Goal: Task Accomplishment & Management: Complete application form

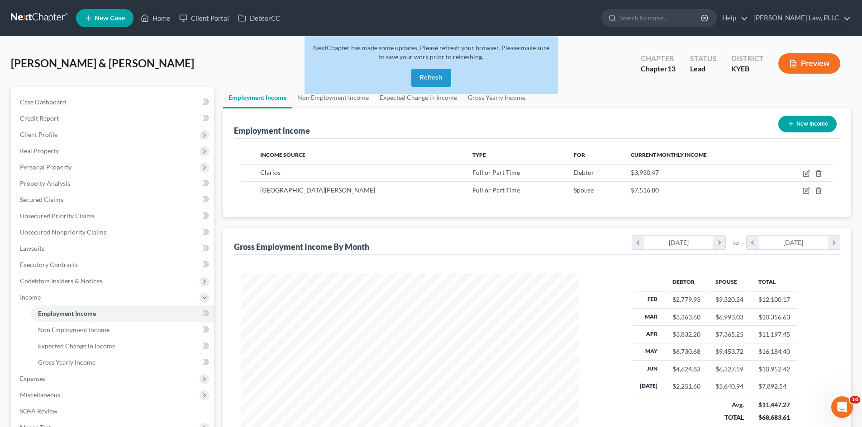
scroll to position [169, 356]
click at [418, 80] on button "Refresh" at bounding box center [431, 78] width 40 height 18
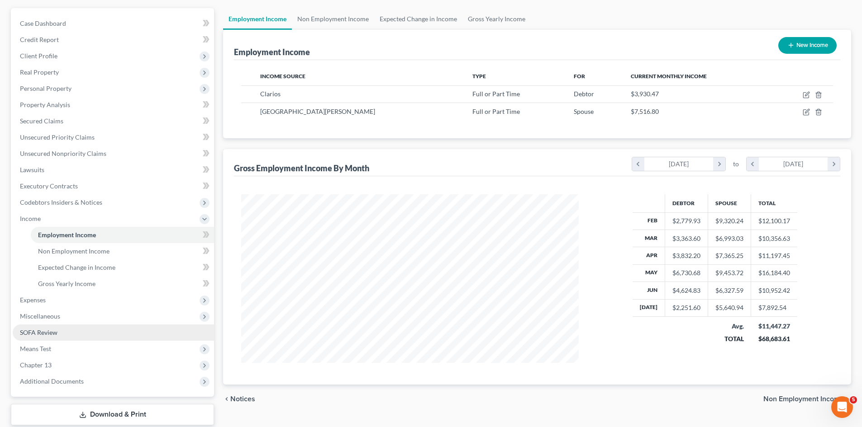
scroll to position [90, 0]
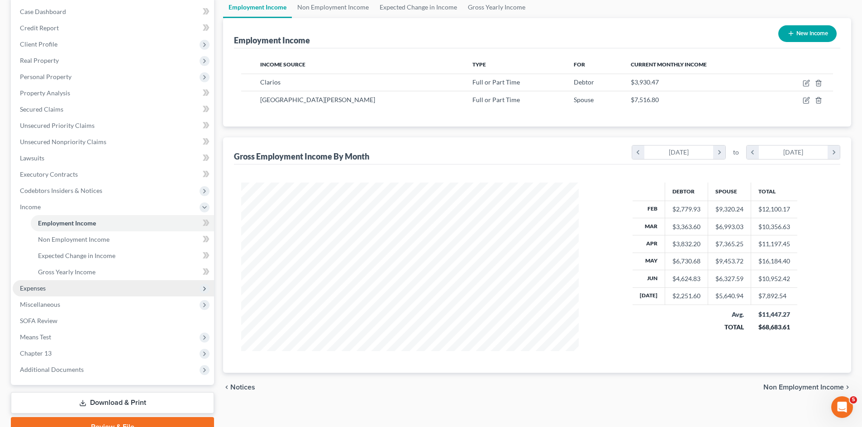
click at [34, 291] on span "Expenses" at bounding box center [33, 288] width 26 height 8
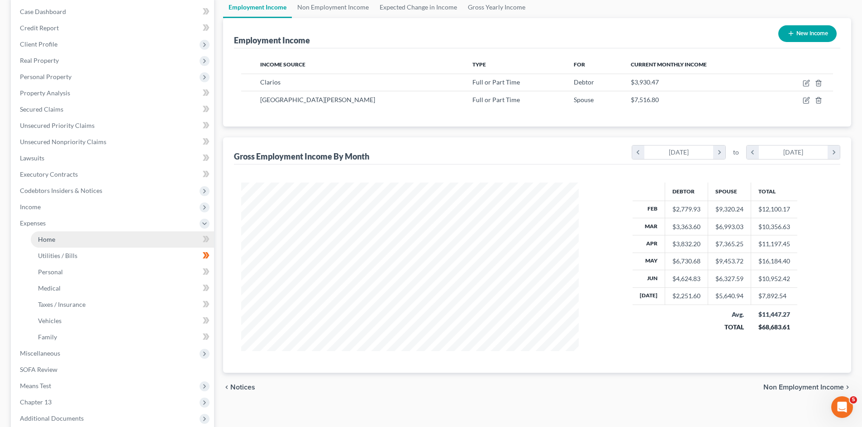
click at [52, 242] on span "Home" at bounding box center [46, 240] width 17 height 8
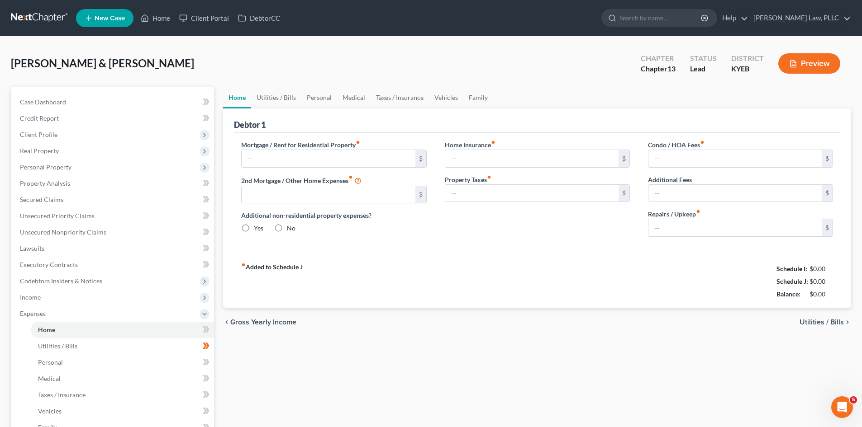
type input "1,397.00"
type input "0.00"
radio input "true"
type input "0.00"
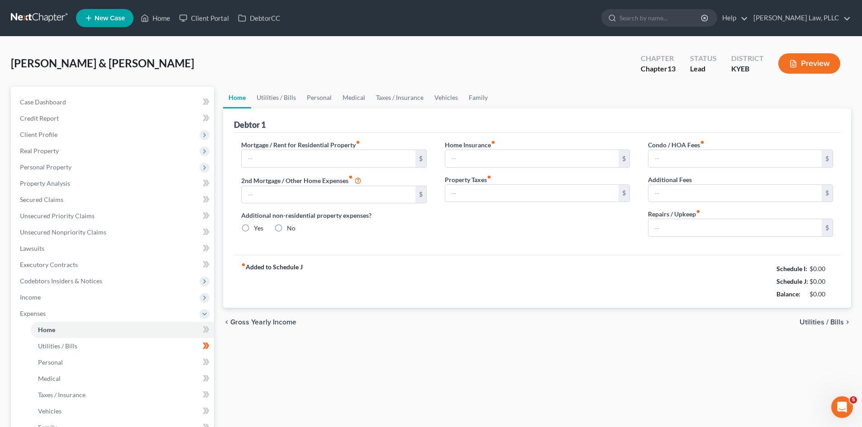
type input "0.00"
type input "100.00"
click at [264, 93] on link "Utilities / Bills" at bounding box center [276, 98] width 50 height 22
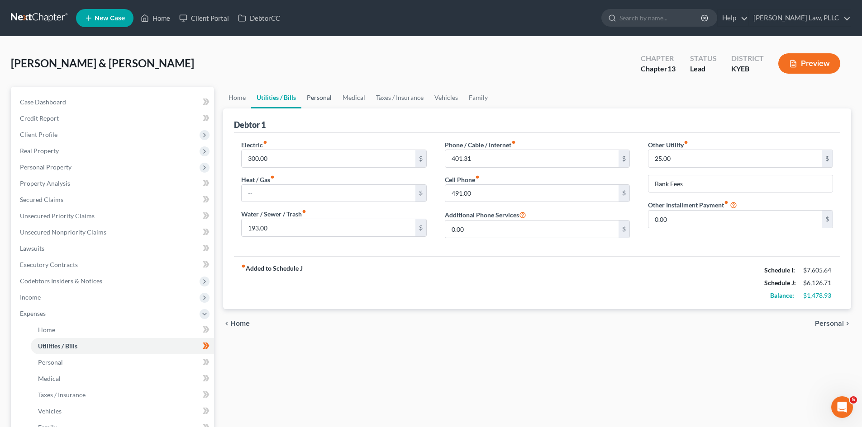
click at [320, 98] on link "Personal" at bounding box center [319, 98] width 36 height 22
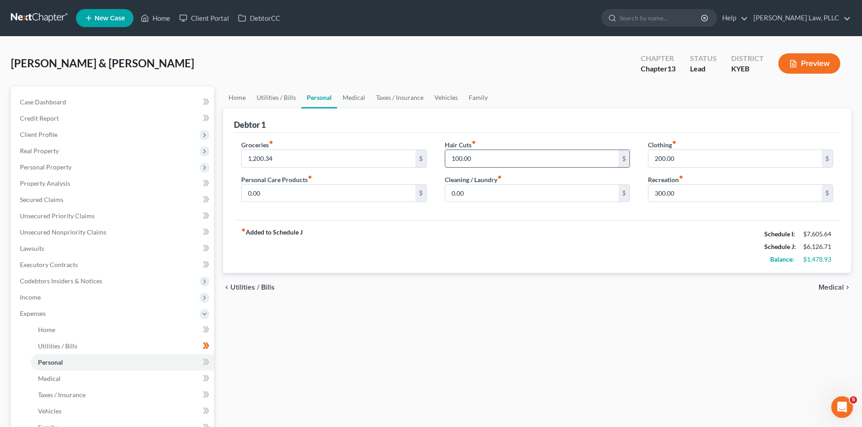
click at [457, 158] on input "100.00" at bounding box center [531, 158] width 173 height 17
click at [659, 191] on input "300.00" at bounding box center [734, 193] width 173 height 17
click at [659, 192] on input "300.00" at bounding box center [734, 193] width 173 height 17
type input "100"
click at [648, 230] on div "fiber_manual_record Added to Schedule J Schedule I: $7,605.64 Schedule J: $5,92…" at bounding box center [537, 246] width 606 height 53
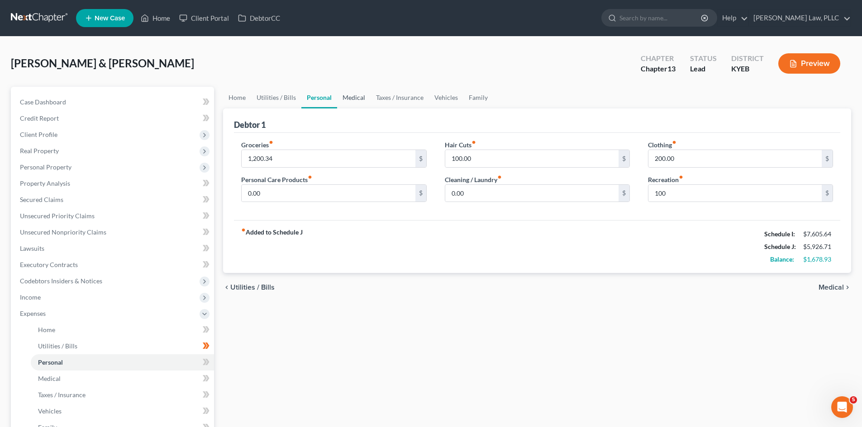
click at [351, 101] on link "Medical" at bounding box center [353, 98] width 33 height 22
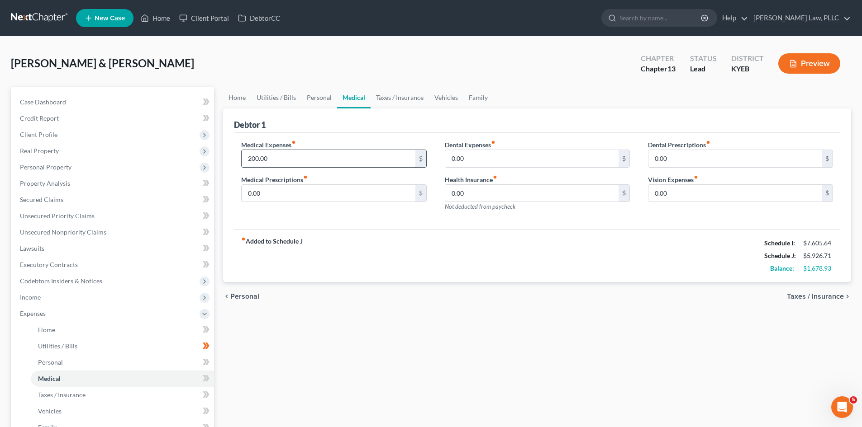
click at [259, 162] on input "200.00" at bounding box center [328, 158] width 173 height 17
type input "50"
click at [343, 260] on div "fiber_manual_record Added to Schedule J Schedule I: $7,605.64 Schedule J: $5,77…" at bounding box center [537, 255] width 606 height 53
click at [398, 96] on link "Taxes / Insurance" at bounding box center [399, 98] width 58 height 22
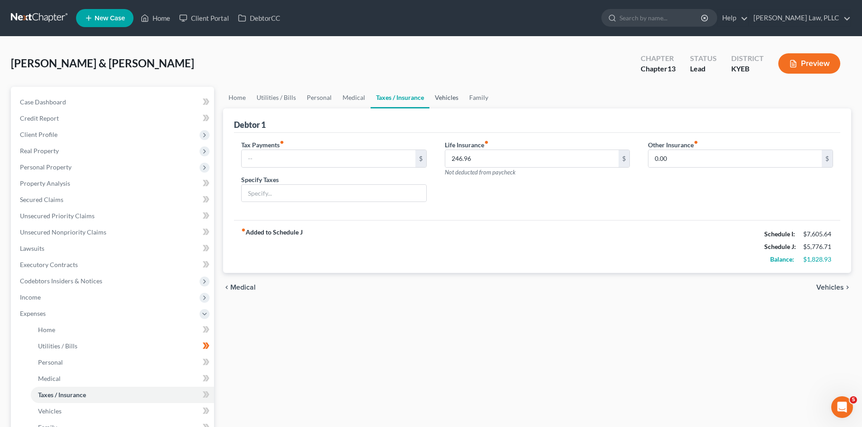
click at [441, 96] on link "Vehicles" at bounding box center [446, 98] width 34 height 22
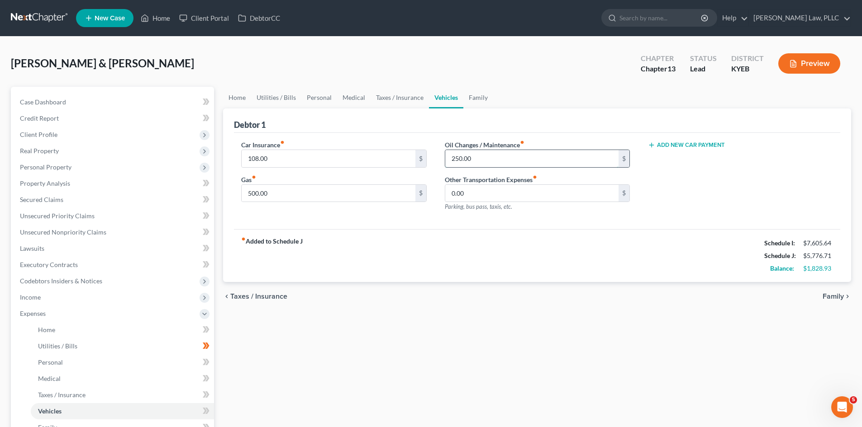
click at [491, 159] on input "250.00" at bounding box center [531, 158] width 173 height 17
type input "100"
click at [492, 224] on div "Car Insurance fiber_manual_record 108.00 $ Gas fiber_manual_record 500.00 $ Oil…" at bounding box center [537, 181] width 606 height 97
click at [280, 195] on input "500.00" at bounding box center [328, 193] width 173 height 17
type input "300"
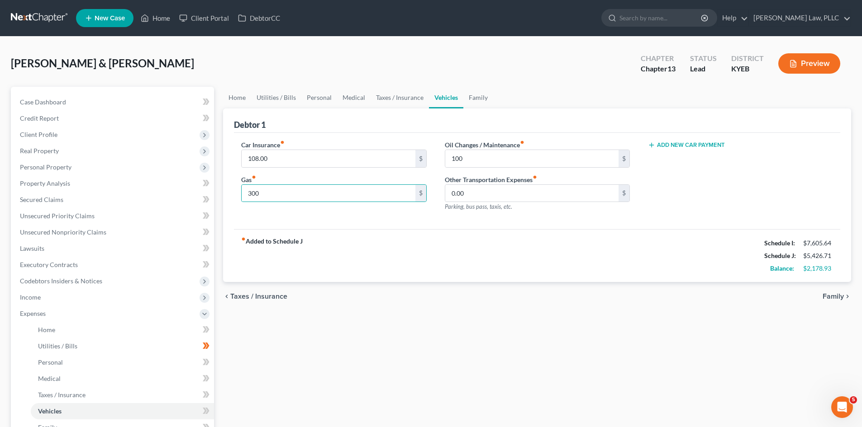
click at [313, 229] on div "Car Insurance fiber_manual_record 108.00 $ Gas fiber_manual_record 300 $ Oil Ch…" at bounding box center [537, 181] width 606 height 97
click at [478, 98] on link "Family" at bounding box center [478, 98] width 30 height 22
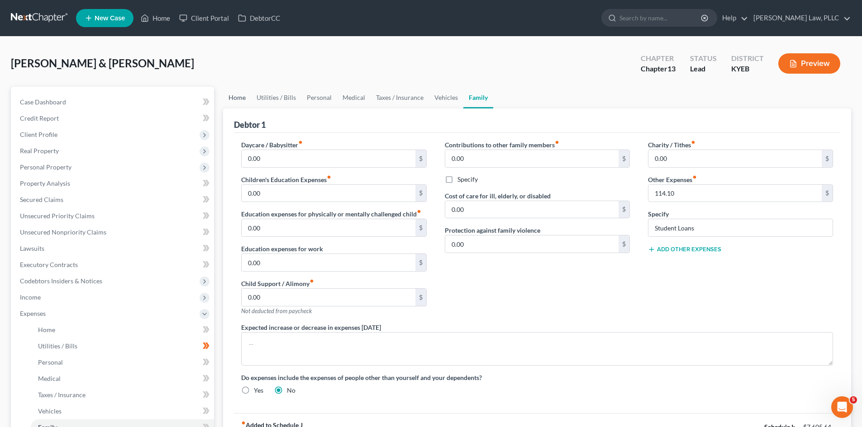
click at [236, 100] on link "Home" at bounding box center [237, 98] width 28 height 22
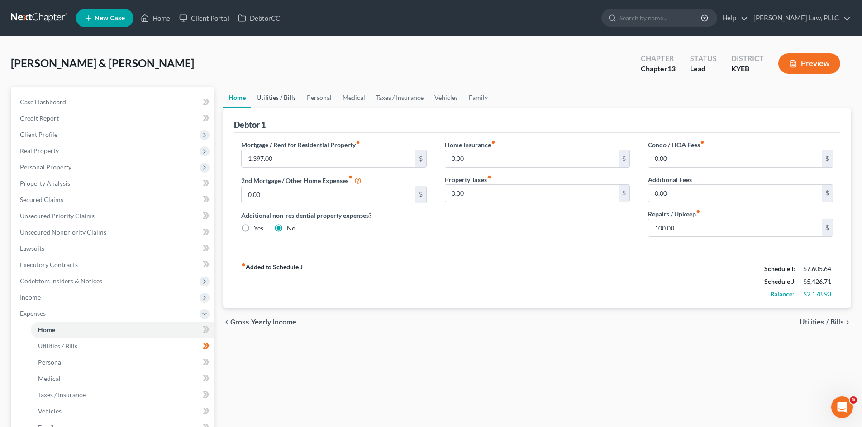
click at [261, 94] on link "Utilities / Bills" at bounding box center [276, 98] width 50 height 22
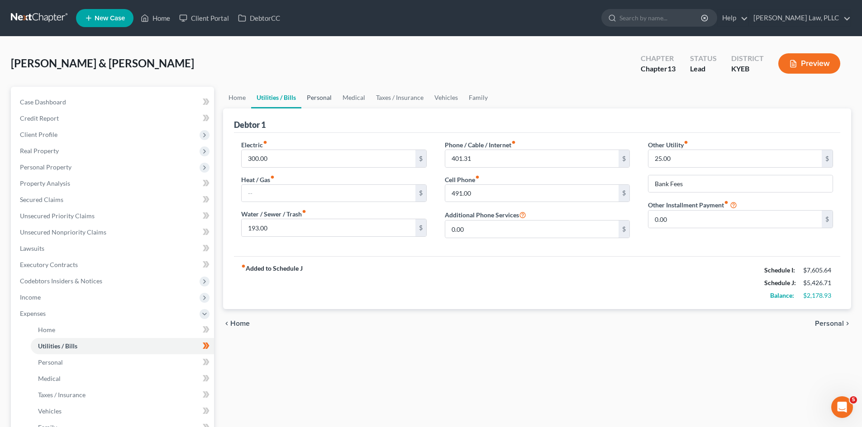
click at [318, 91] on link "Personal" at bounding box center [319, 98] width 36 height 22
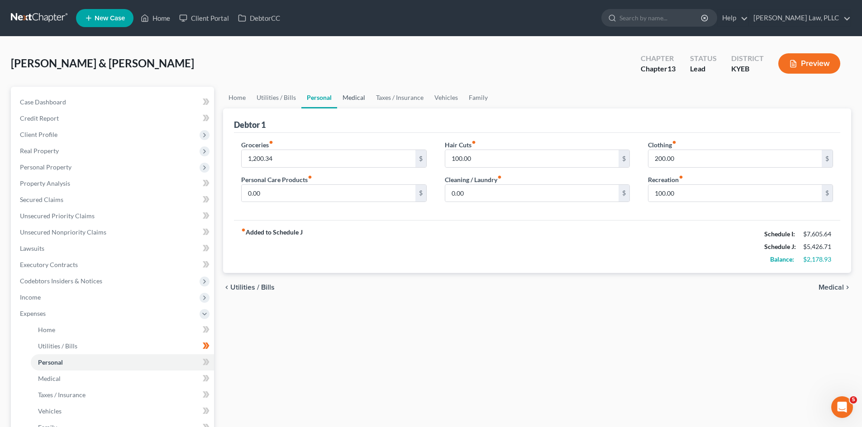
click at [347, 96] on link "Medical" at bounding box center [353, 98] width 33 height 22
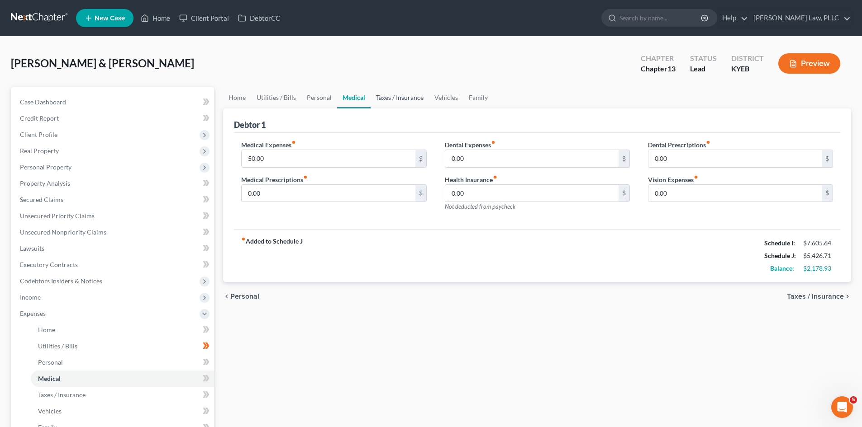
click at [386, 100] on link "Taxes / Insurance" at bounding box center [399, 98] width 58 height 22
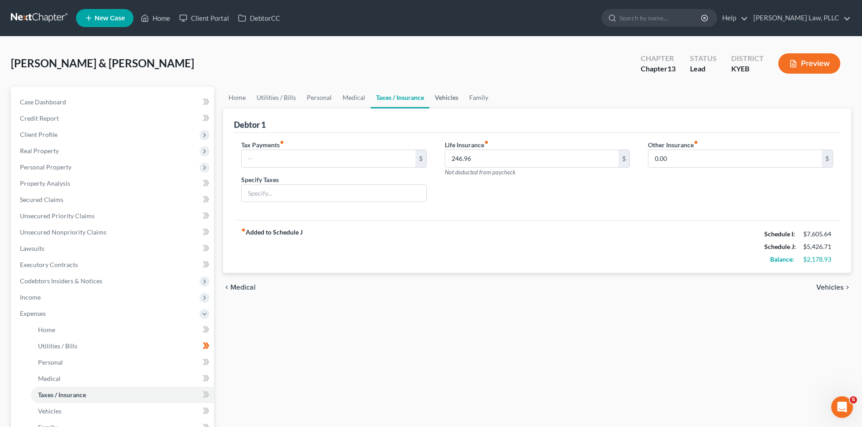
click at [450, 97] on link "Vehicles" at bounding box center [446, 98] width 34 height 22
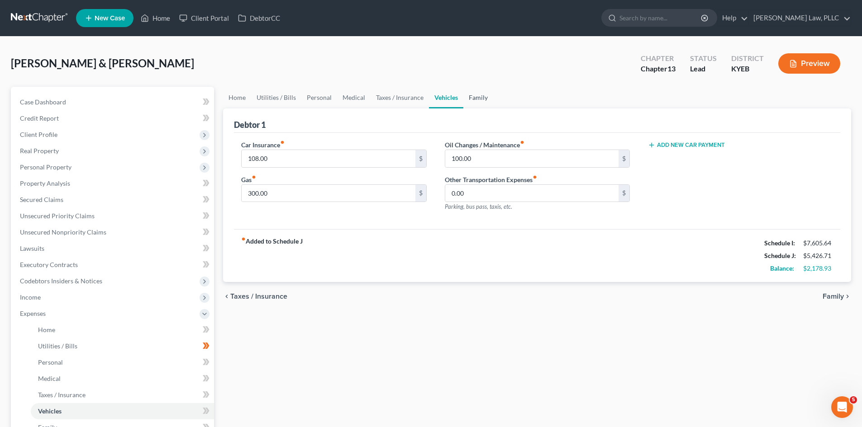
click at [479, 100] on link "Family" at bounding box center [478, 98] width 30 height 22
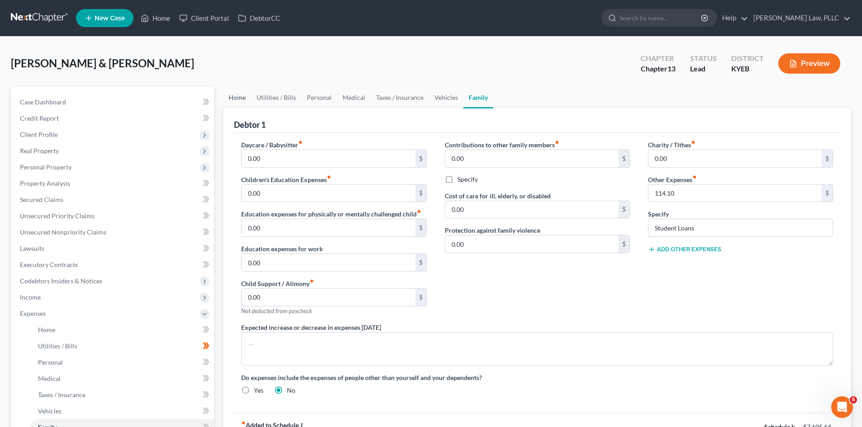
click at [239, 95] on link "Home" at bounding box center [237, 98] width 28 height 22
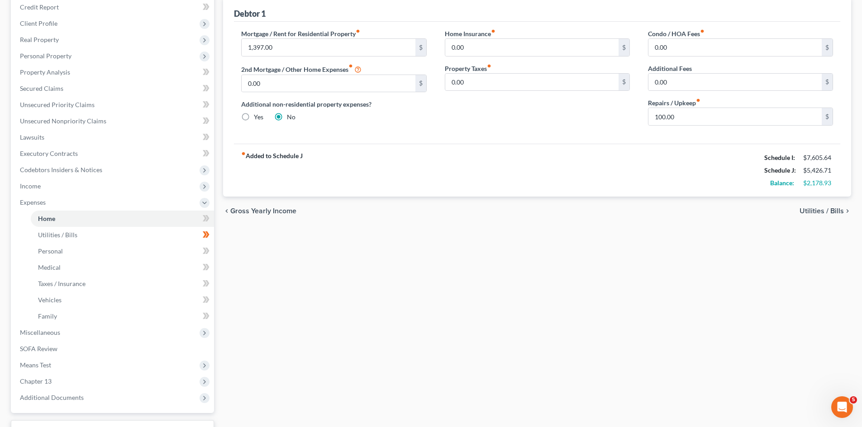
scroll to position [90, 0]
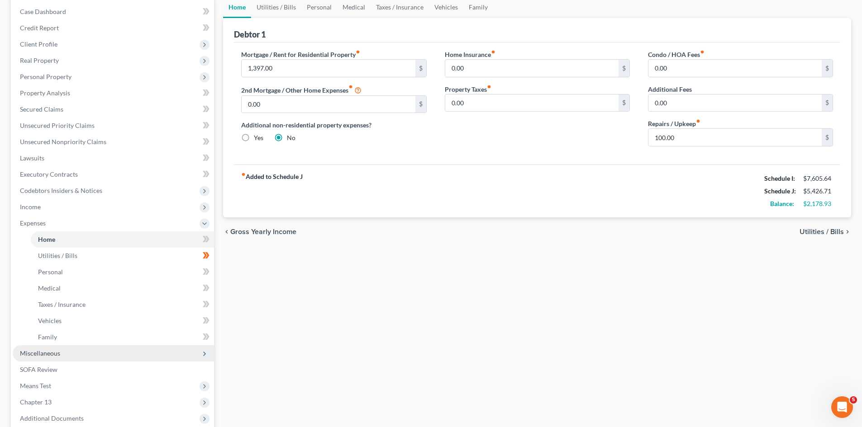
click at [45, 352] on span "Miscellaneous" at bounding box center [40, 354] width 40 height 8
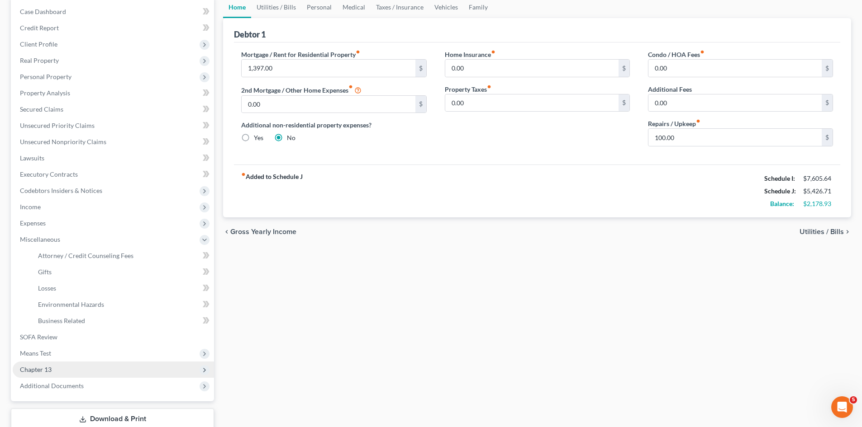
click at [41, 374] on span "Chapter 13" at bounding box center [113, 370] width 201 height 16
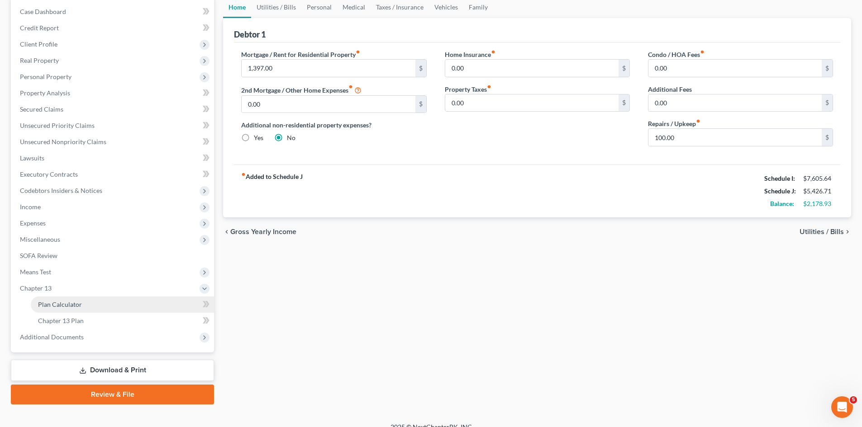
click at [77, 307] on span "Plan Calculator" at bounding box center [60, 305] width 44 height 8
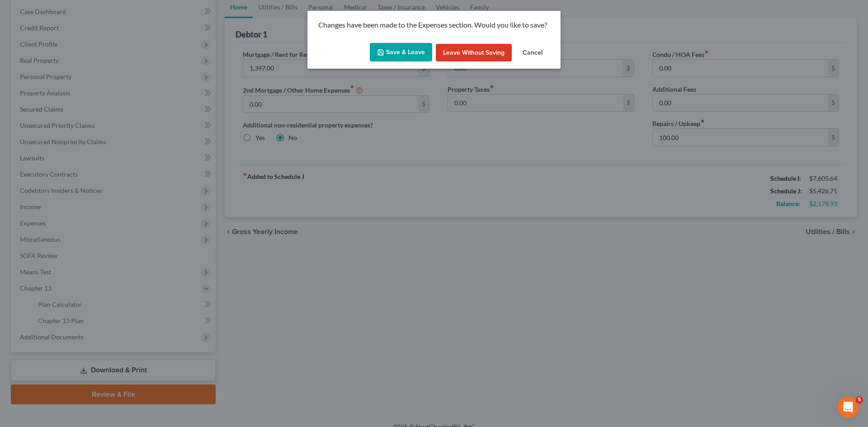
click at [387, 47] on button "Save & Leave" at bounding box center [401, 52] width 62 height 19
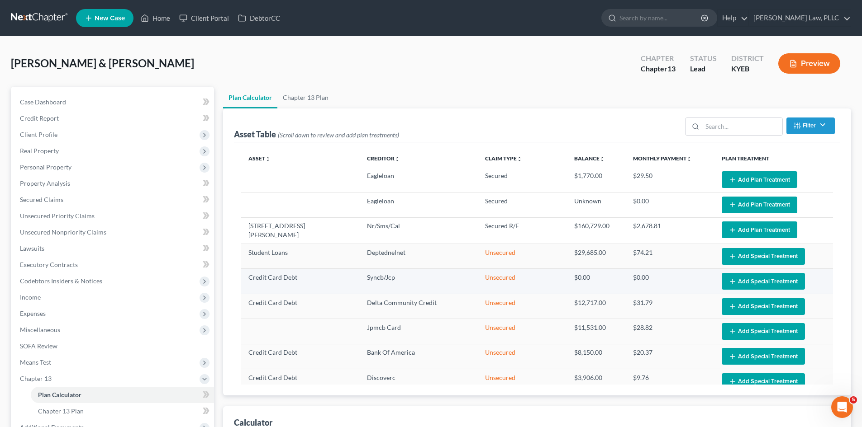
select select "59"
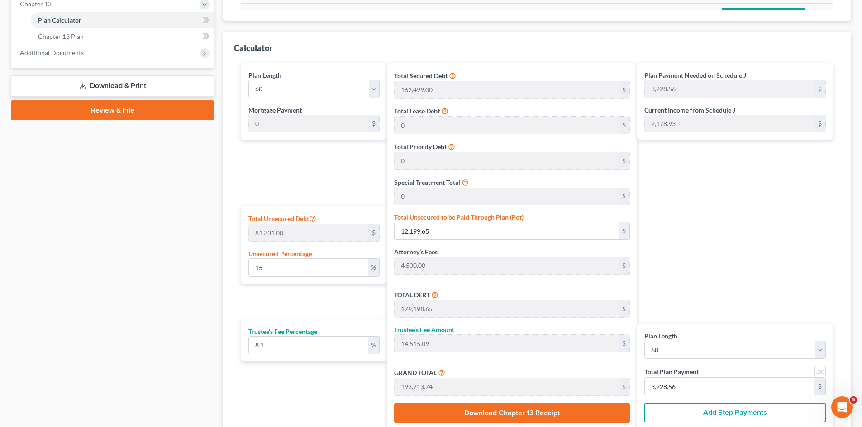
scroll to position [407, 0]
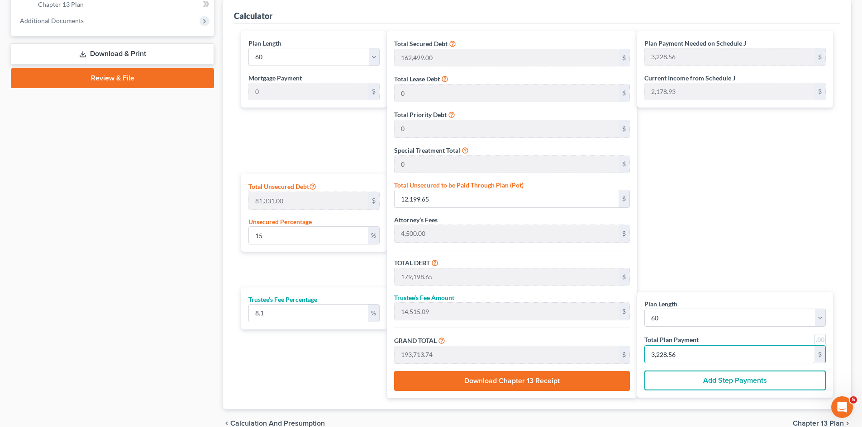
type input "0"
type input "111.00"
type input "8.99"
type input "120.00"
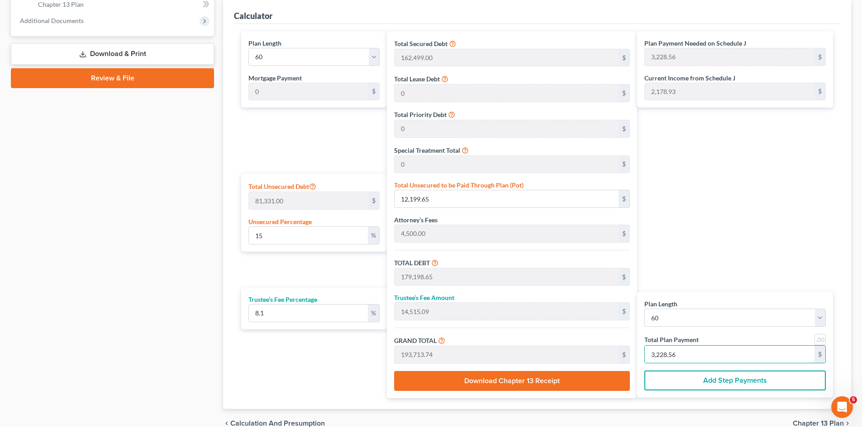
type input "2"
type input "1,165.58"
type input "94.41"
type input "1,260.00"
type input "21"
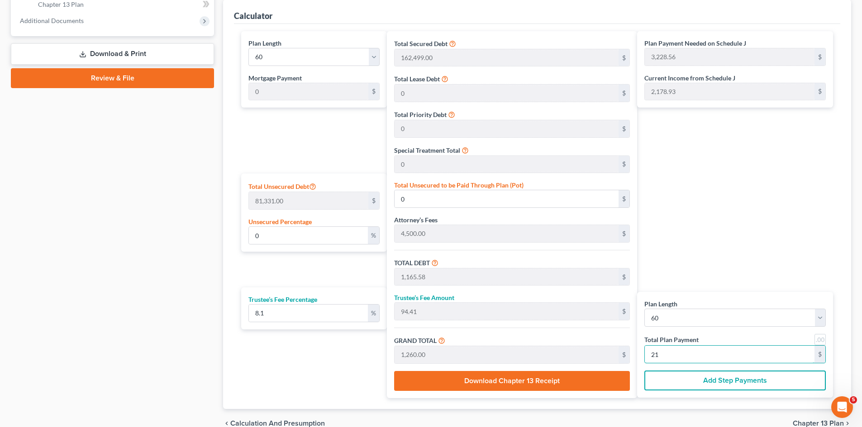
type input "12,099.90"
type input "980.09"
type input "13,080.00"
type input "218"
type input "120,999.07"
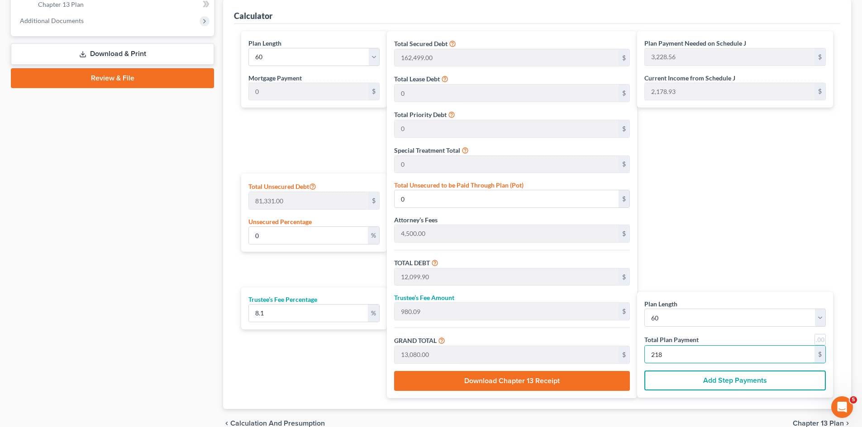
type input "9,800.92"
type input "130,800.00"
type input "2,180"
click at [773, 223] on div "Plan Payment Needed on Schedule J 3,228.56 $ Current Income from Schedule J 2,1…" at bounding box center [737, 214] width 200 height 367
click at [306, 267] on div "Plan Length 1 2 3 4 5 6 7 8 9 10 11 12 13 14 15 16 17 18 19 20 21 22 23 24 25 2…" at bounding box center [312, 214] width 150 height 367
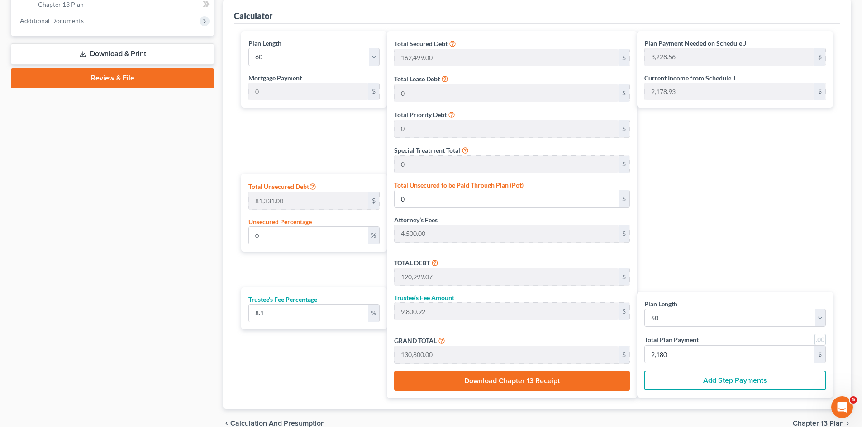
click at [723, 252] on div "Plan Payment Needed on Schedule J 3,228.56 $ Current Income from Schedule J 2,1…" at bounding box center [737, 214] width 200 height 367
click at [720, 244] on div "Plan Payment Needed on Schedule J 3,228.56 $ Current Income from Schedule J 2,1…" at bounding box center [737, 214] width 200 height 367
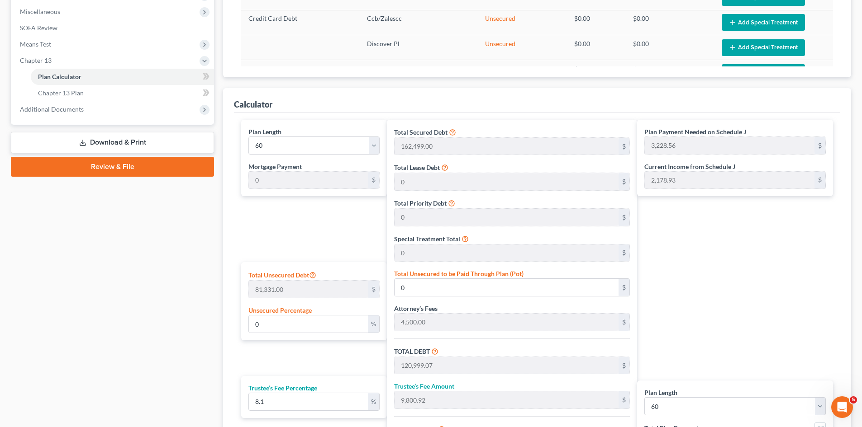
scroll to position [317, 0]
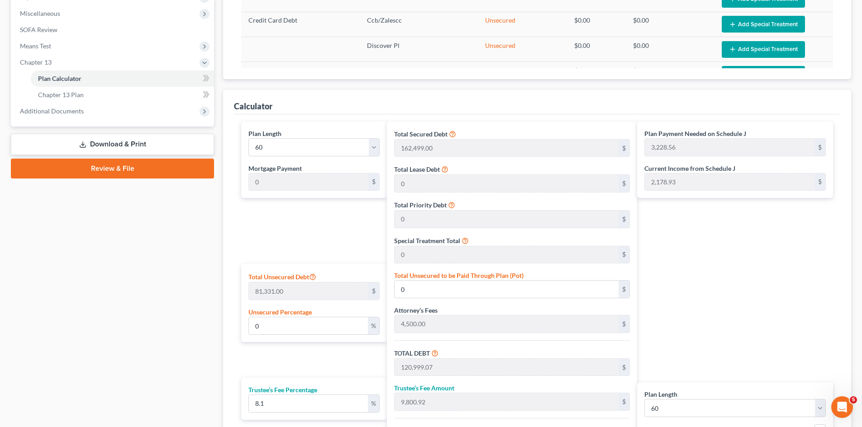
click at [490, 273] on label "Total Unsecured to be Paid Through Plan (Pot)" at bounding box center [458, 275] width 129 height 9
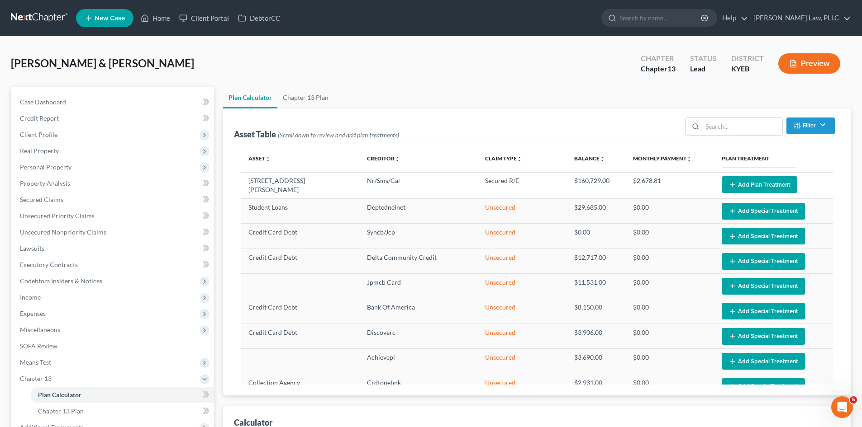
scroll to position [0, 0]
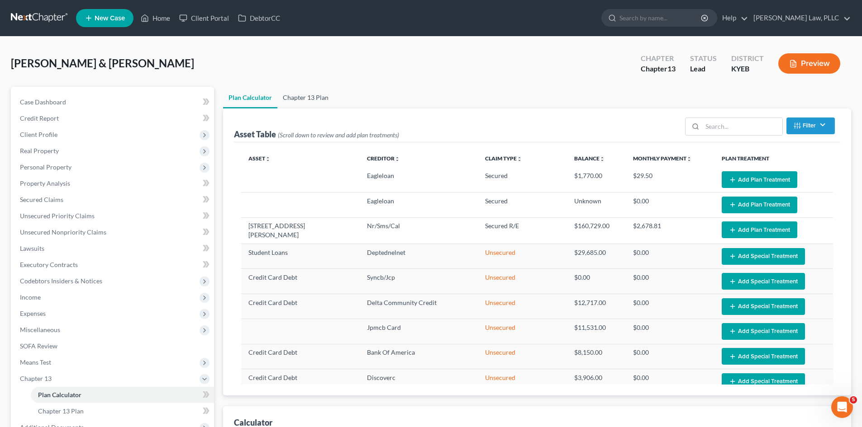
click at [308, 97] on link "Chapter 13 Plan" at bounding box center [305, 98] width 57 height 22
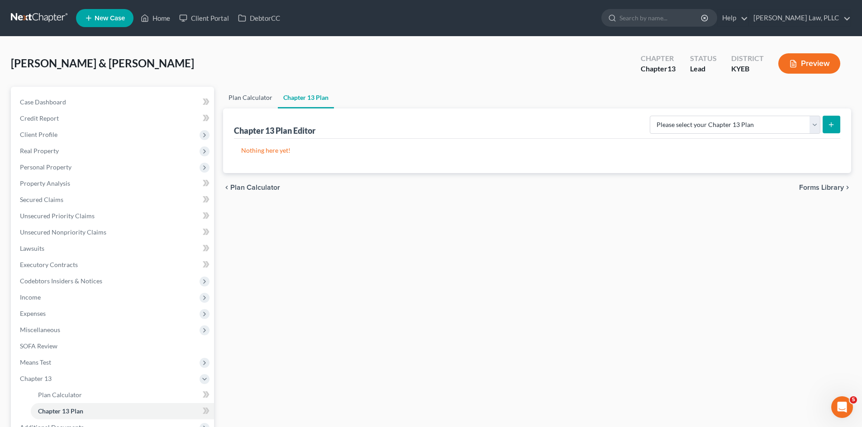
click at [245, 99] on link "Plan Calculator" at bounding box center [250, 98] width 55 height 22
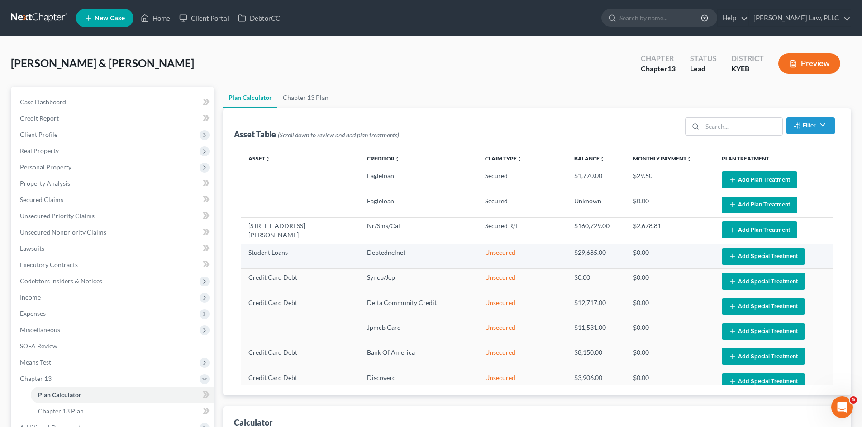
select select "59"
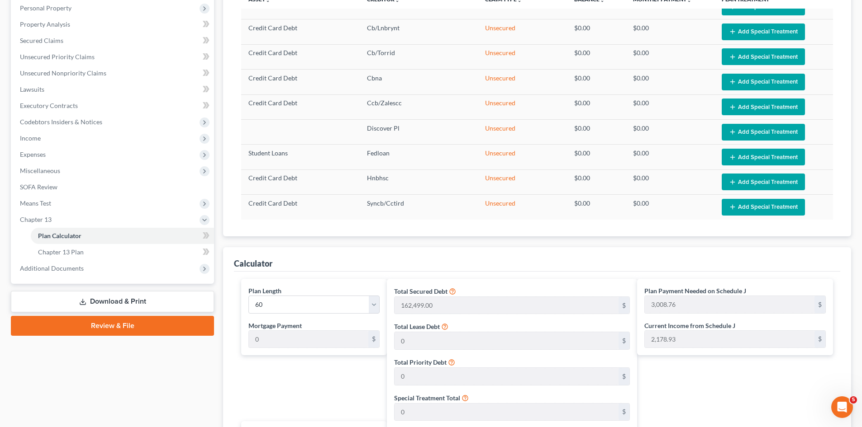
scroll to position [136, 0]
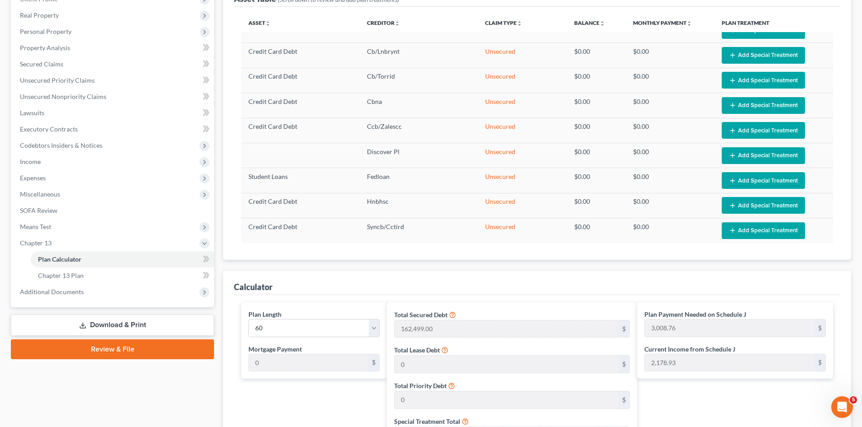
click at [671, 265] on ui-view "Asset Table (Scroll down to review and add plan treatments) Filter Claim Type F…" at bounding box center [537, 327] width 628 height 708
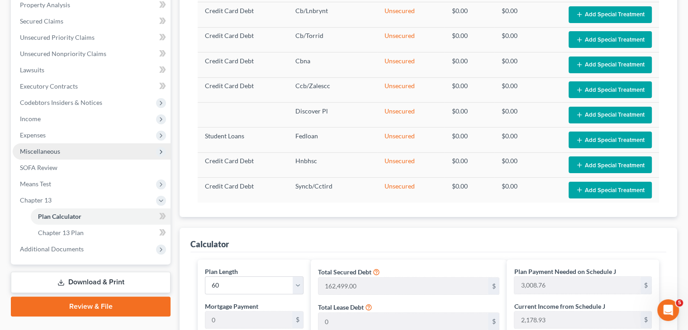
scroll to position [181, 0]
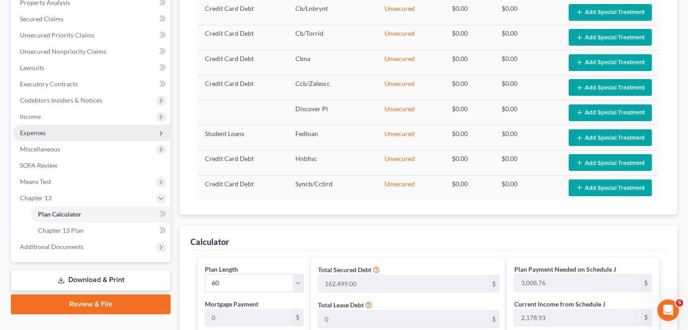
click at [35, 131] on span "Expenses" at bounding box center [33, 133] width 26 height 8
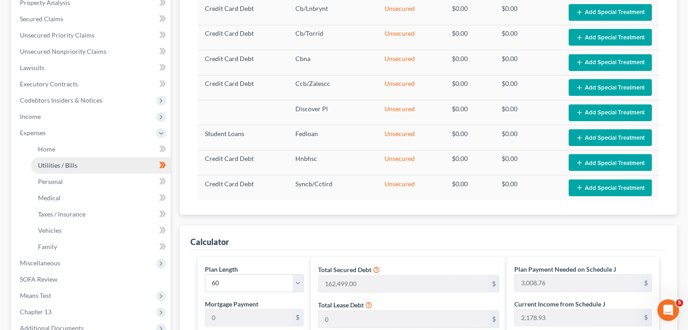
click at [48, 164] on span "Utilities / Bills" at bounding box center [57, 165] width 39 height 8
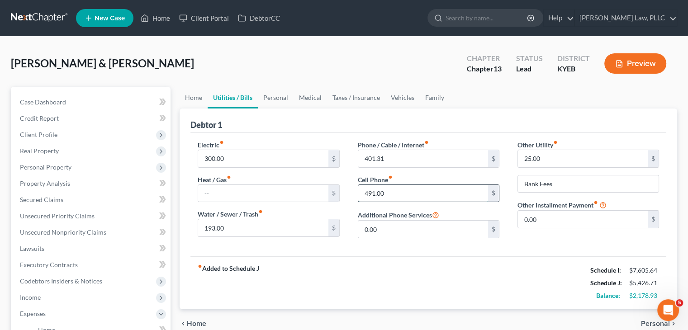
click at [370, 192] on input "491.00" at bounding box center [423, 193] width 130 height 17
type input "471"
click at [466, 263] on div "fiber_manual_record Added to Schedule J Schedule I: $7,605.64 Schedule J: $5,40…" at bounding box center [428, 282] width 476 height 53
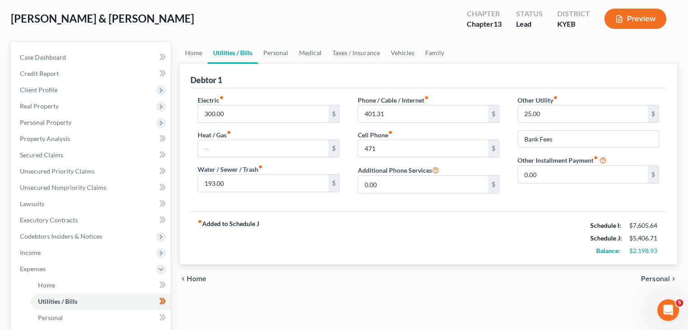
scroll to position [45, 0]
click at [282, 54] on link "Personal" at bounding box center [276, 53] width 36 height 22
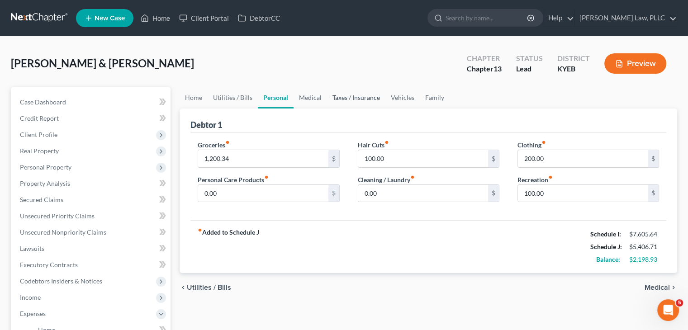
click at [347, 96] on link "Taxes / Insurance" at bounding box center [356, 98] width 58 height 22
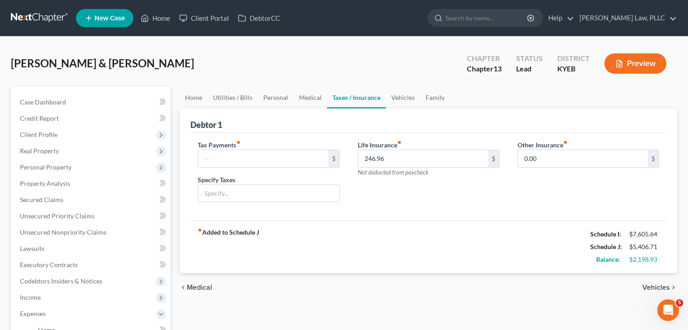
click at [439, 189] on div "Life Insurance fiber_manual_record 246.96 $ Not deducted from paycheck" at bounding box center [429, 175] width 160 height 70
click at [396, 95] on link "Vehicles" at bounding box center [403, 98] width 34 height 22
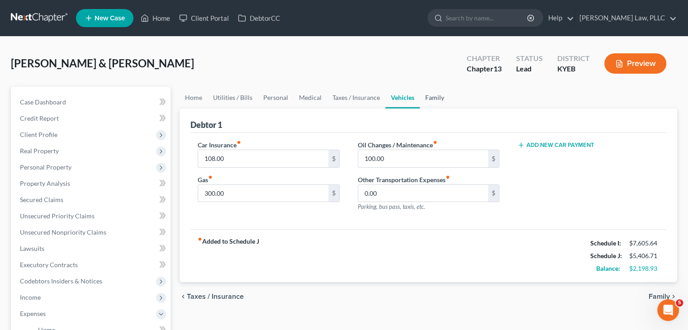
click at [434, 97] on link "Family" at bounding box center [435, 98] width 30 height 22
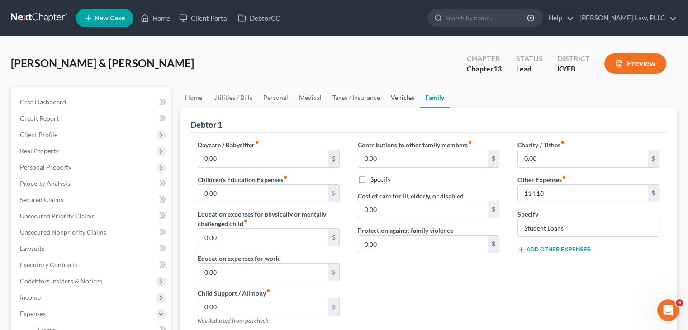
click at [394, 98] on link "Vehicles" at bounding box center [402, 98] width 34 height 22
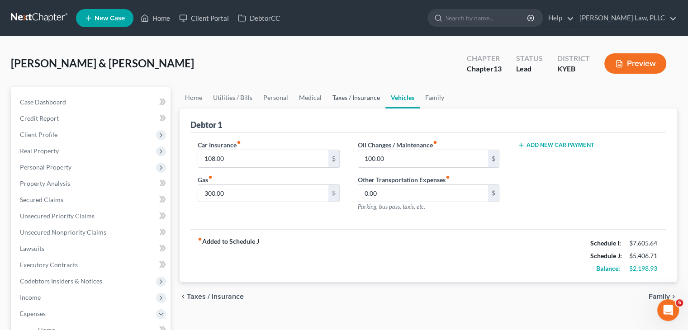
click at [349, 94] on link "Taxes / Insurance" at bounding box center [356, 98] width 58 height 22
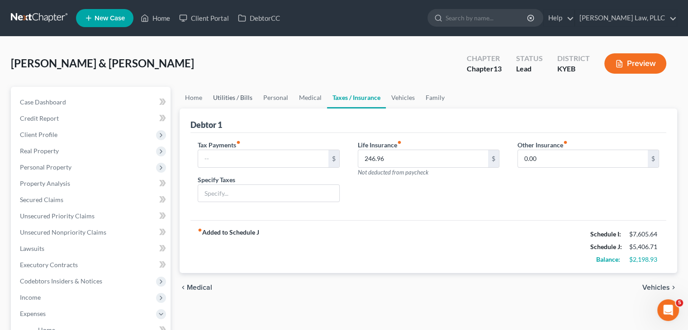
click at [233, 95] on link "Utilities / Bills" at bounding box center [233, 98] width 50 height 22
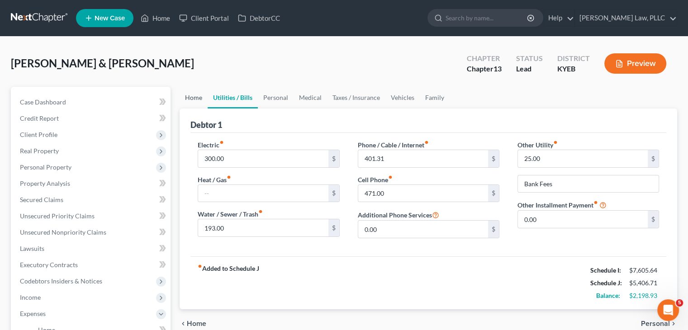
click at [199, 100] on link "Home" at bounding box center [194, 98] width 28 height 22
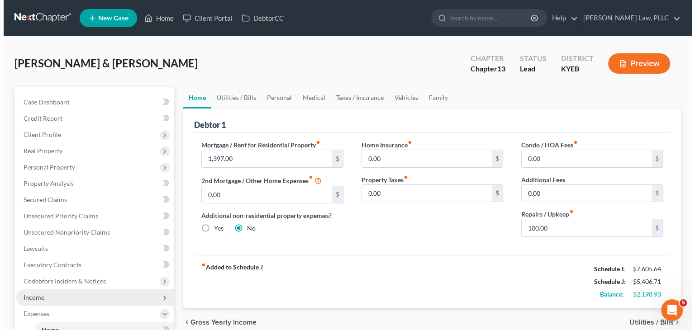
scroll to position [45, 0]
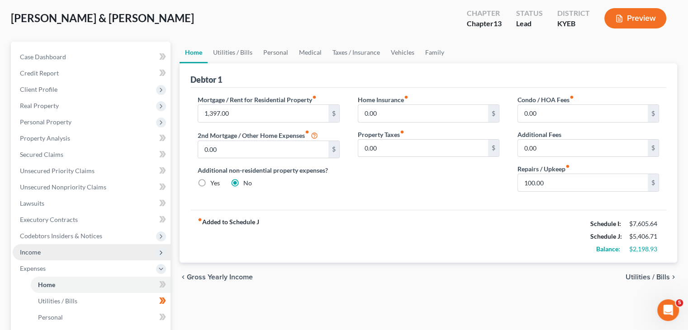
click at [24, 255] on span "Income" at bounding box center [30, 252] width 21 height 8
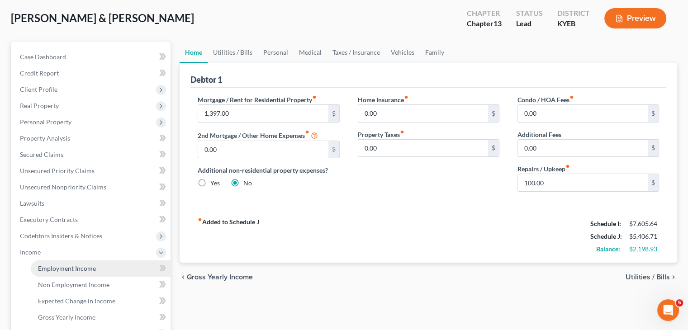
click at [68, 263] on link "Employment Income" at bounding box center [101, 269] width 140 height 16
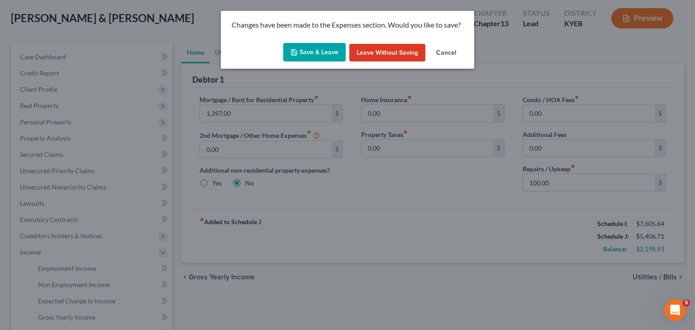
drag, startPoint x: 323, startPoint y: 55, endPoint x: 352, endPoint y: 57, distance: 29.0
click at [323, 55] on button "Save & Leave" at bounding box center [314, 52] width 62 height 19
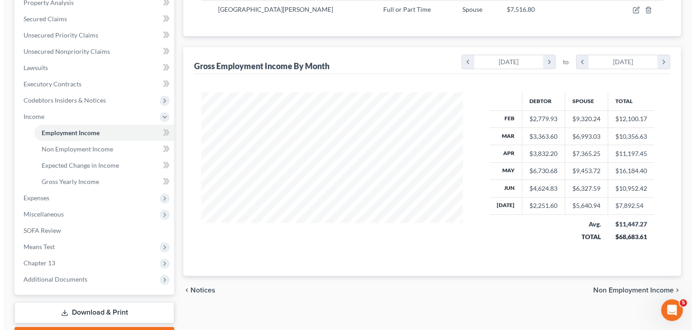
scroll to position [90, 0]
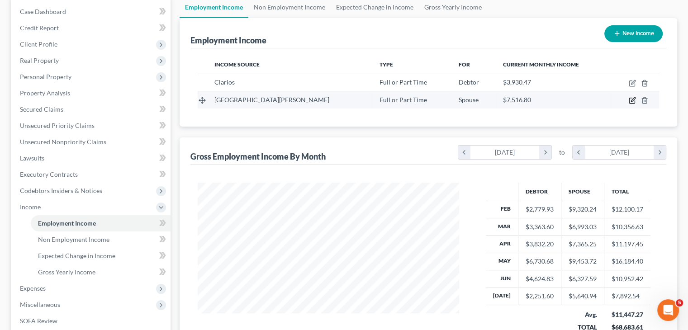
click at [632, 99] on icon "button" at bounding box center [633, 100] width 4 height 4
select select "0"
select select "18"
select select "2"
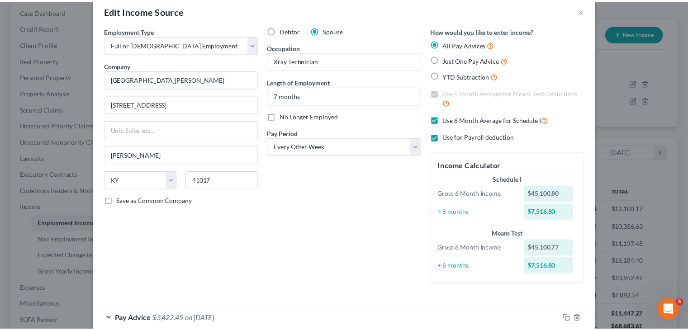
scroll to position [0, 0]
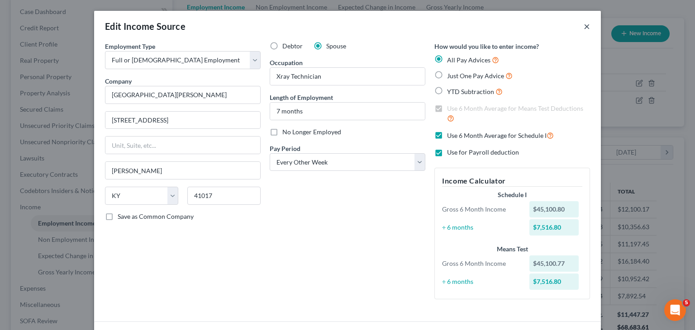
drag, startPoint x: 583, startPoint y: 27, endPoint x: 565, endPoint y: 93, distance: 68.4
click at [583, 27] on button "×" at bounding box center [586, 26] width 6 height 11
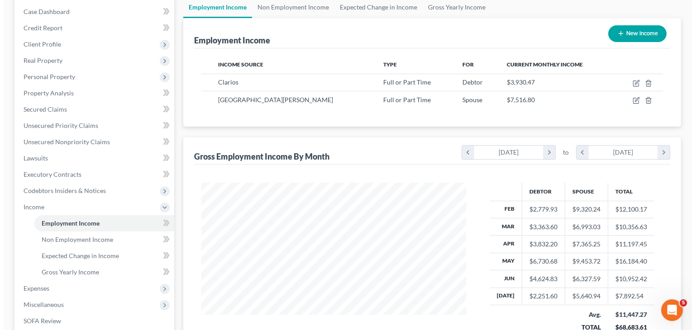
scroll to position [452139, 452020]
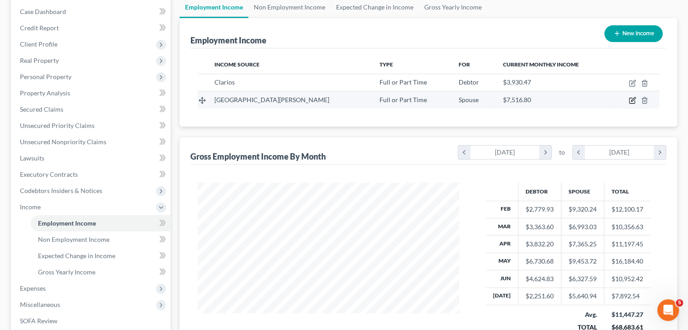
click at [633, 99] on icon "button" at bounding box center [632, 100] width 7 height 7
select select "0"
select select "18"
select select "2"
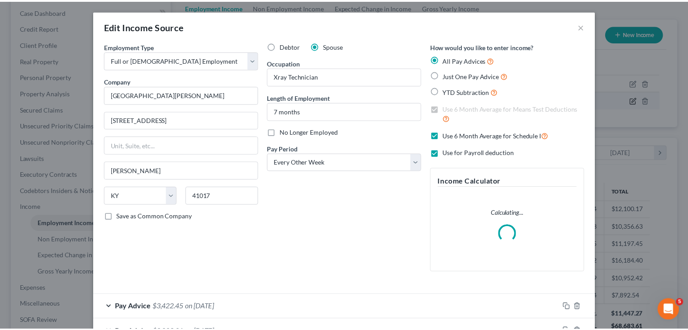
scroll to position [161, 282]
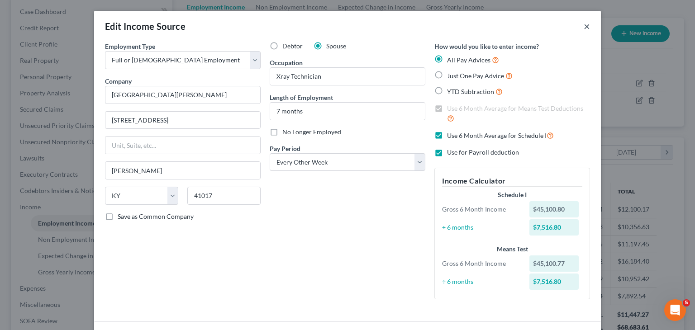
drag, startPoint x: 582, startPoint y: 29, endPoint x: 683, endPoint y: 247, distance: 240.2
click at [583, 29] on button "×" at bounding box center [586, 26] width 6 height 11
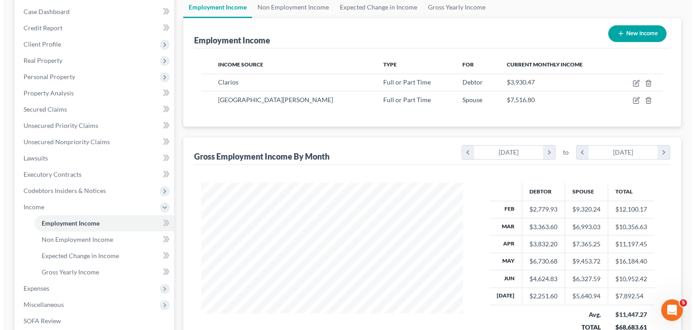
scroll to position [452139, 452020]
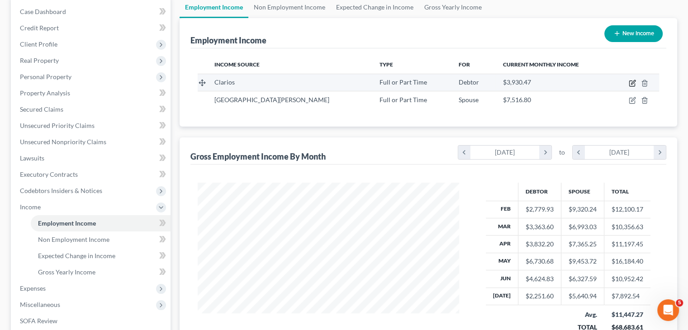
click at [631, 81] on icon "button" at bounding box center [631, 83] width 5 height 5
select select "0"
select select "52"
select select "3"
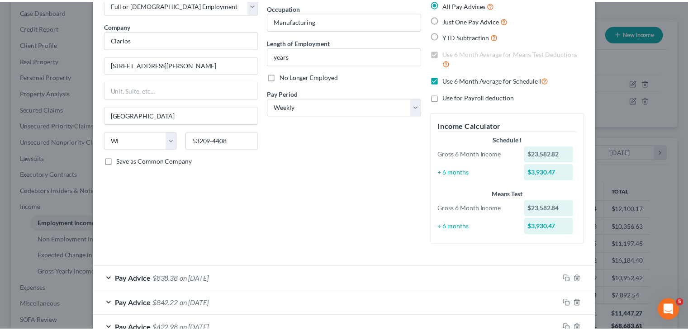
scroll to position [0, 0]
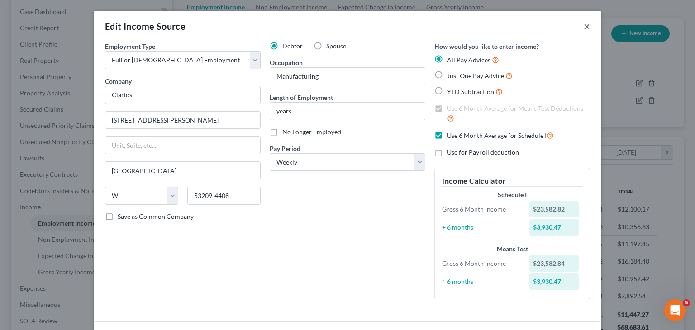
click at [583, 26] on button "×" at bounding box center [586, 26] width 6 height 11
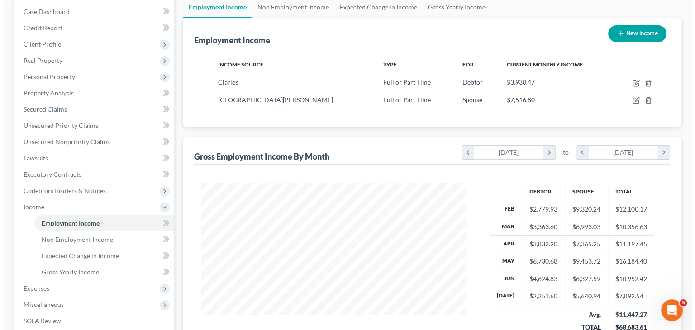
scroll to position [452139, 452020]
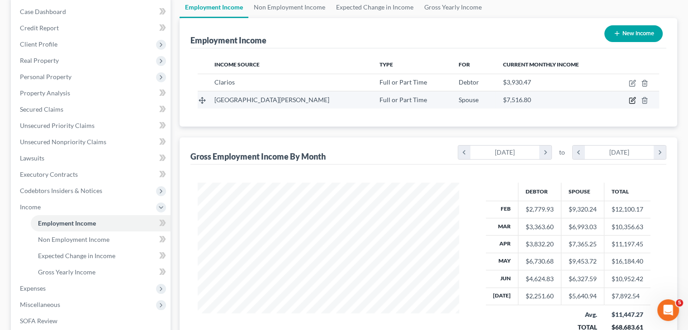
click at [629, 98] on icon "button" at bounding box center [631, 100] width 5 height 5
select select "0"
select select "18"
select select "2"
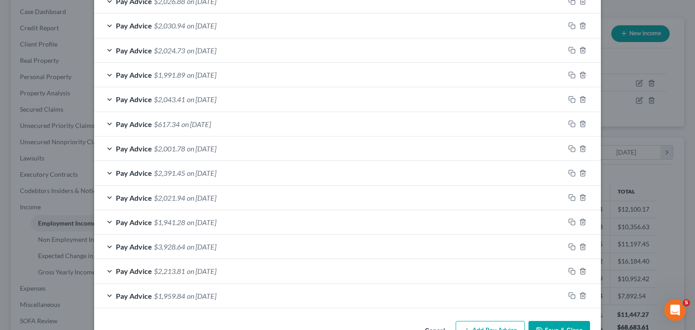
scroll to position [407, 0]
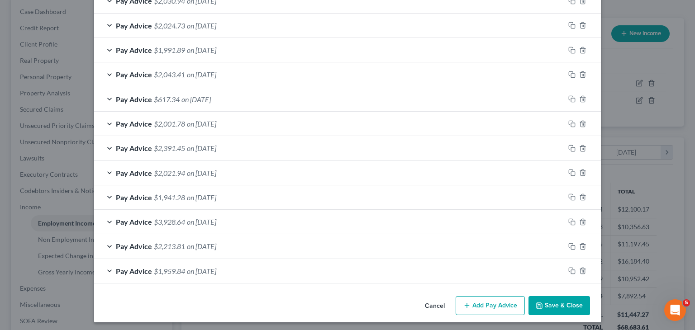
click at [106, 219] on div "Pay Advice $3,928.64 on [DATE]" at bounding box center [329, 222] width 470 height 24
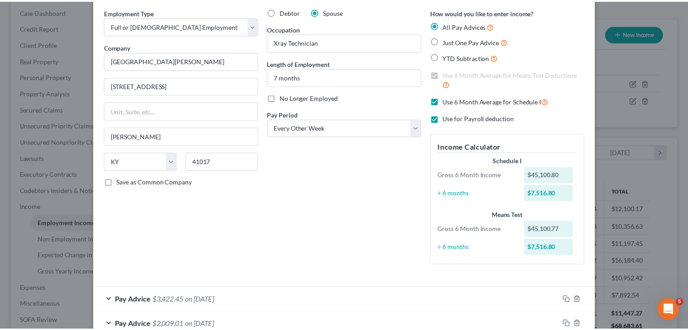
scroll to position [0, 0]
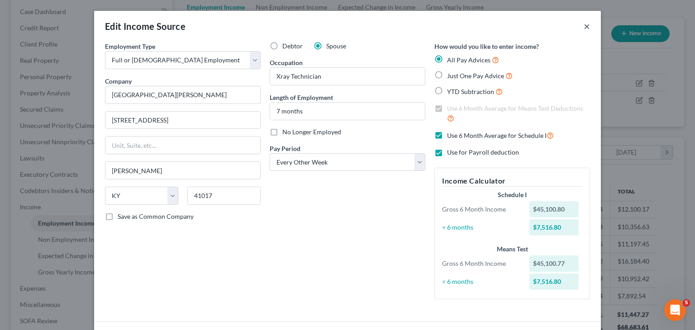
click at [583, 25] on button "×" at bounding box center [586, 26] width 6 height 11
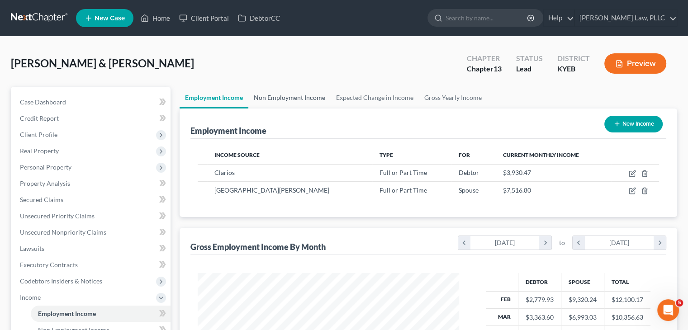
click at [294, 92] on link "Non Employment Income" at bounding box center [289, 98] width 82 height 22
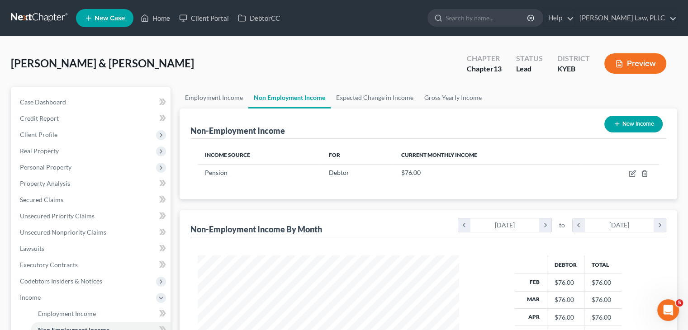
scroll to position [161, 279]
click at [391, 95] on link "Expected Change in Income" at bounding box center [375, 98] width 88 height 22
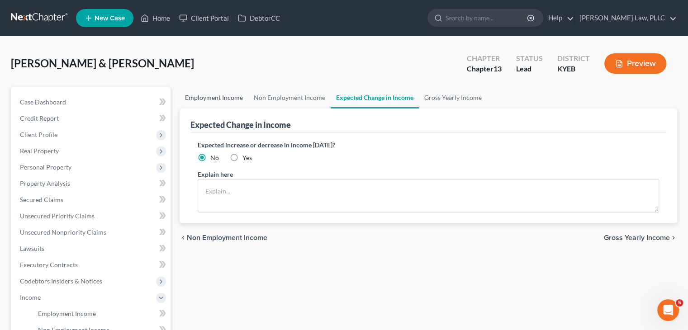
click at [213, 100] on link "Employment Income" at bounding box center [214, 98] width 69 height 22
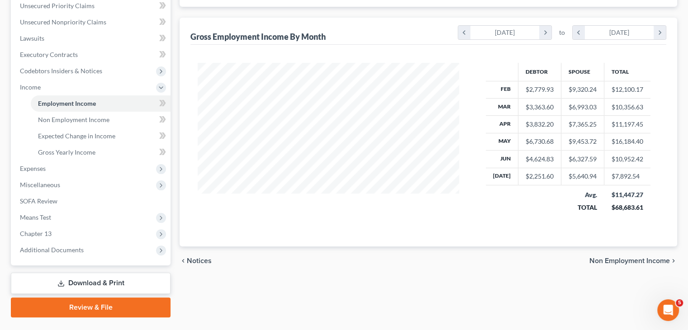
scroll to position [226, 0]
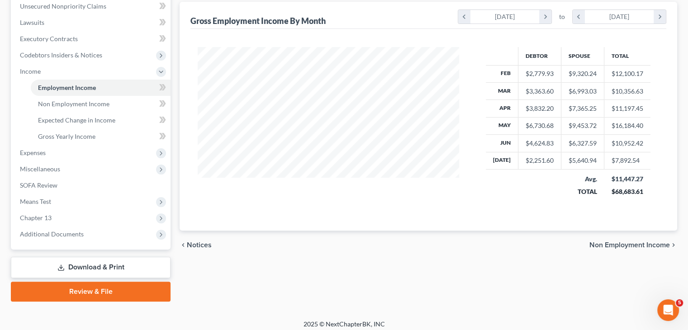
click at [394, 241] on div "chevron_left Notices Non Employment Income chevron_right" at bounding box center [429, 245] width 498 height 29
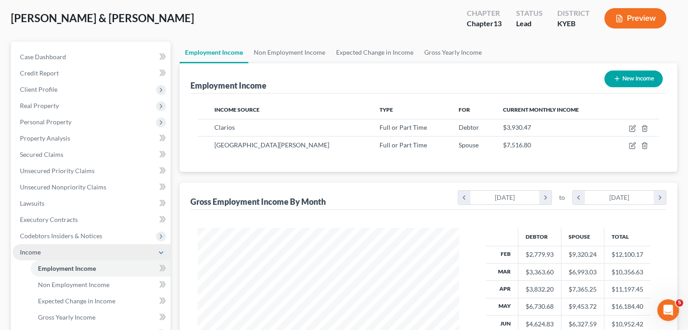
scroll to position [90, 0]
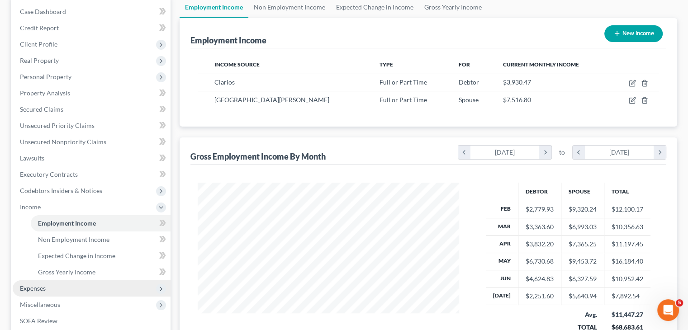
click at [38, 288] on span "Expenses" at bounding box center [33, 288] width 26 height 8
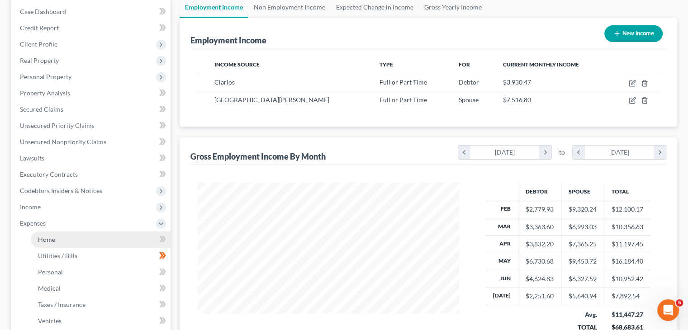
click at [48, 237] on span "Home" at bounding box center [46, 240] width 17 height 8
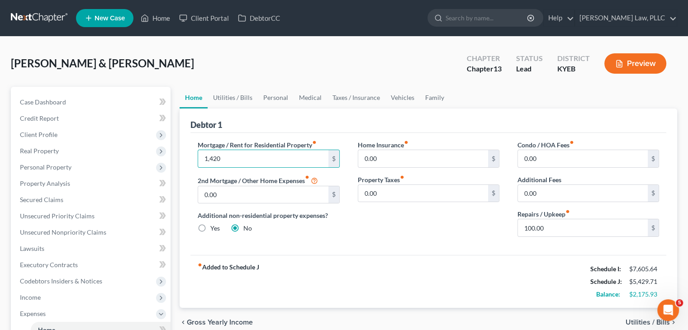
click at [275, 122] on div "Debtor 1" at bounding box center [428, 121] width 476 height 24
click at [650, 60] on button "Preview" at bounding box center [635, 63] width 62 height 20
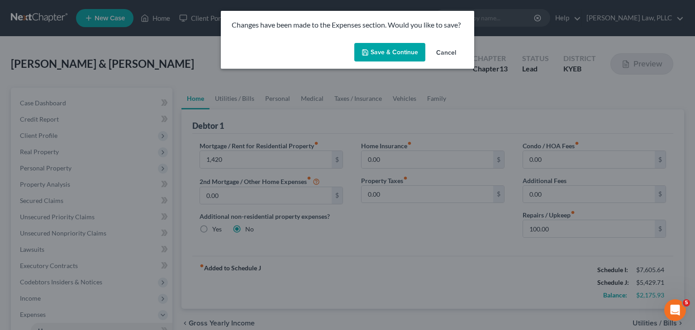
click at [394, 51] on button "Save & Continue" at bounding box center [389, 52] width 71 height 19
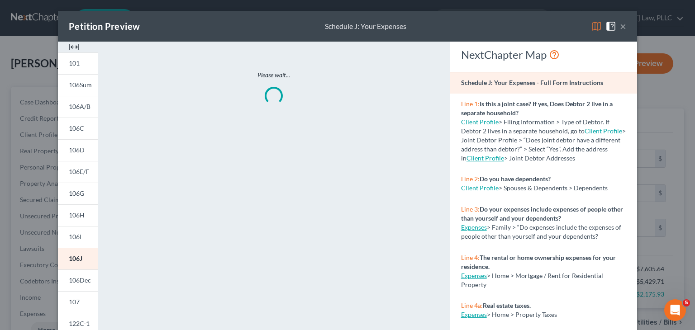
type input "1,420.00"
click at [620, 25] on button "×" at bounding box center [623, 26] width 6 height 11
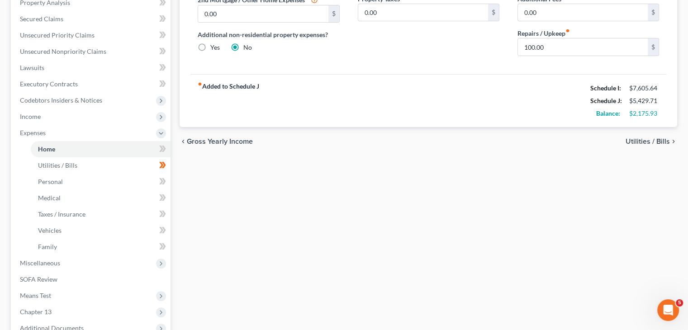
scroll to position [226, 0]
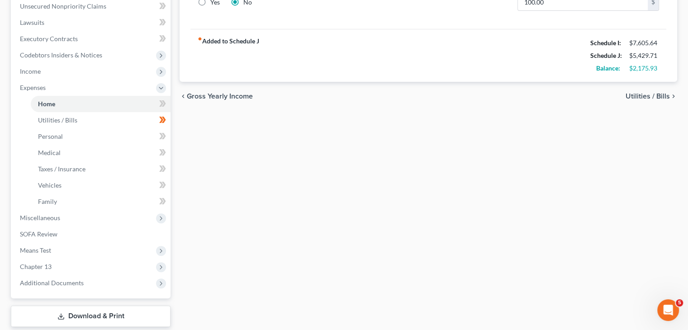
click at [387, 203] on div "Home Utilities / Bills Personal Medical Taxes / Insurance Vehicles Family Debto…" at bounding box center [428, 106] width 507 height 490
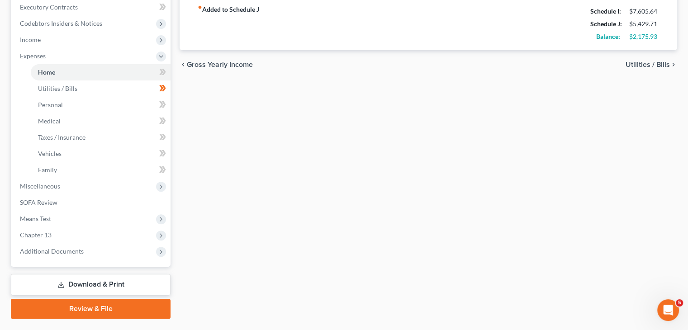
scroll to position [271, 0]
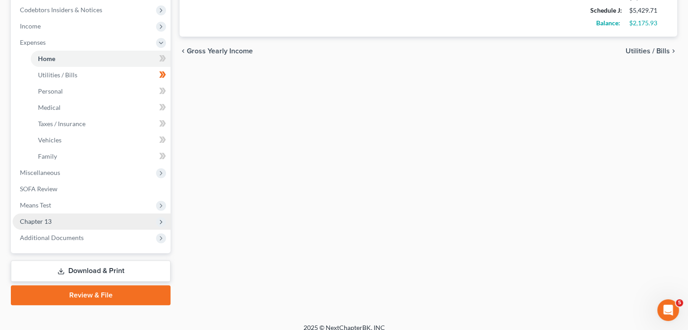
click at [40, 223] on span "Chapter 13" at bounding box center [36, 222] width 32 height 8
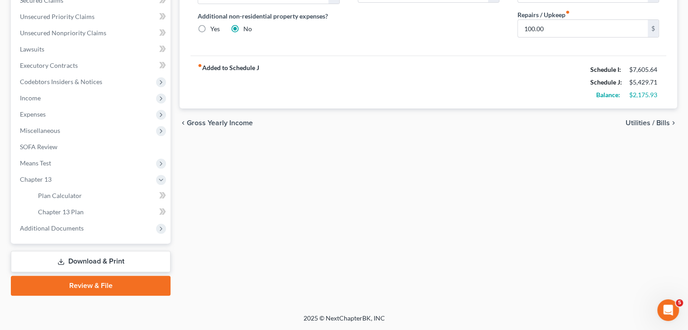
scroll to position [199, 0]
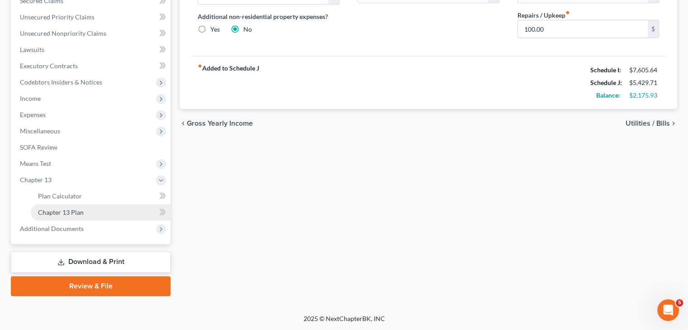
click at [71, 209] on span "Chapter 13 Plan" at bounding box center [61, 213] width 46 height 8
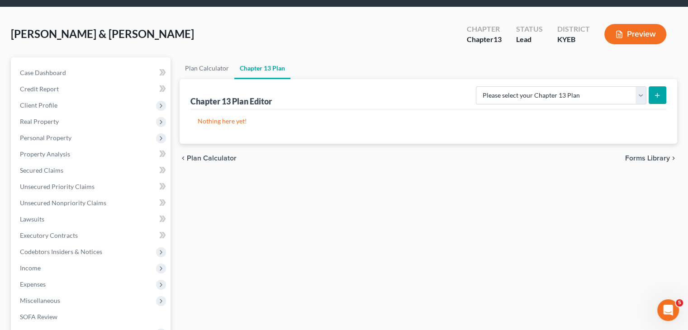
scroll to position [45, 0]
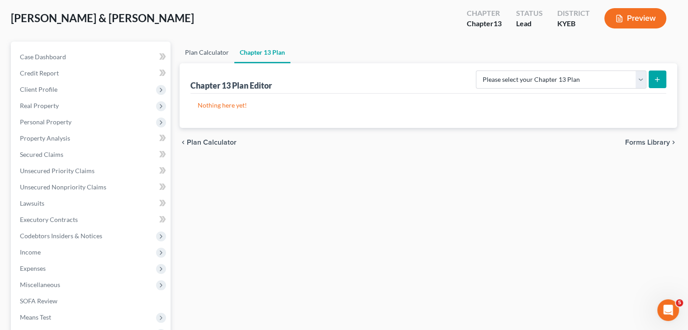
click at [199, 53] on link "Plan Calculator" at bounding box center [207, 53] width 55 height 22
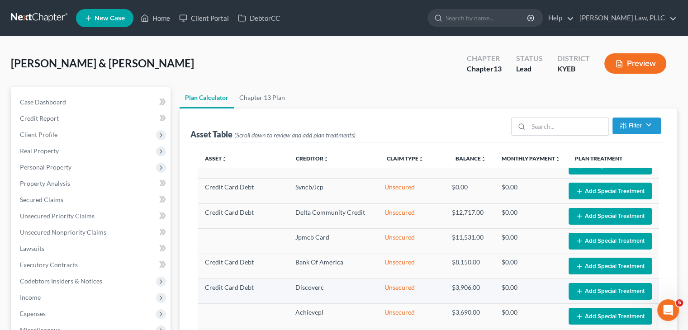
select select "59"
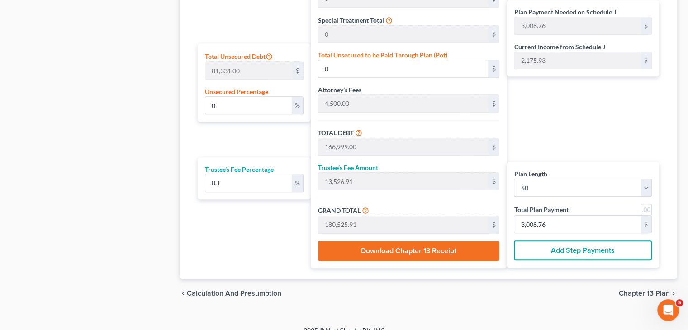
scroll to position [543, 0]
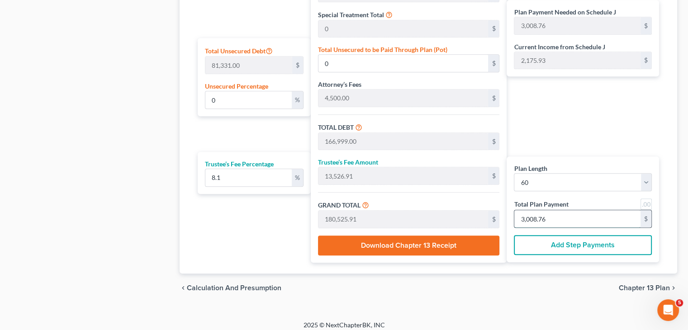
click at [567, 217] on input "3,008.76" at bounding box center [577, 218] width 126 height 17
type input "111.00"
type input "8.99"
type input "120.00"
type input "2"
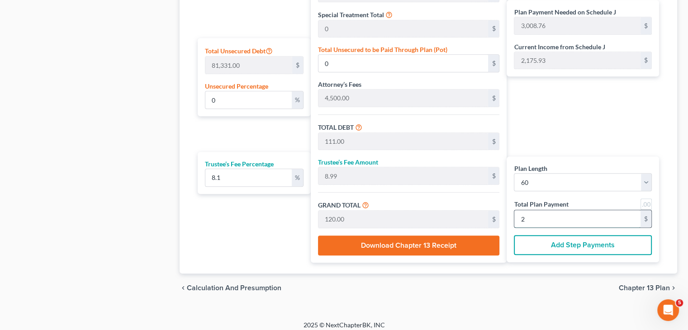
type input "1,221.09"
type input "98.90"
type input "1,320.00"
type input "22"
type input "12,210.91"
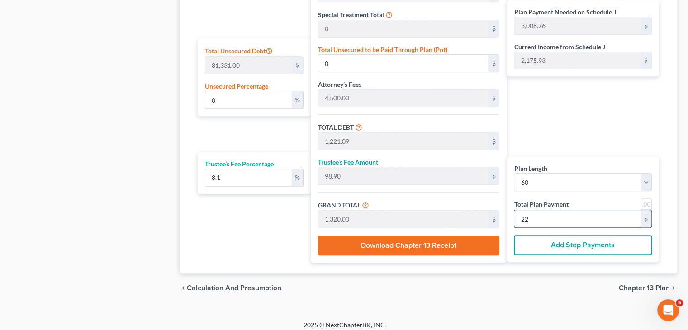
type input "989.08"
type input "13,200.00"
type input "220"
type input "122,109.15"
type input "9,890.84"
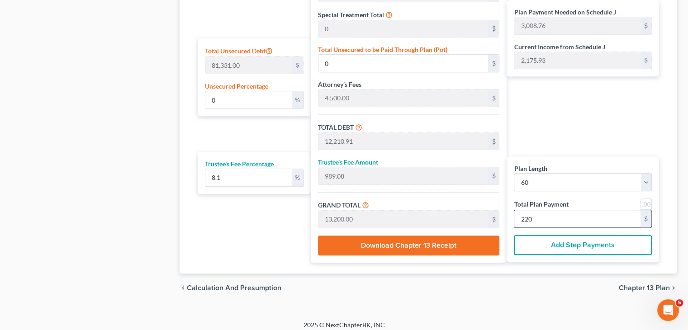
type input "132,000.00"
type input "2,200"
click at [597, 135] on div "Plan Payment Needed on Schedule J 3,008.76 $ Current Income from Schedule J 2,1…" at bounding box center [585, 79] width 157 height 367
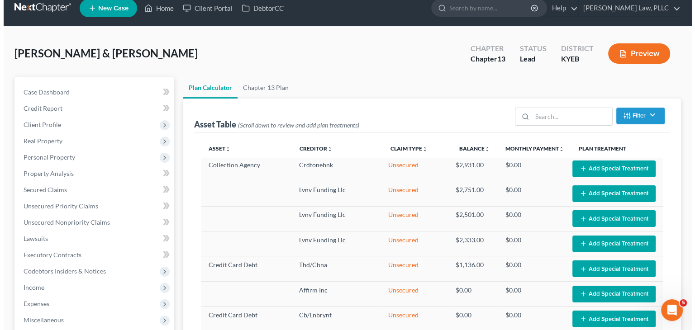
scroll to position [0, 0]
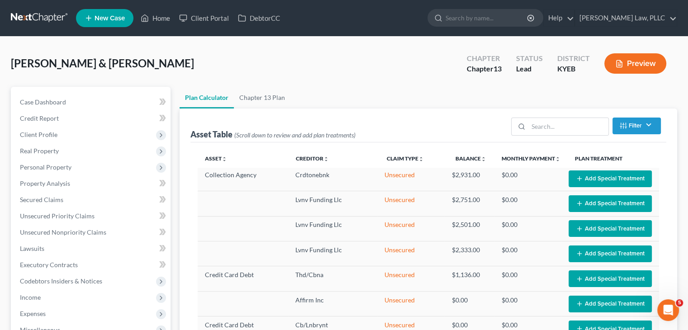
click at [635, 62] on button "Preview" at bounding box center [635, 63] width 62 height 20
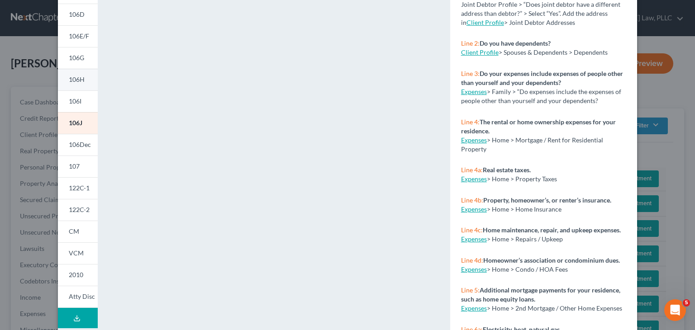
scroll to position [180, 0]
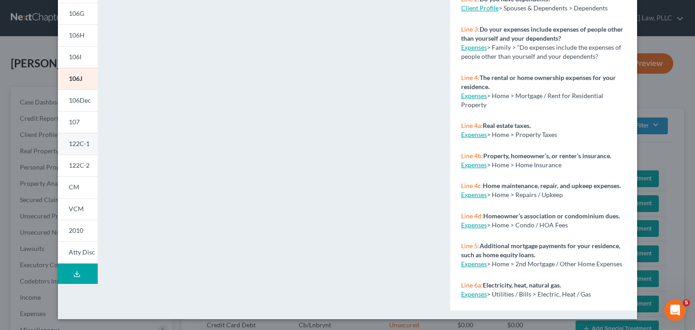
click at [81, 144] on span "122C-1" at bounding box center [79, 144] width 21 height 8
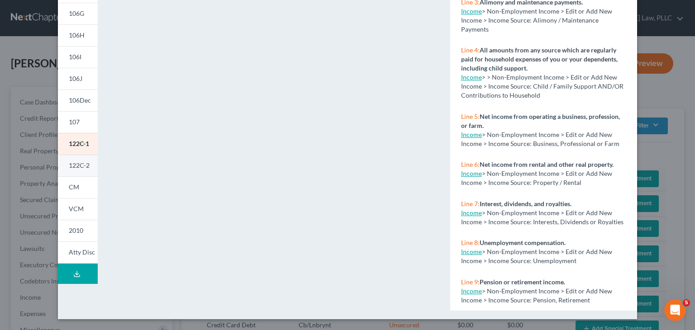
click at [71, 164] on span "122C-2" at bounding box center [79, 165] width 21 height 8
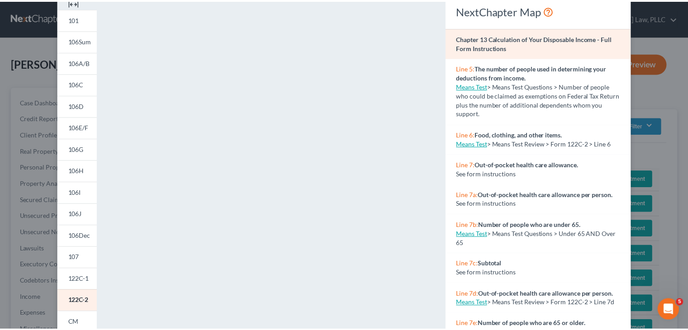
scroll to position [0, 0]
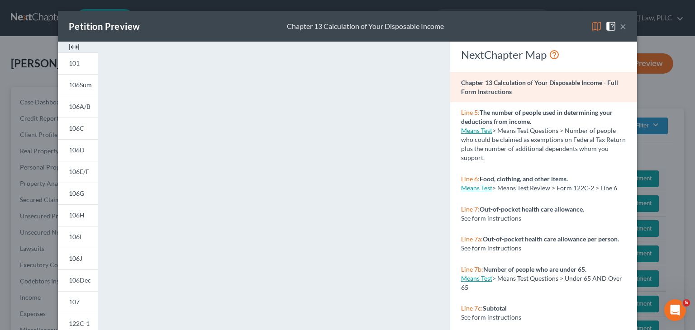
click at [620, 26] on button "×" at bounding box center [623, 26] width 6 height 11
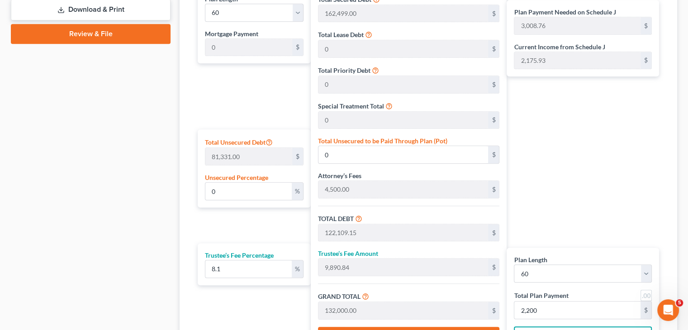
scroll to position [543, 0]
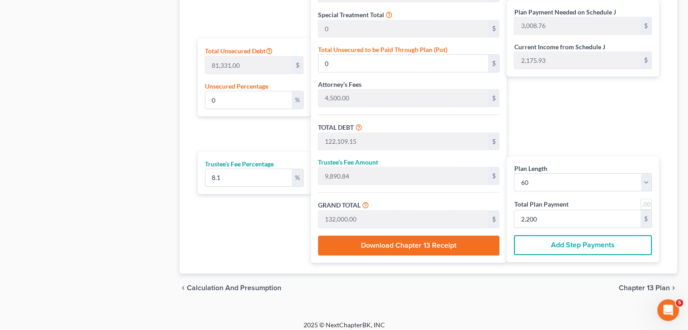
click at [655, 287] on span "Chapter 13 Plan" at bounding box center [644, 287] width 51 height 7
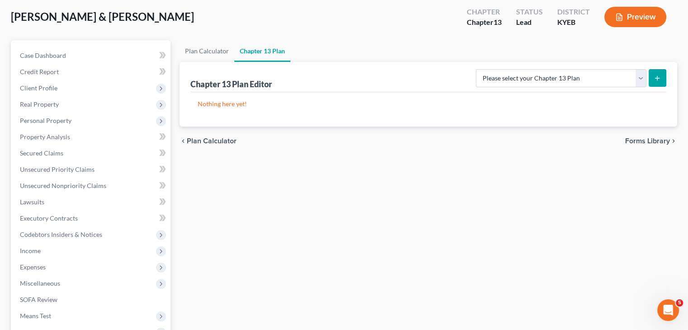
scroll to position [45, 0]
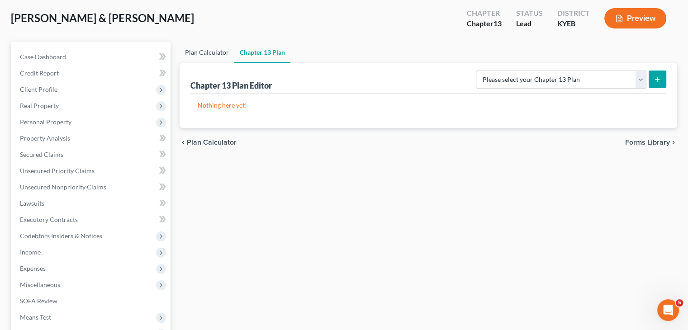
click at [212, 48] on link "Plan Calculator" at bounding box center [207, 53] width 55 height 22
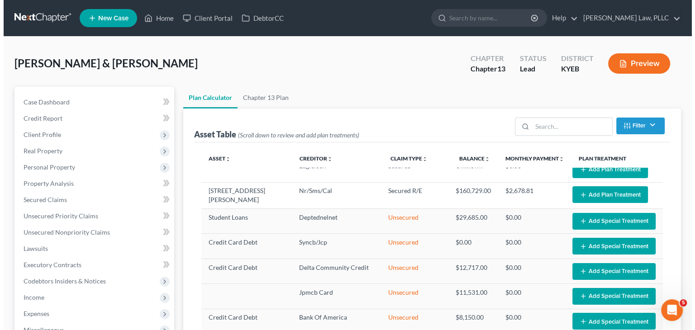
scroll to position [45, 0]
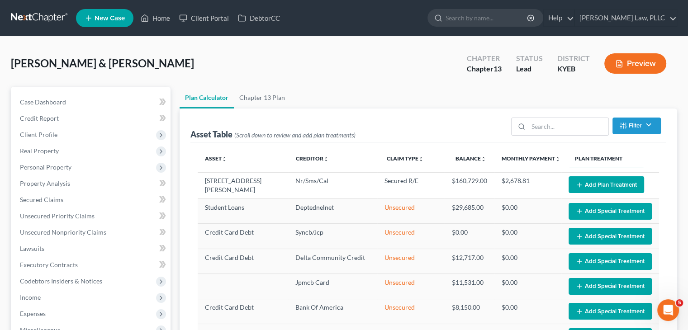
select select "59"
click at [644, 62] on button "Preview" at bounding box center [635, 63] width 62 height 20
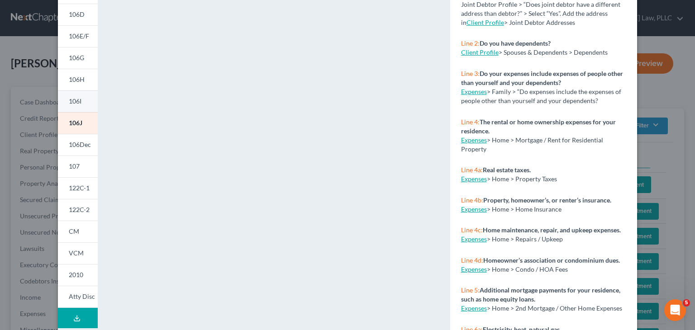
scroll to position [171, 0]
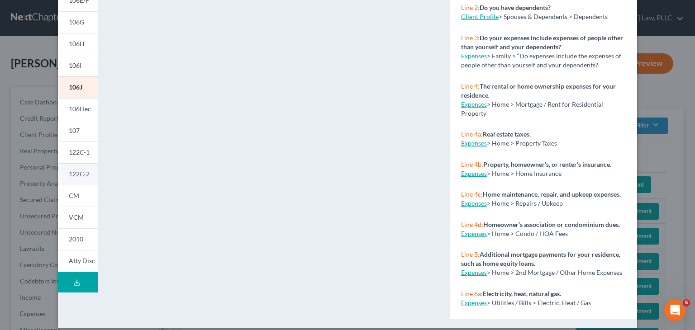
click at [74, 177] on span "122C-2" at bounding box center [79, 174] width 21 height 8
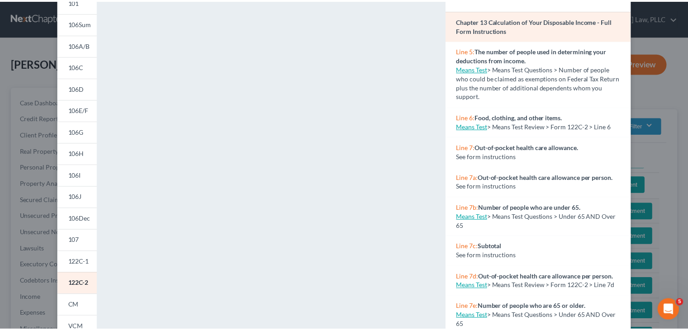
scroll to position [0, 0]
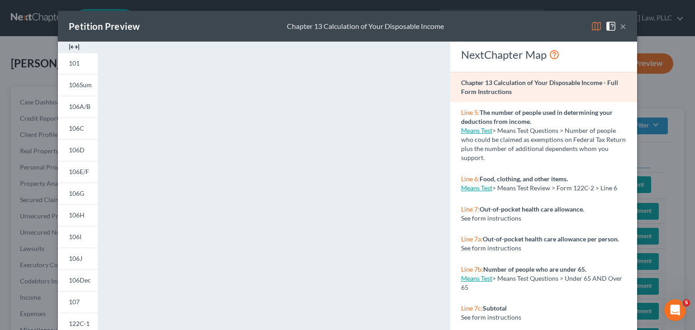
click at [620, 27] on button "×" at bounding box center [623, 26] width 6 height 11
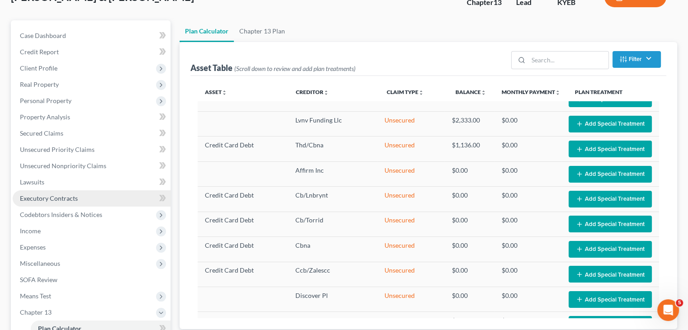
scroll to position [136, 0]
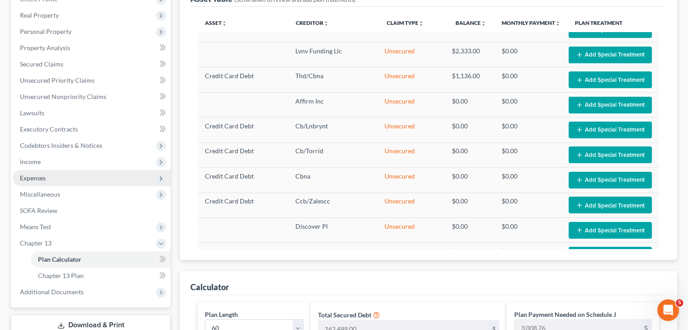
click at [33, 182] on span "Expenses" at bounding box center [92, 178] width 158 height 16
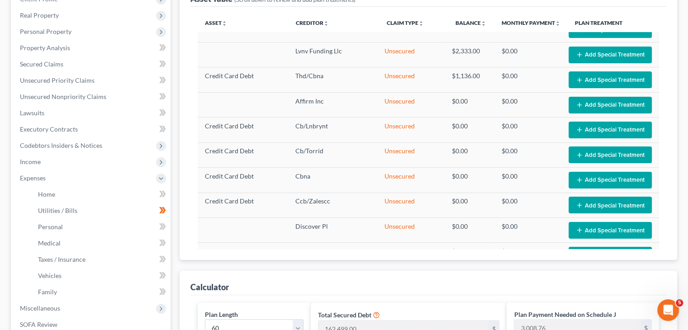
click at [679, 191] on div "Plan Calculator Chapter 13 Plan Asset Table (Scroll down to review and add plan…" at bounding box center [428, 330] width 507 height 759
click at [47, 192] on span "Home" at bounding box center [46, 194] width 17 height 8
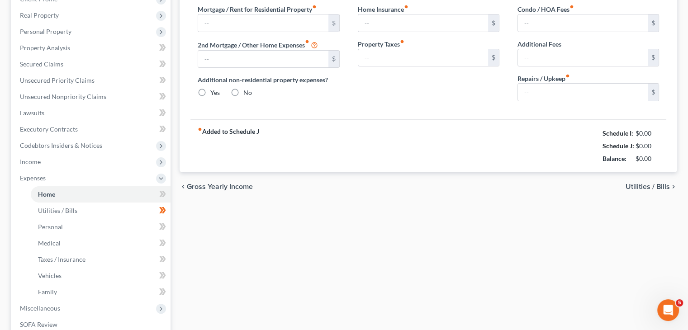
type input "1,420.00"
type input "0.00"
radio input "true"
type input "0.00"
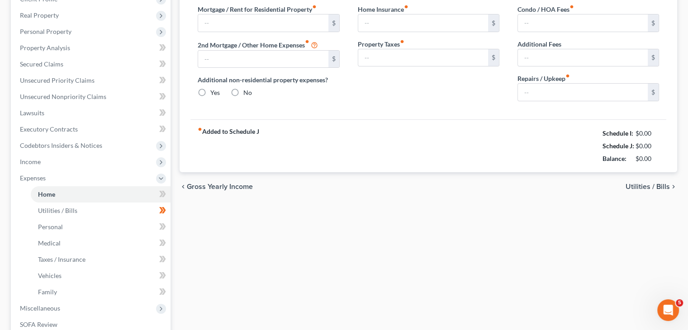
type input "0.00"
type input "100.00"
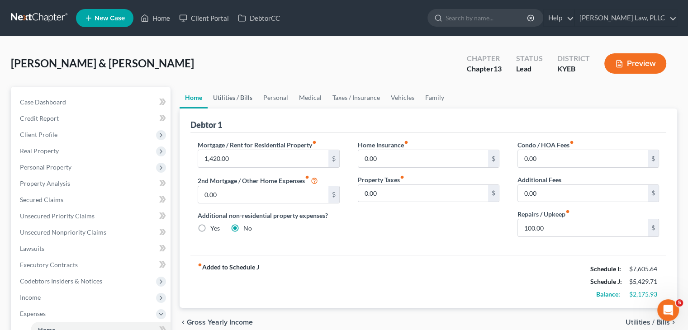
click at [232, 97] on link "Utilities / Bills" at bounding box center [233, 98] width 50 height 22
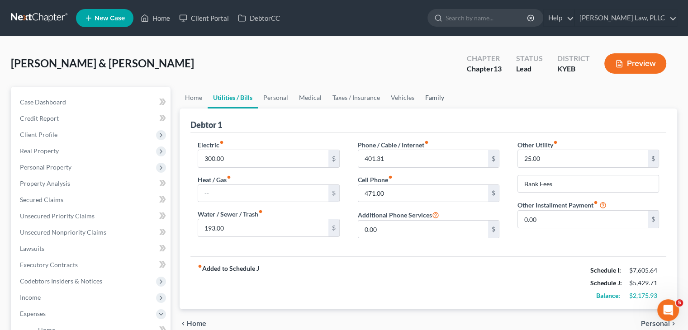
click at [432, 96] on link "Family" at bounding box center [435, 98] width 30 height 22
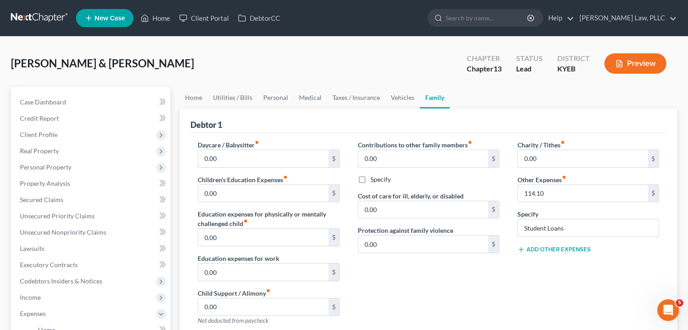
click at [485, 284] on div "Contributions to other family members fiber_manual_record 0.00 $ Specify Cost o…" at bounding box center [429, 236] width 160 height 192
click at [399, 97] on link "Vehicles" at bounding box center [402, 98] width 34 height 22
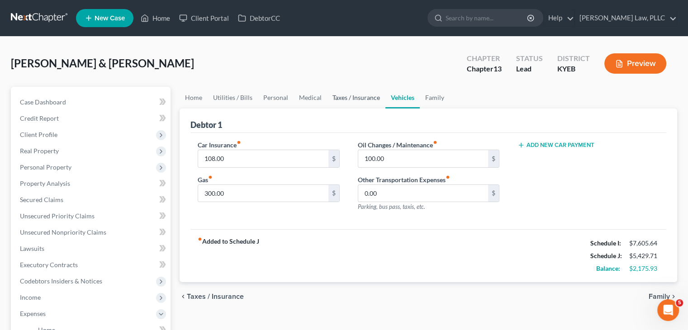
click at [352, 98] on link "Taxes / Insurance" at bounding box center [356, 98] width 58 height 22
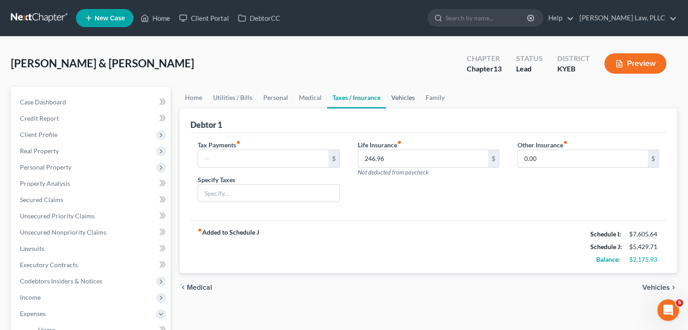
click at [412, 95] on link "Vehicles" at bounding box center [403, 98] width 34 height 22
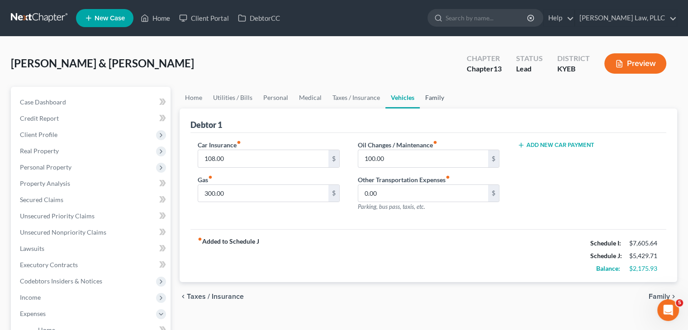
click at [432, 99] on link "Family" at bounding box center [435, 98] width 30 height 22
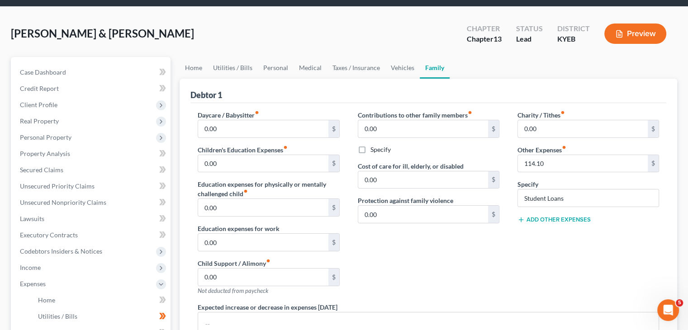
scroll to position [45, 0]
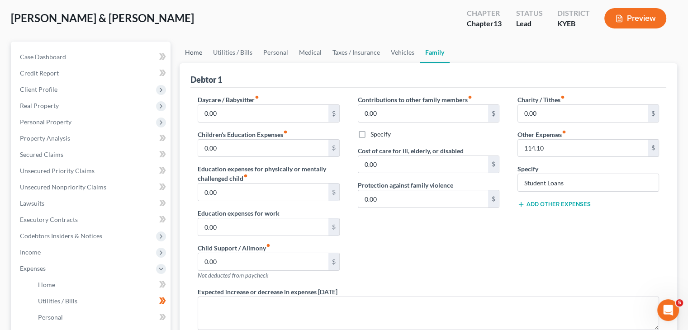
click at [193, 53] on link "Home" at bounding box center [194, 53] width 28 height 22
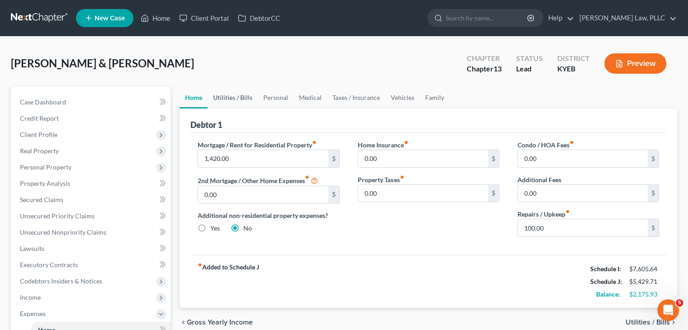
click at [237, 95] on link "Utilities / Bills" at bounding box center [233, 98] width 50 height 22
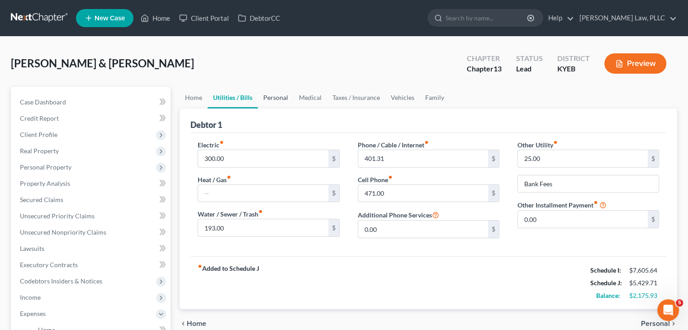
click at [275, 94] on link "Personal" at bounding box center [276, 98] width 36 height 22
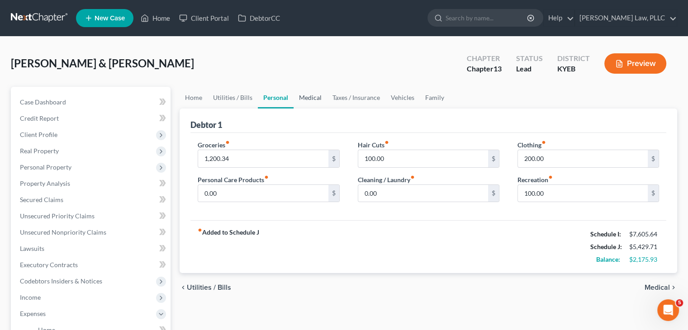
click at [308, 95] on link "Medical" at bounding box center [310, 98] width 33 height 22
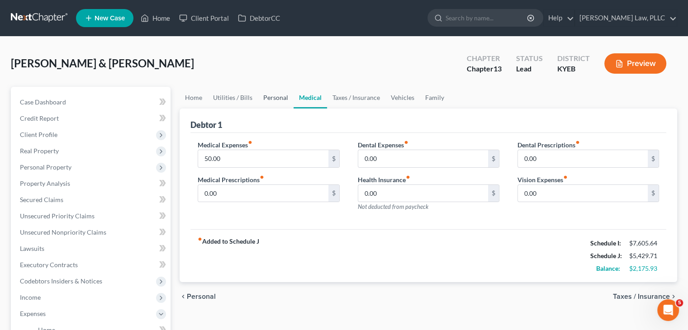
click at [266, 96] on link "Personal" at bounding box center [276, 98] width 36 height 22
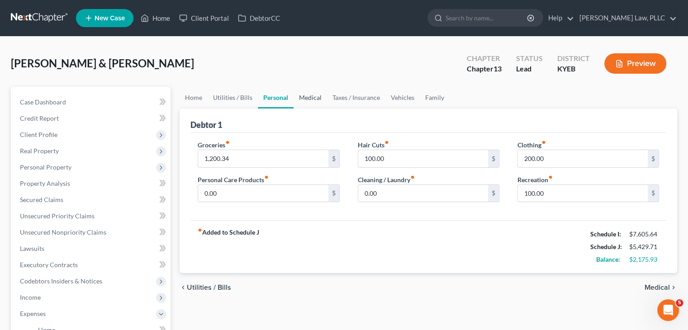
click at [315, 97] on link "Medical" at bounding box center [310, 98] width 33 height 22
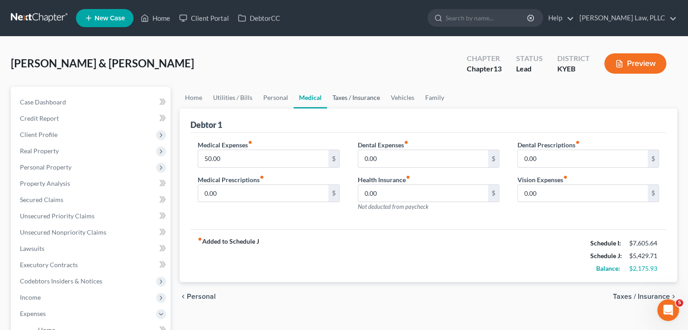
click at [352, 96] on link "Taxes / Insurance" at bounding box center [356, 98] width 58 height 22
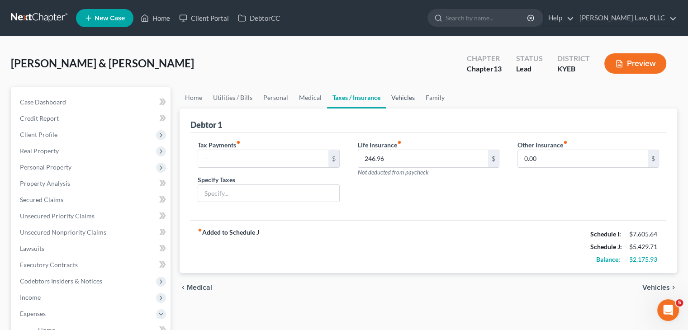
click at [389, 96] on link "Vehicles" at bounding box center [403, 98] width 34 height 22
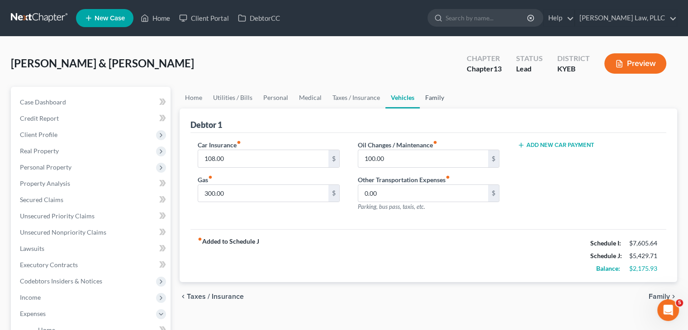
click at [428, 98] on link "Family" at bounding box center [435, 98] width 30 height 22
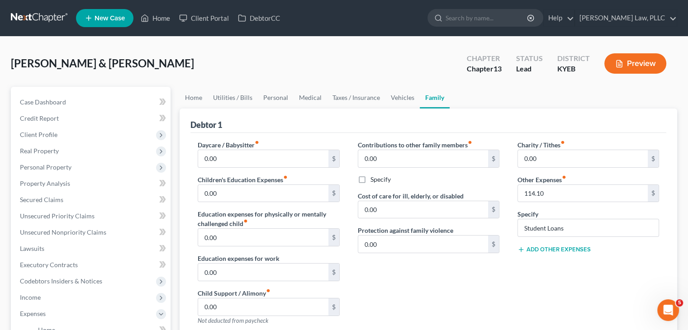
click at [555, 248] on button "Add Other Expenses" at bounding box center [553, 249] width 73 height 7
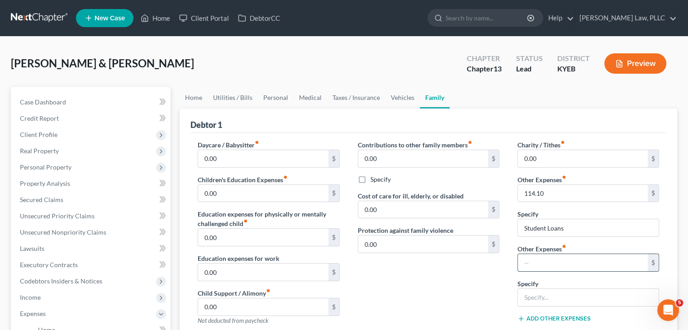
click at [555, 257] on input "text" at bounding box center [583, 262] width 130 height 17
type input "450"
click at [578, 297] on input "text" at bounding box center [588, 297] width 141 height 17
click at [529, 294] on input "CHiropractor" at bounding box center [588, 297] width 141 height 17
click at [534, 294] on input "CHiropractor" at bounding box center [588, 297] width 141 height 17
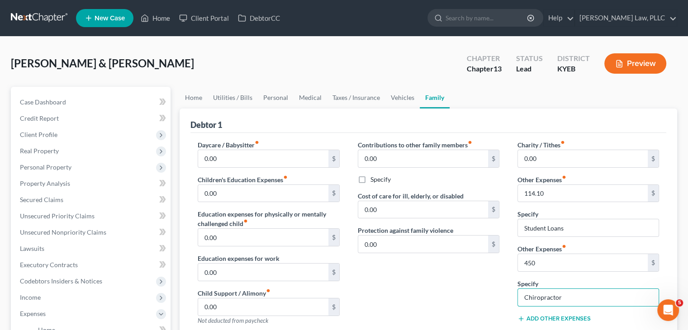
type input "Chiropractor"
click at [436, 275] on div "Contributions to other family members fiber_manual_record 0.00 $ Specify Cost o…" at bounding box center [429, 236] width 160 height 192
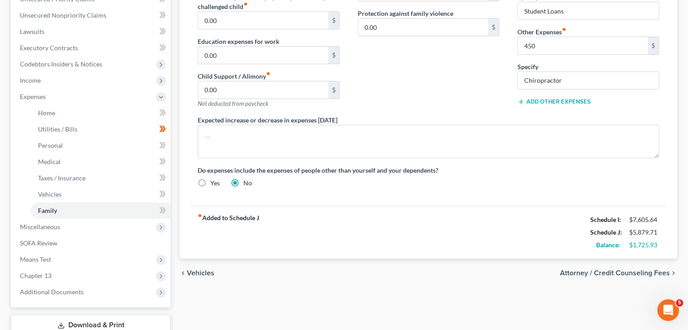
scroll to position [226, 0]
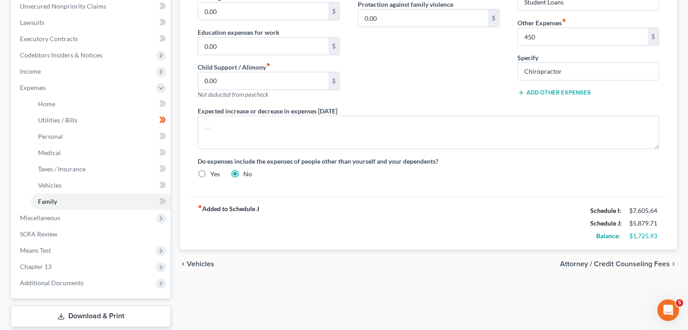
click at [530, 234] on div "fiber_manual_record Added to Schedule J Schedule I: $7,605.64 Schedule J: $5,87…" at bounding box center [428, 223] width 476 height 53
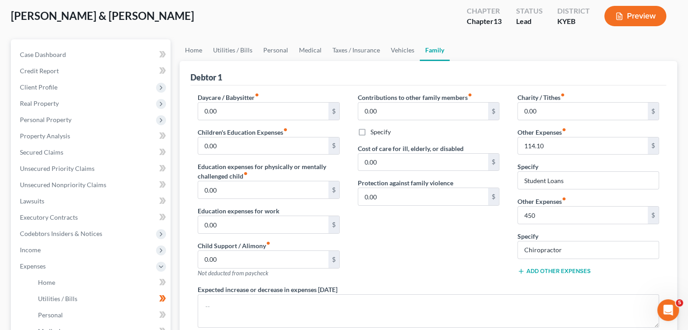
scroll to position [45, 0]
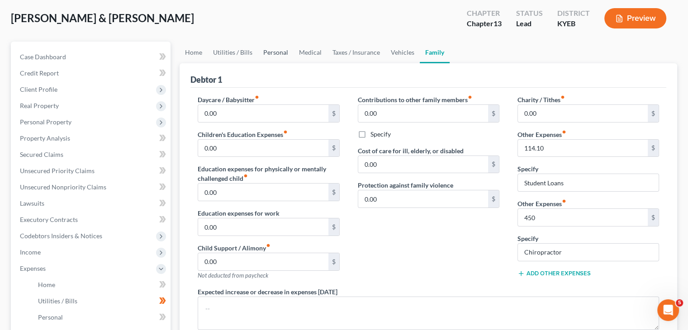
click at [266, 52] on link "Personal" at bounding box center [276, 53] width 36 height 22
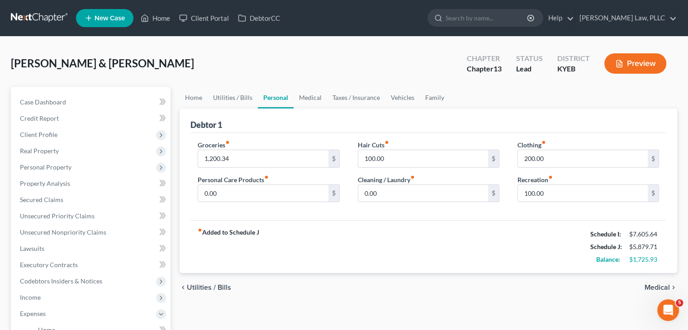
click at [545, 116] on div "Debtor 1" at bounding box center [428, 121] width 476 height 24
drag, startPoint x: 539, startPoint y: 245, endPoint x: 545, endPoint y: 228, distance: 17.5
click at [540, 243] on div "fiber_manual_record Added to Schedule J Schedule I: $7,605.64 Schedule J: $5,87…" at bounding box center [428, 246] width 476 height 53
click at [313, 98] on link "Medical" at bounding box center [310, 98] width 33 height 22
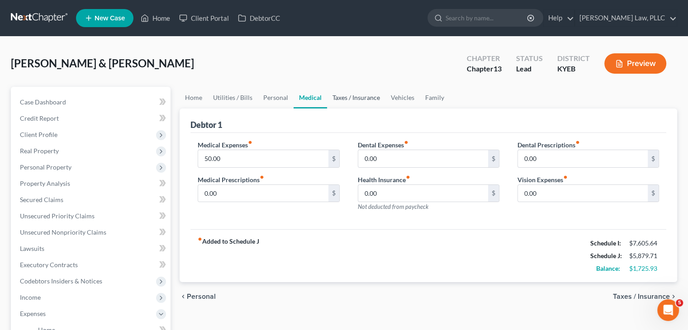
click at [346, 95] on link "Taxes / Insurance" at bounding box center [356, 98] width 58 height 22
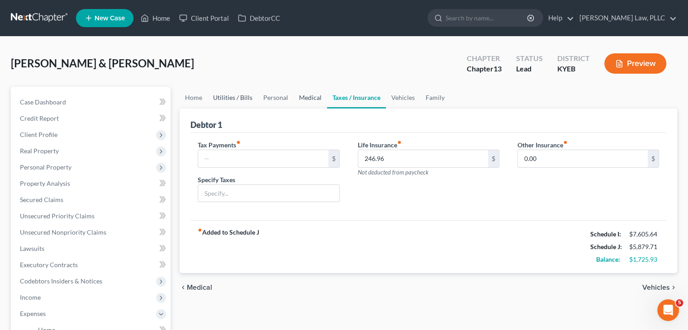
drag, startPoint x: 302, startPoint y: 95, endPoint x: 251, endPoint y: 95, distance: 51.1
click at [303, 95] on link "Medical" at bounding box center [310, 98] width 33 height 22
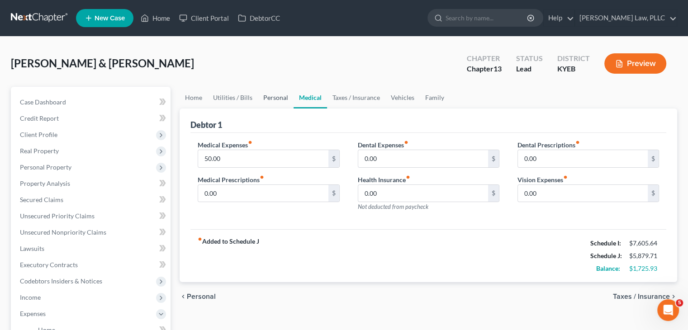
click at [271, 103] on link "Personal" at bounding box center [276, 98] width 36 height 22
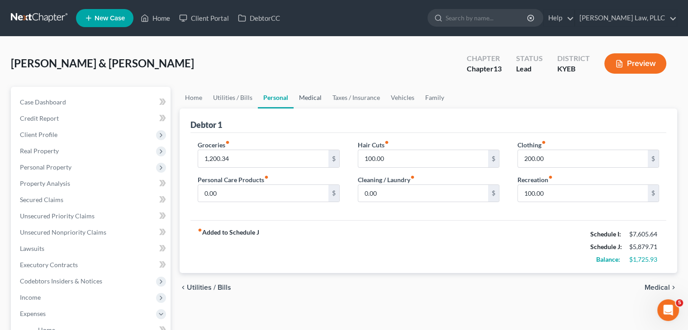
click at [308, 98] on link "Medical" at bounding box center [310, 98] width 33 height 22
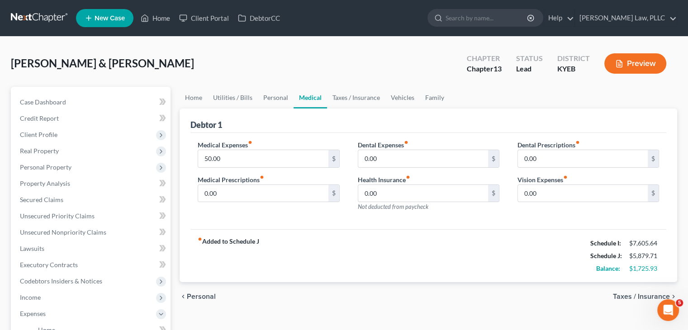
scroll to position [45, 0]
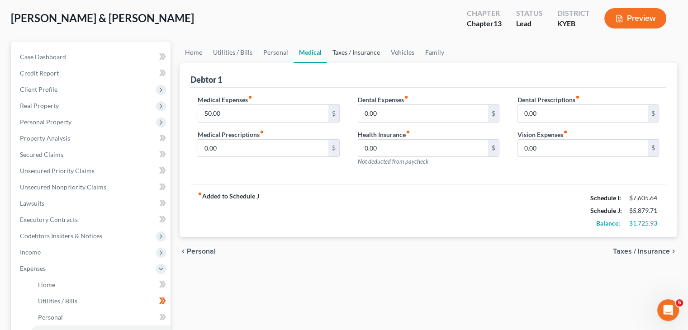
click at [351, 52] on link "Taxes / Insurance" at bounding box center [356, 53] width 58 height 22
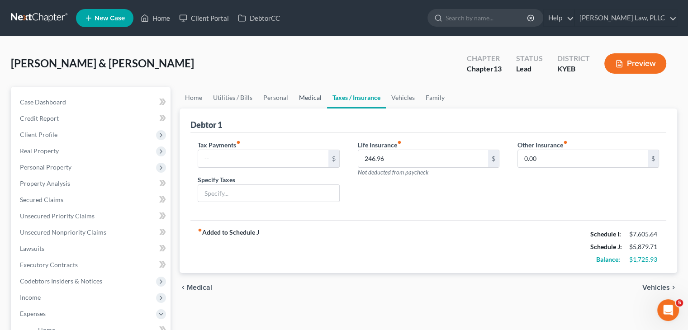
click at [312, 96] on link "Medical" at bounding box center [310, 98] width 33 height 22
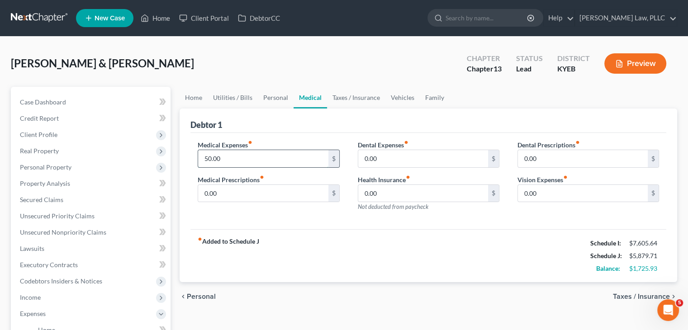
click at [206, 159] on input "50.00" at bounding box center [263, 158] width 130 height 17
type input "100"
click at [373, 225] on div "Medical Expenses fiber_manual_record 100 $ Medical Prescriptions fiber_manual_r…" at bounding box center [428, 181] width 476 height 97
click at [351, 95] on link "Taxes / Insurance" at bounding box center [356, 98] width 58 height 22
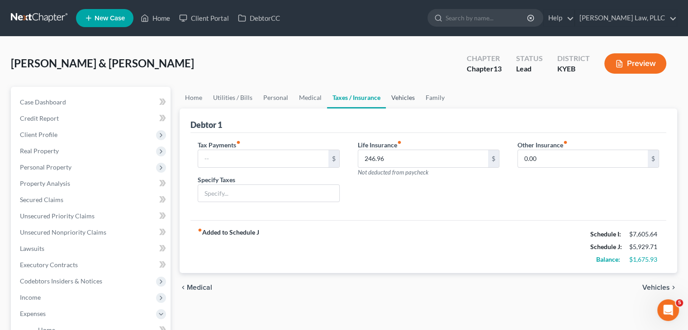
click at [403, 96] on link "Vehicles" at bounding box center [403, 98] width 34 height 22
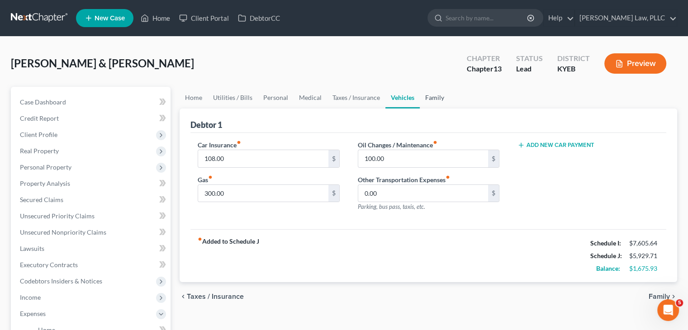
click at [436, 95] on link "Family" at bounding box center [435, 98] width 30 height 22
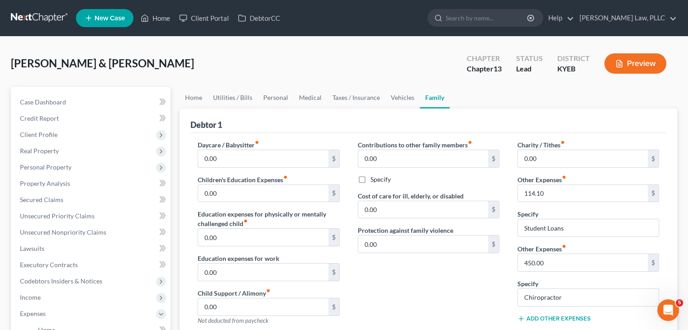
click at [478, 300] on div "Contributions to other family members fiber_manual_record 0.00 $ Specify Cost o…" at bounding box center [429, 236] width 160 height 192
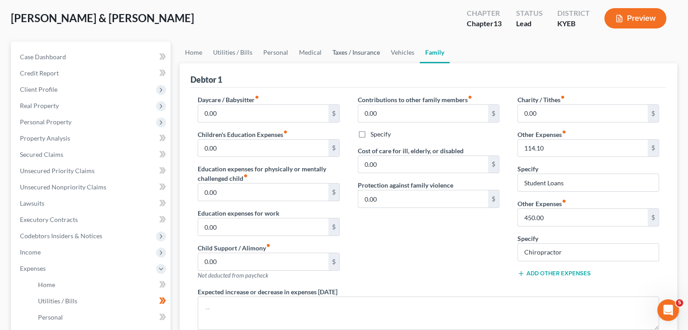
click at [354, 51] on link "Taxes / Insurance" at bounding box center [356, 53] width 58 height 22
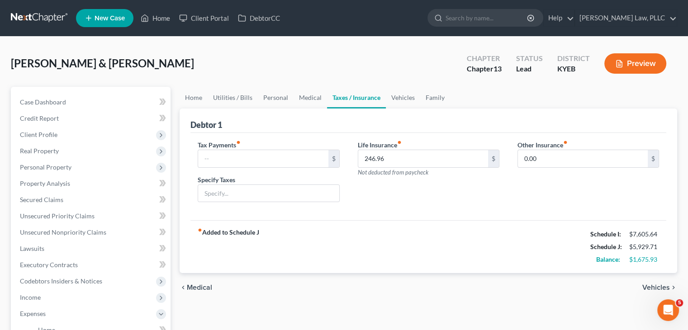
drag, startPoint x: 663, startPoint y: 98, endPoint x: 355, endPoint y: 171, distance: 316.5
click at [663, 98] on ul "Home Utilities / Bills Personal Medical Taxes / Insurance Vehicles Family" at bounding box center [429, 98] width 498 height 22
click at [275, 96] on link "Personal" at bounding box center [276, 98] width 36 height 22
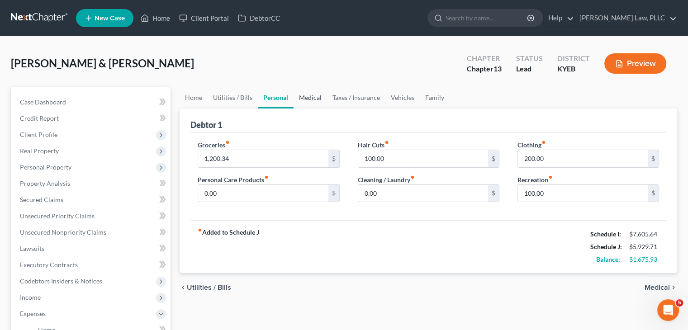
click at [306, 94] on link "Medical" at bounding box center [310, 98] width 33 height 22
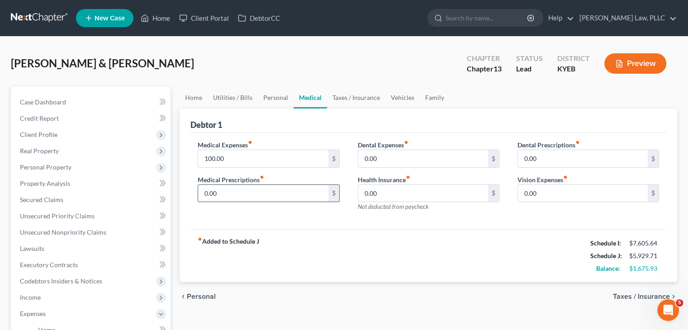
click at [252, 195] on input "0.00" at bounding box center [263, 193] width 130 height 17
type input "350"
click at [356, 226] on div "Medical Expenses fiber_manual_record 100.00 $ Medical Prescriptions fiber_manua…" at bounding box center [428, 181] width 476 height 97
click at [221, 95] on link "Utilities / Bills" at bounding box center [233, 98] width 50 height 22
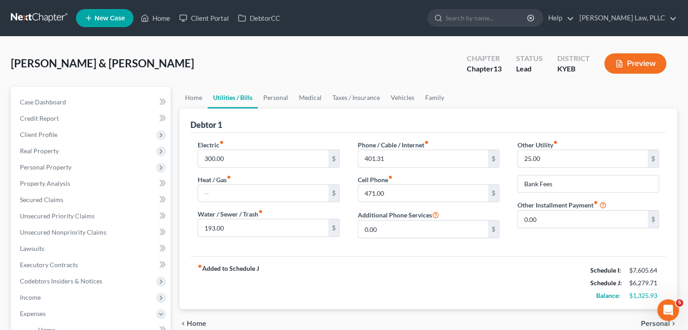
click at [457, 283] on div "fiber_manual_record Added to Schedule J Schedule I: $7,605.64 Schedule J: $6,27…" at bounding box center [428, 282] width 476 height 53
click at [284, 93] on link "Personal" at bounding box center [276, 98] width 36 height 22
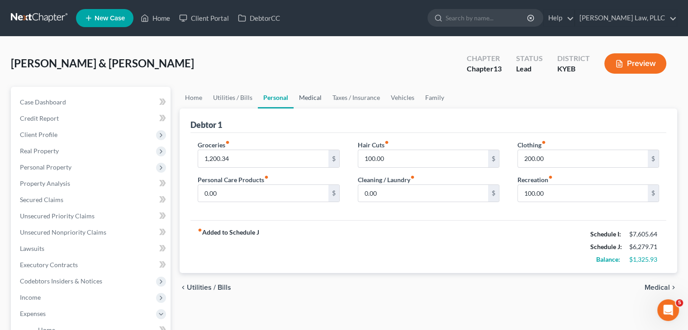
click at [309, 97] on link "Medical" at bounding box center [310, 98] width 33 height 22
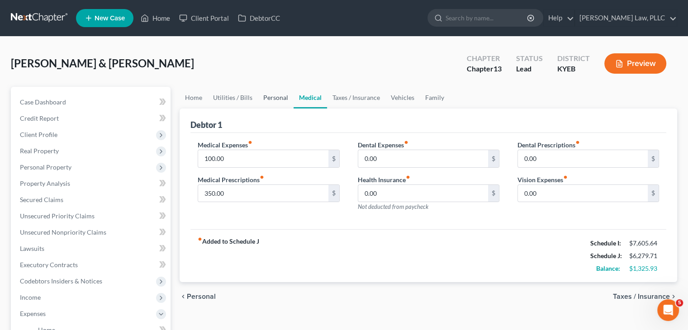
click at [274, 98] on link "Personal" at bounding box center [276, 98] width 36 height 22
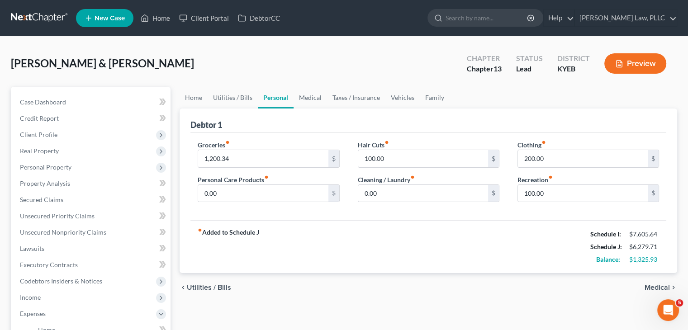
click at [408, 218] on div "Groceries fiber_manual_record 1,200.34 $ Personal Care Products fiber_manual_re…" at bounding box center [428, 177] width 476 height 88
click at [530, 159] on input "200.00" at bounding box center [583, 158] width 130 height 17
click at [529, 157] on input "200.00" at bounding box center [583, 158] width 130 height 17
type input "300.00"
click at [513, 227] on div "fiber_manual_record Added to Schedule J Schedule I: $7,605.64 Schedule J: $6,37…" at bounding box center [428, 246] width 476 height 53
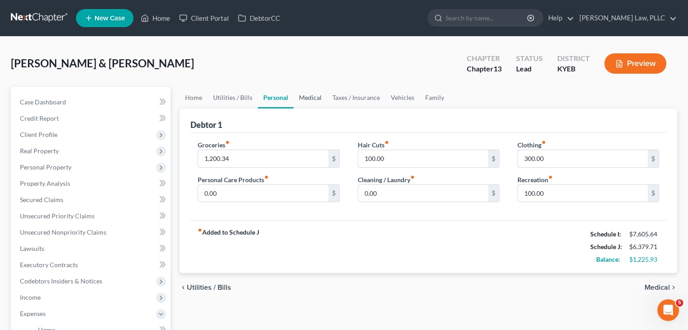
click at [309, 97] on link "Medical" at bounding box center [310, 98] width 33 height 22
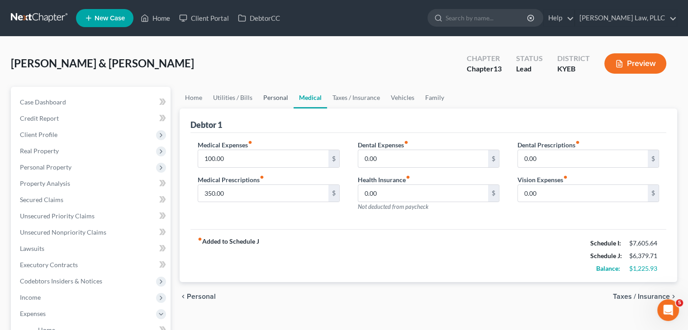
click at [267, 97] on link "Personal" at bounding box center [276, 98] width 36 height 22
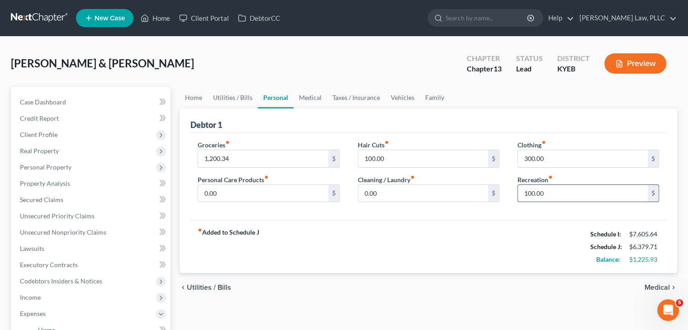
click at [528, 194] on input "100.00" at bounding box center [583, 193] width 130 height 17
type input "400"
click at [588, 176] on div "Recreation fiber_manual_record 400 $" at bounding box center [588, 189] width 142 height 28
click at [549, 192] on input "400" at bounding box center [583, 193] width 130 height 17
click at [488, 223] on div "fiber_manual_record Added to Schedule J Schedule I: $7,605.64 Schedule J: $6,67…" at bounding box center [428, 246] width 476 height 53
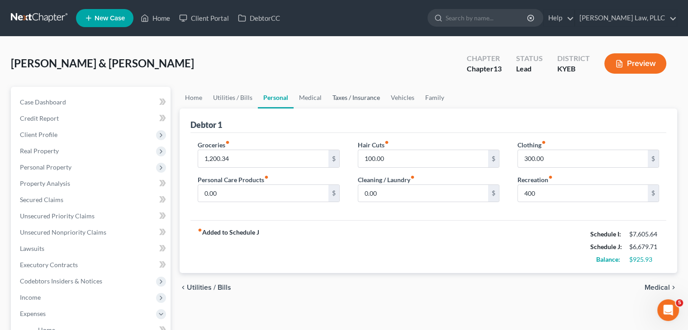
click at [363, 96] on link "Taxes / Insurance" at bounding box center [356, 98] width 58 height 22
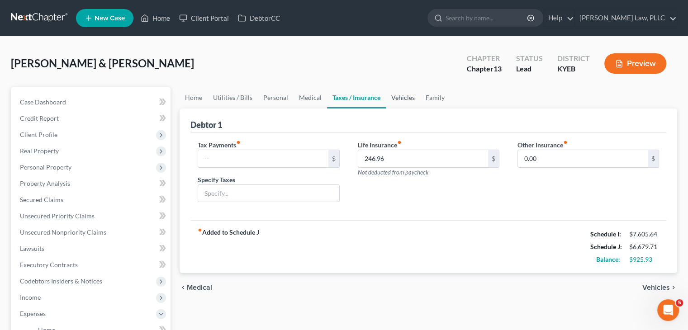
click at [403, 92] on link "Vehicles" at bounding box center [403, 98] width 34 height 22
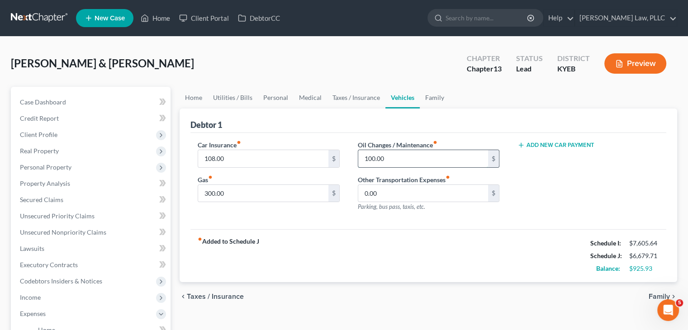
click at [367, 156] on input "100.00" at bounding box center [423, 158] width 130 height 17
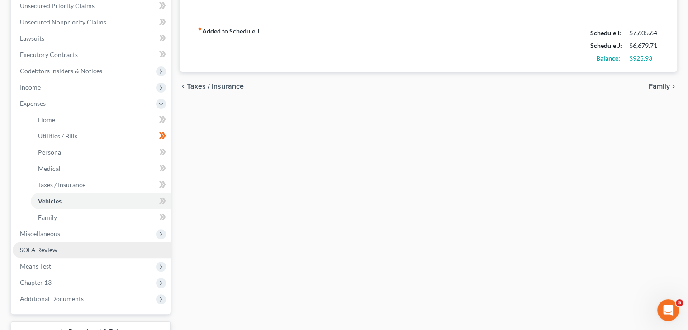
scroll to position [226, 0]
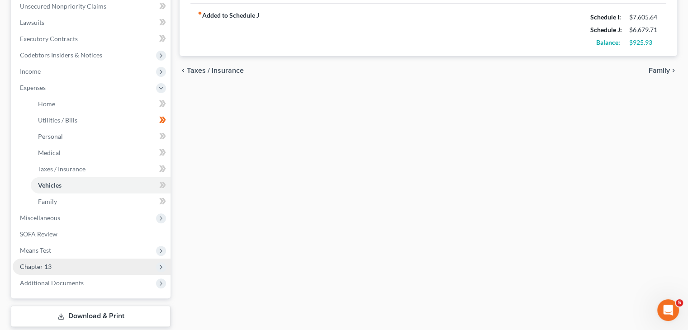
click at [40, 266] on span "Chapter 13" at bounding box center [36, 267] width 32 height 8
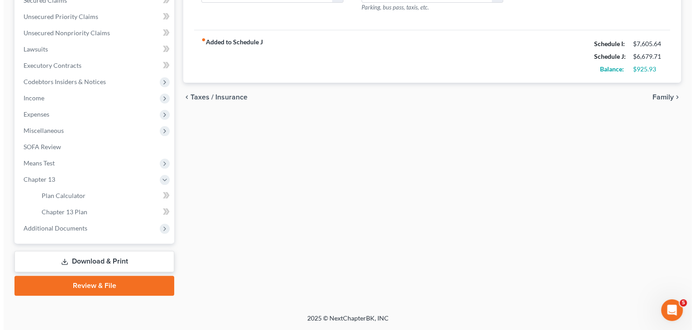
scroll to position [199, 0]
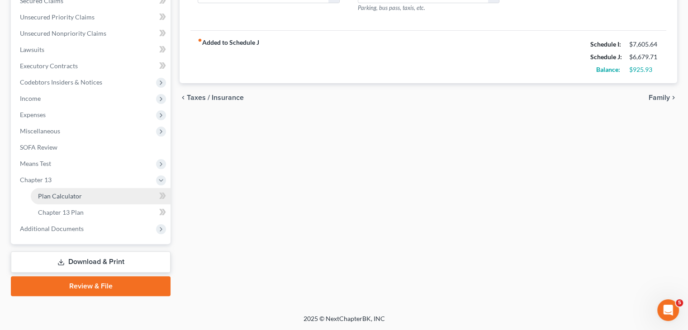
click at [60, 195] on span "Plan Calculator" at bounding box center [60, 196] width 44 height 8
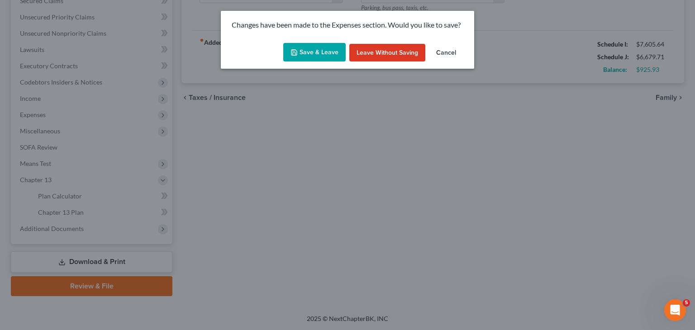
click at [331, 51] on button "Save & Leave" at bounding box center [314, 52] width 62 height 19
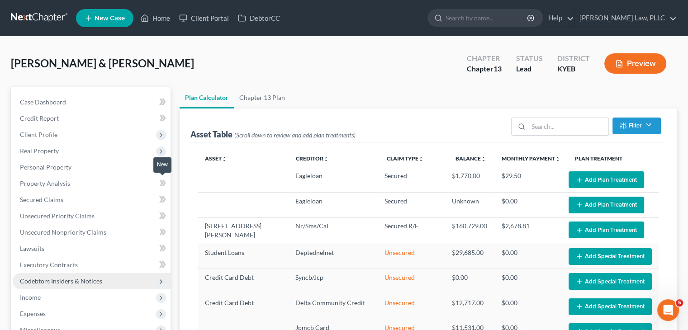
select select "59"
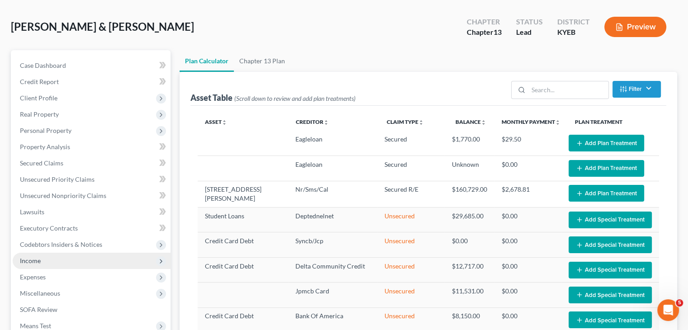
scroll to position [136, 0]
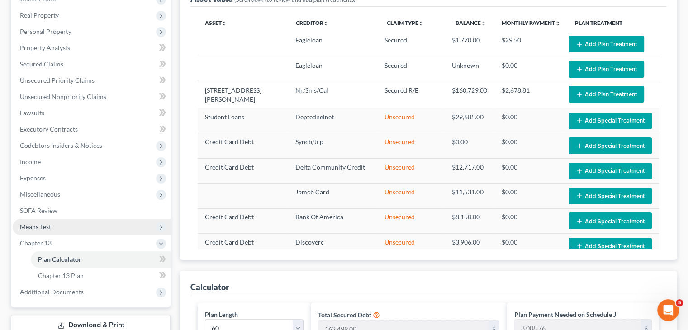
click at [40, 229] on span "Means Test" at bounding box center [35, 227] width 31 height 8
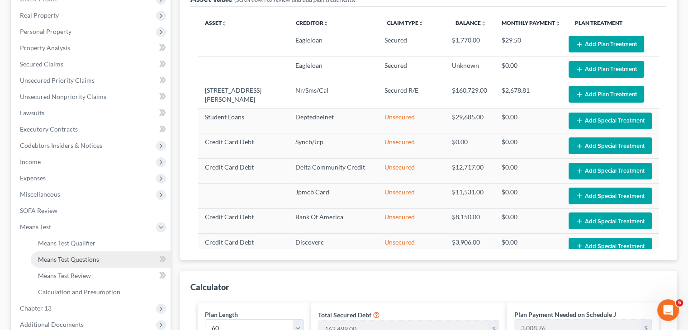
click at [78, 256] on span "Means Test Questions" at bounding box center [68, 260] width 61 height 8
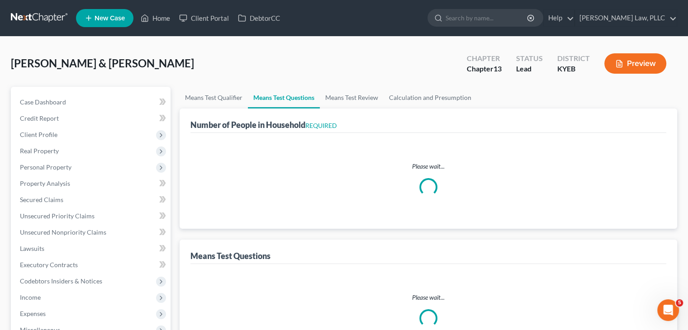
select select "0"
select select "60"
select select "2"
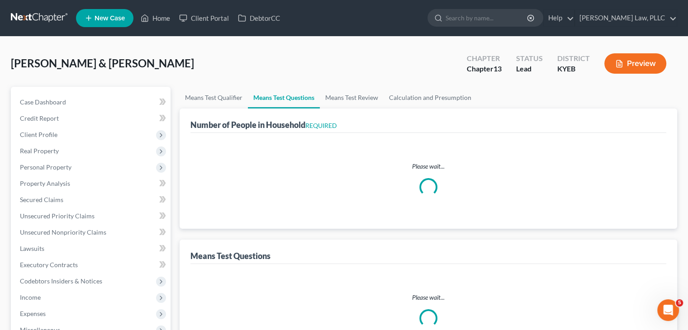
select select "2"
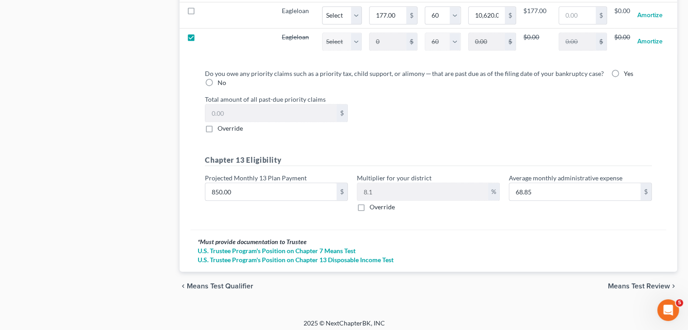
scroll to position [1013, 0]
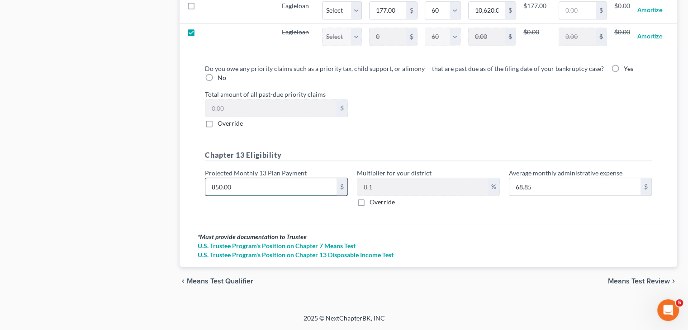
click at [243, 183] on input "850.00" at bounding box center [270, 186] width 131 height 17
type input "9"
type input "0.72"
type input "95"
type input "7.69"
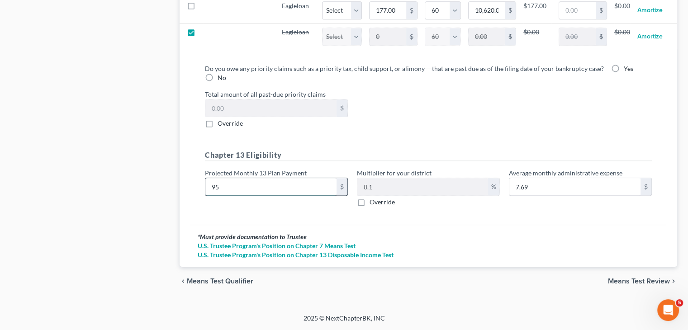
type input "950"
type input "76.95"
type input "950"
click at [435, 215] on div "Do you owe any priority claims such as a priority tax, child support, or alimon…" at bounding box center [428, 141] width 476 height 168
click at [654, 279] on span "Means Test Review" at bounding box center [639, 281] width 62 height 7
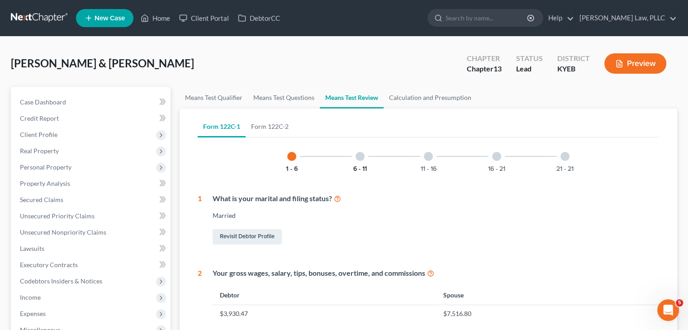
click at [358, 168] on button "6 - 11" at bounding box center [360, 169] width 14 height 6
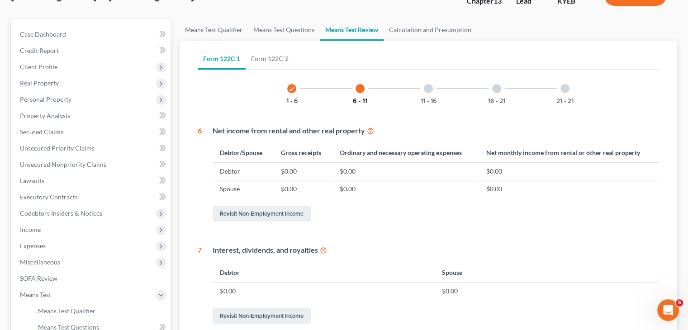
scroll to position [48, 0]
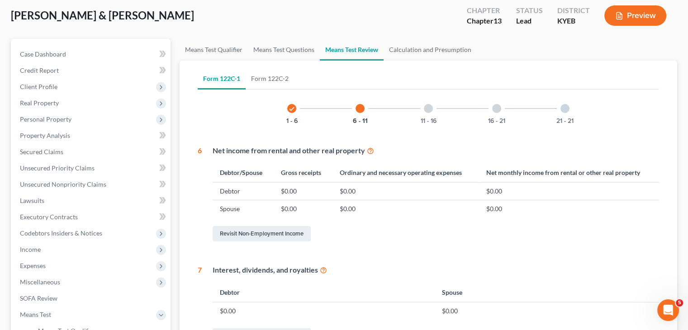
click at [429, 115] on div "11 - 16" at bounding box center [428, 108] width 31 height 31
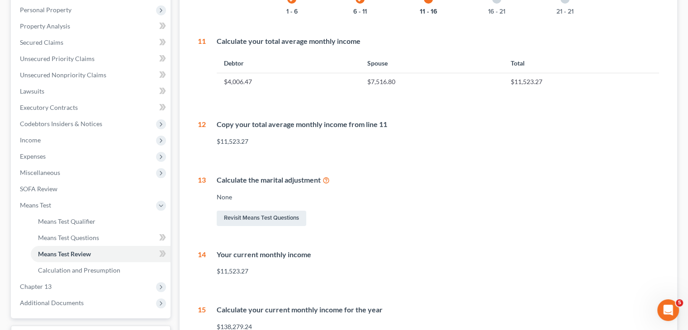
scroll to position [35, 0]
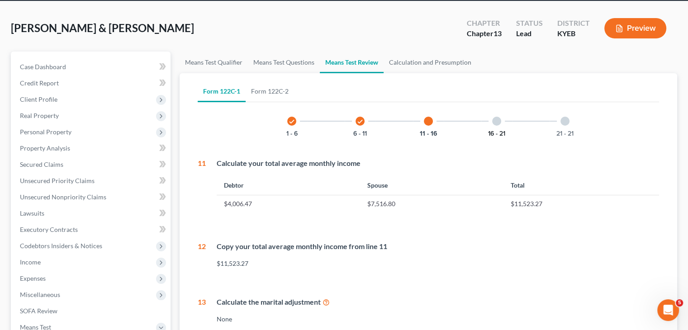
click at [499, 133] on button "16 - 21" at bounding box center [496, 134] width 17 height 6
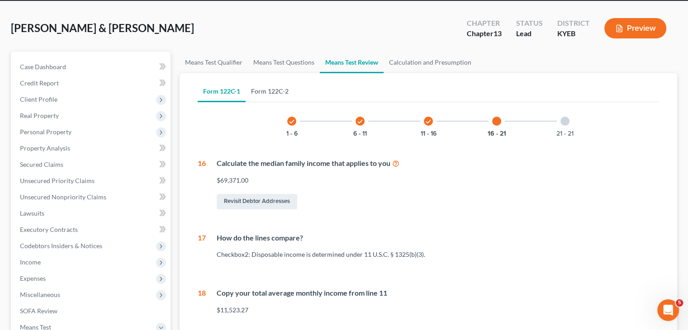
click at [264, 90] on link "Form 122C-2" at bounding box center [270, 92] width 48 height 22
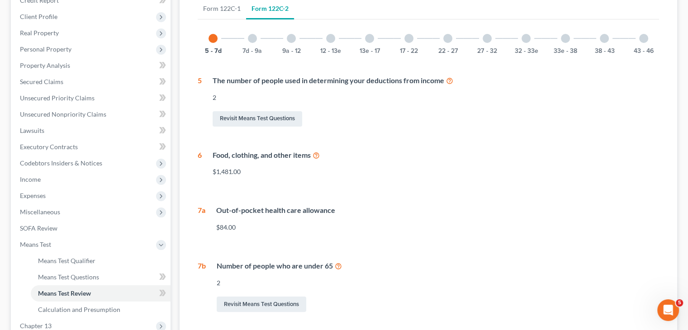
scroll to position [126, 0]
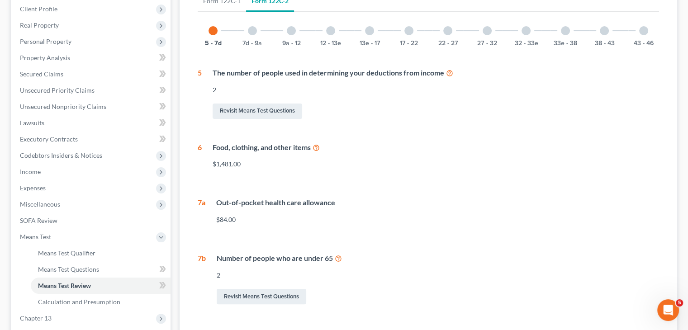
click at [317, 146] on icon at bounding box center [316, 147] width 7 height 9
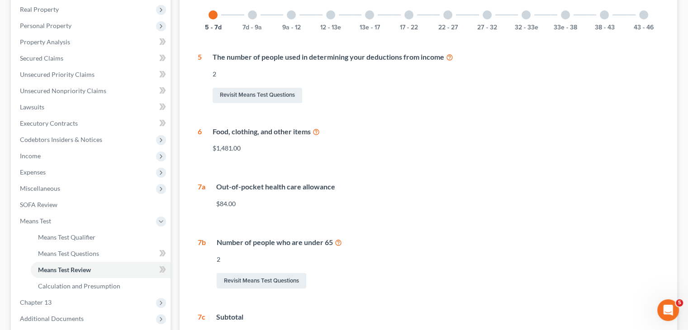
scroll to position [35, 0]
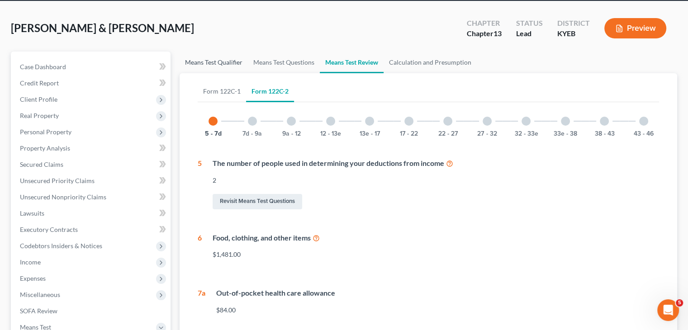
click at [221, 65] on link "Means Test Qualifier" at bounding box center [214, 63] width 68 height 22
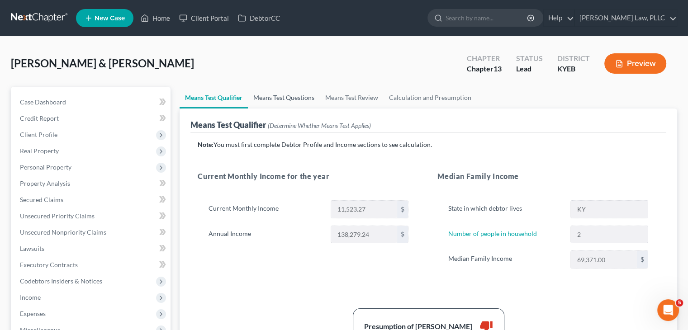
click at [294, 95] on link "Means Test Questions" at bounding box center [284, 98] width 72 height 22
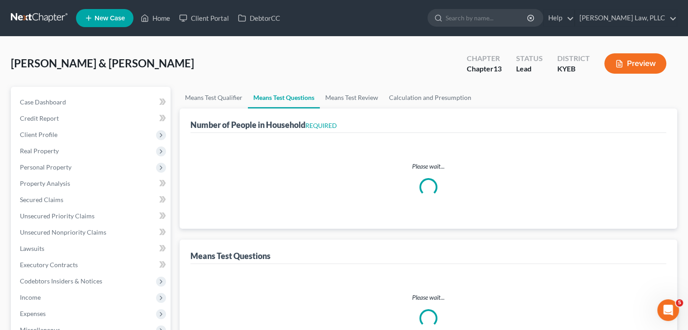
select select "0"
select select "60"
select select "2"
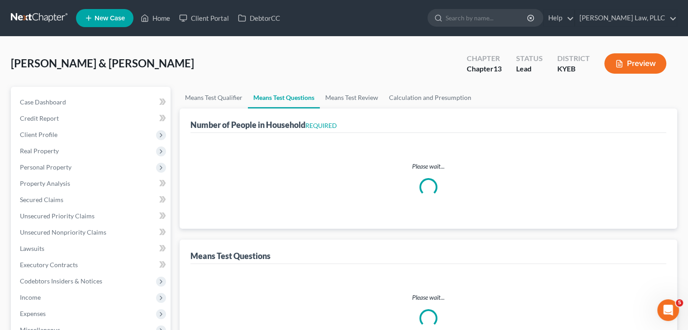
select select "2"
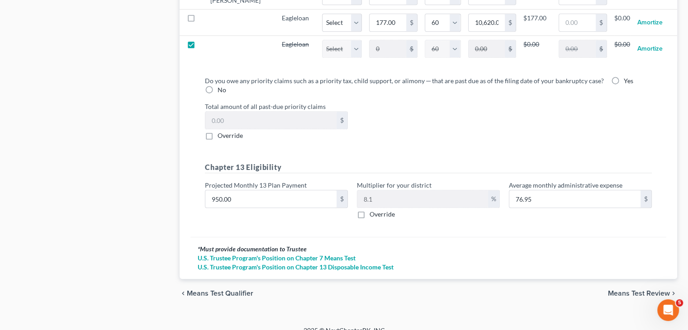
scroll to position [1013, 0]
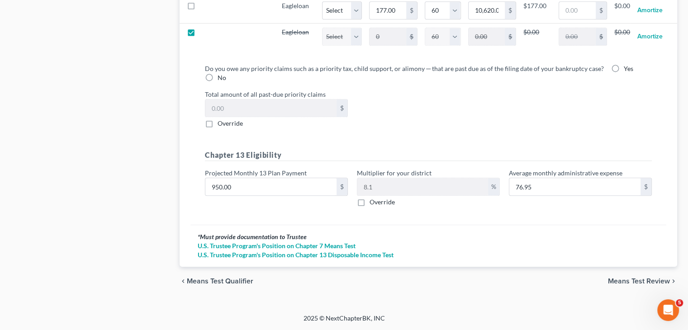
drag, startPoint x: 626, startPoint y: 283, endPoint x: 570, endPoint y: 216, distance: 87.3
click at [626, 283] on span "Means Test Review" at bounding box center [639, 281] width 62 height 7
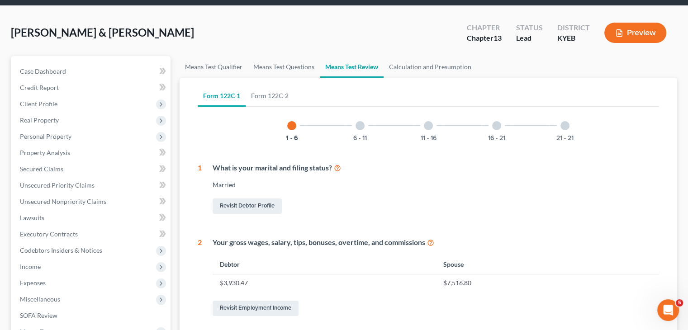
scroll to position [45, 0]
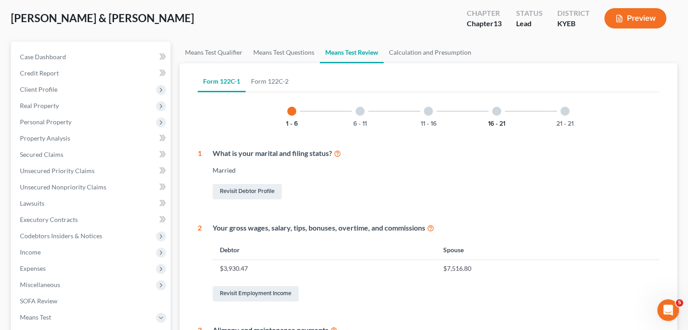
click at [493, 124] on button "16 - 21" at bounding box center [496, 124] width 17 height 6
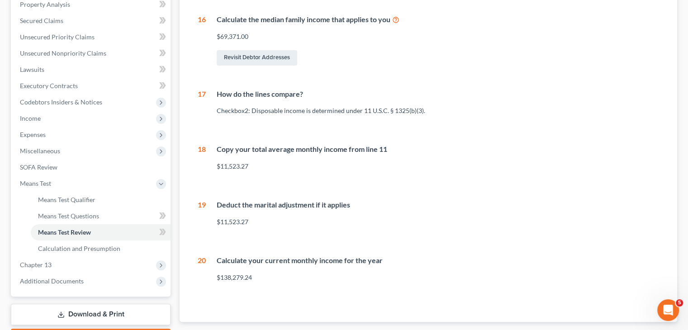
scroll to position [90, 0]
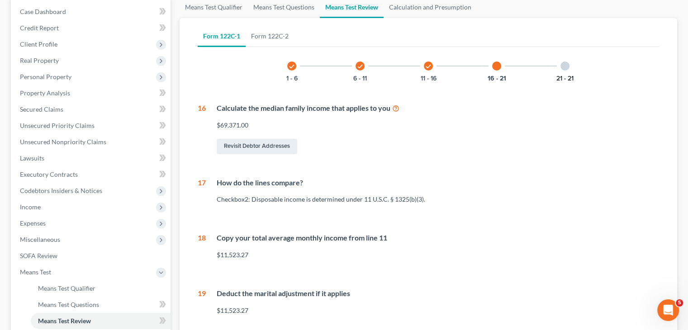
click at [565, 76] on button "21 - 21" at bounding box center [564, 79] width 17 height 6
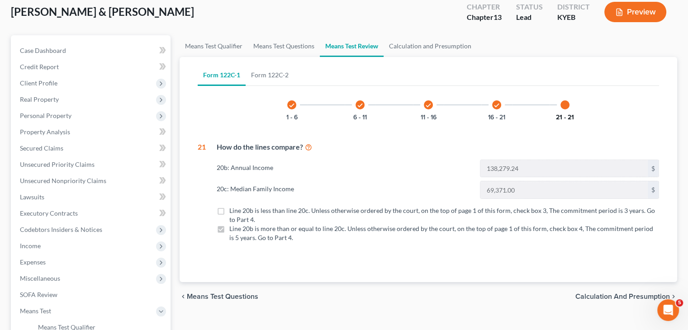
scroll to position [0, 0]
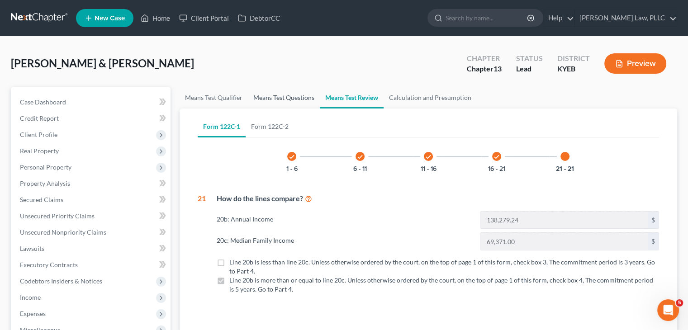
click at [289, 95] on link "Means Test Questions" at bounding box center [284, 98] width 72 height 22
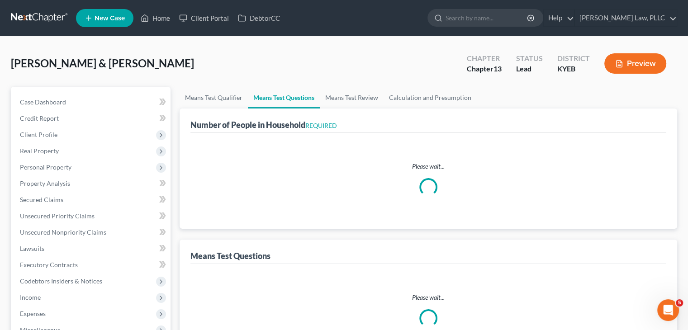
select select "0"
select select "60"
select select "2"
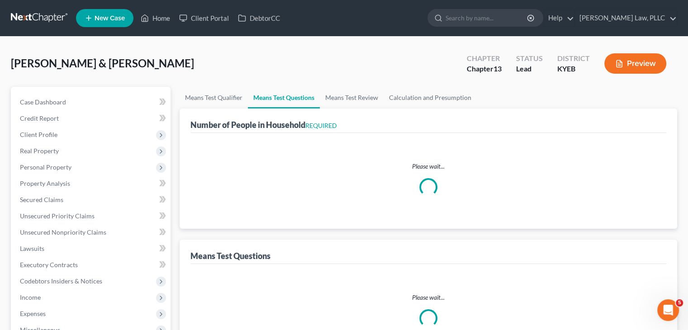
select select "2"
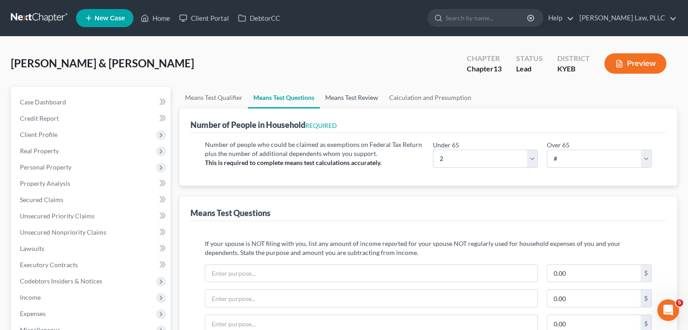
click at [353, 98] on link "Means Test Review" at bounding box center [352, 98] width 64 height 22
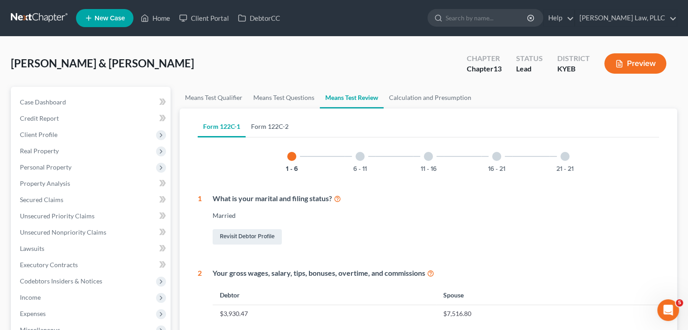
click at [281, 122] on link "Form 122C-2" at bounding box center [270, 127] width 48 height 22
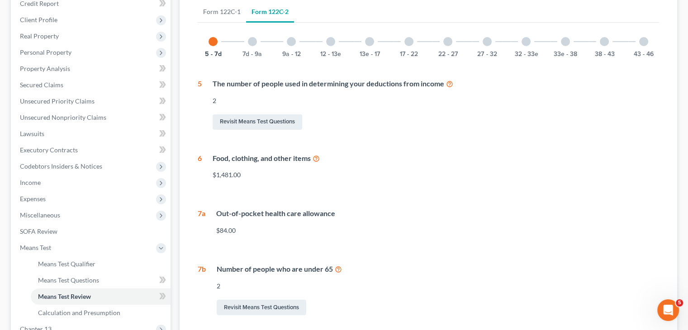
scroll to position [72, 0]
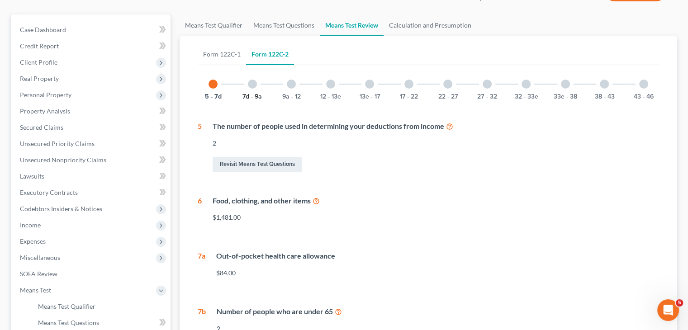
click at [251, 94] on button "7d - 9a" at bounding box center [251, 97] width 19 height 6
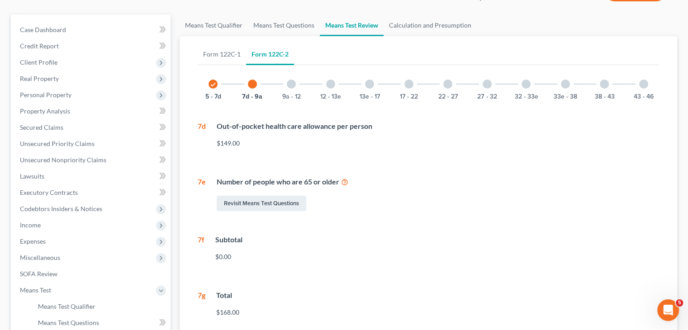
click at [290, 82] on div at bounding box center [291, 84] width 9 height 9
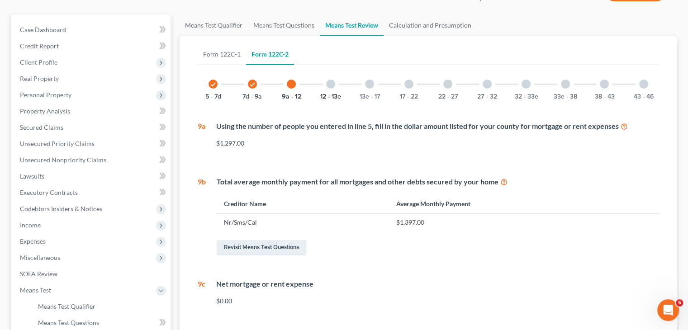
click at [325, 94] on button "12 - 13e" at bounding box center [330, 97] width 21 height 6
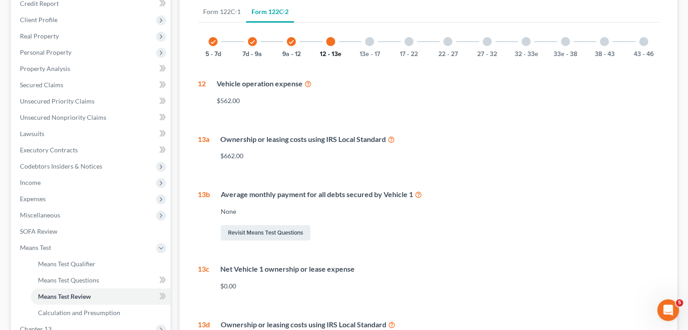
scroll to position [98, 0]
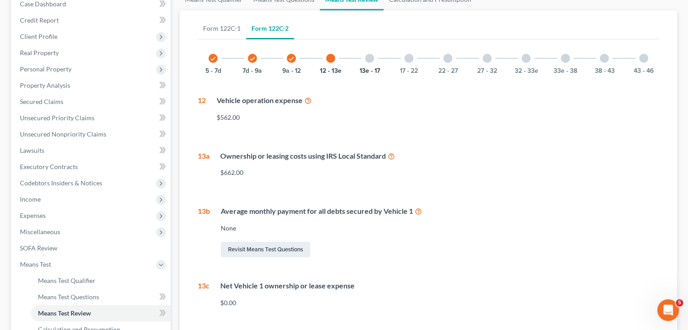
click at [370, 69] on button "13e - 17" at bounding box center [370, 71] width 20 height 6
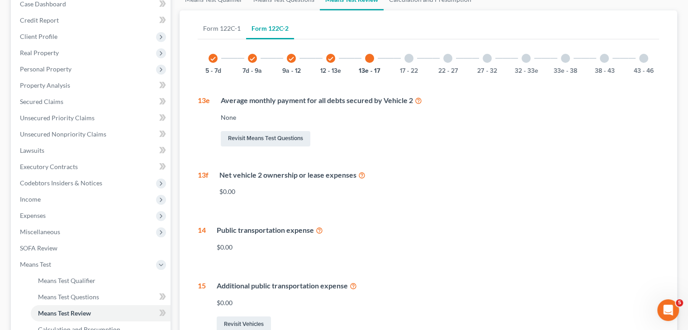
click at [408, 56] on div at bounding box center [408, 58] width 9 height 9
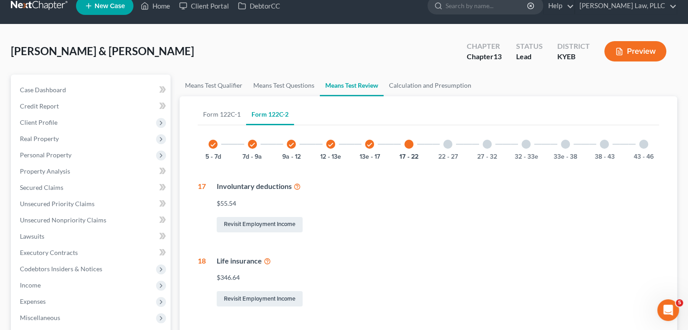
scroll to position [8, 0]
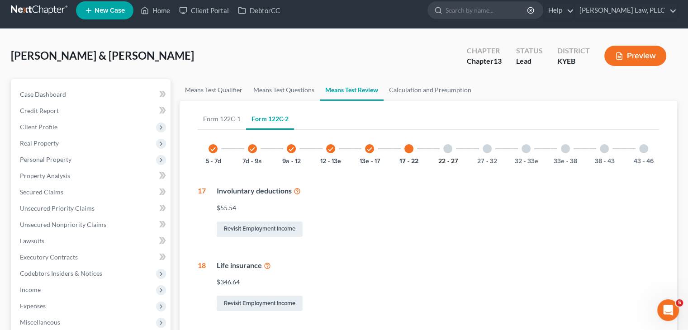
click at [450, 158] on button "22 - 27" at bounding box center [447, 161] width 19 height 6
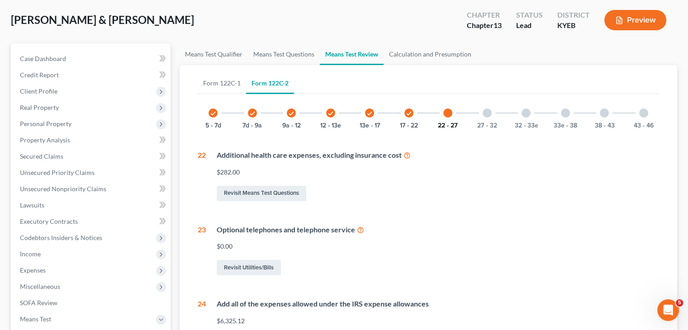
scroll to position [53, 0]
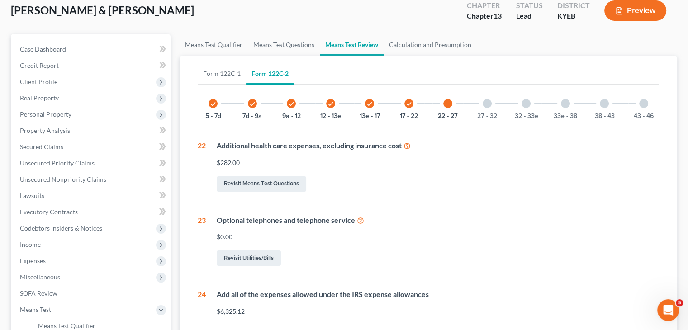
click at [407, 146] on icon at bounding box center [406, 145] width 7 height 9
click at [281, 184] on link "Revisit Means Test Questions" at bounding box center [262, 183] width 90 height 15
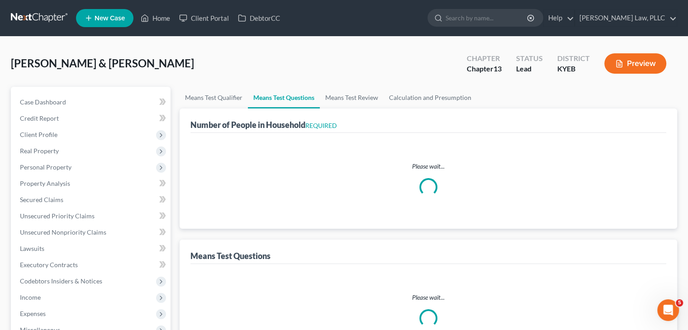
select select "0"
select select "60"
select select "2"
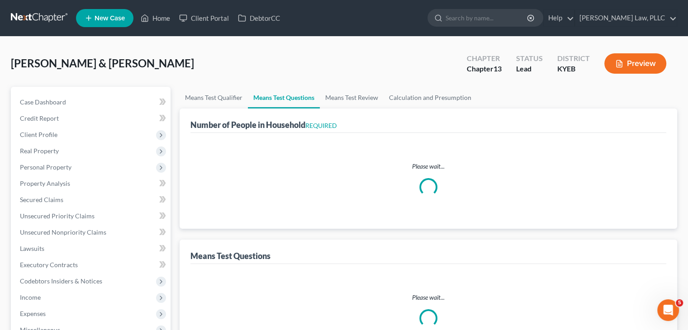
select select "2"
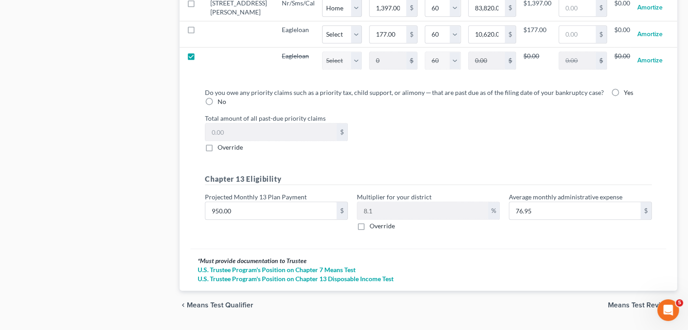
scroll to position [1013, 0]
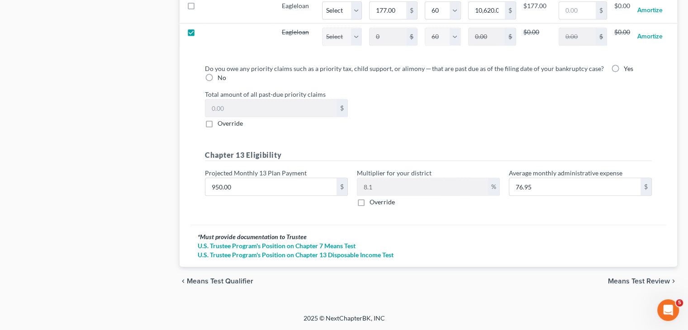
click at [631, 280] on span "Means Test Review" at bounding box center [639, 281] width 62 height 7
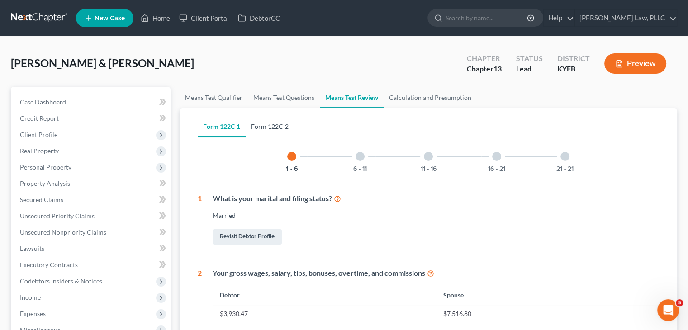
click at [280, 129] on link "Form 122C-2" at bounding box center [270, 127] width 48 height 22
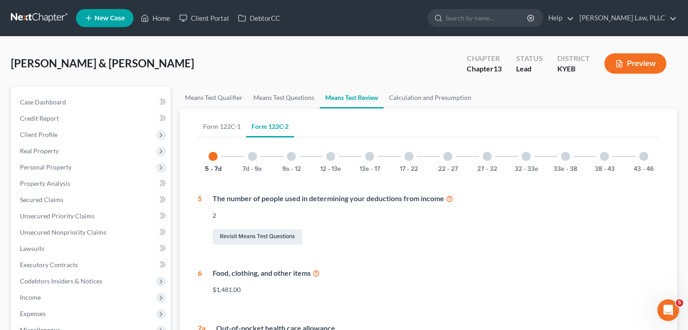
click at [447, 152] on div at bounding box center [447, 156] width 9 height 9
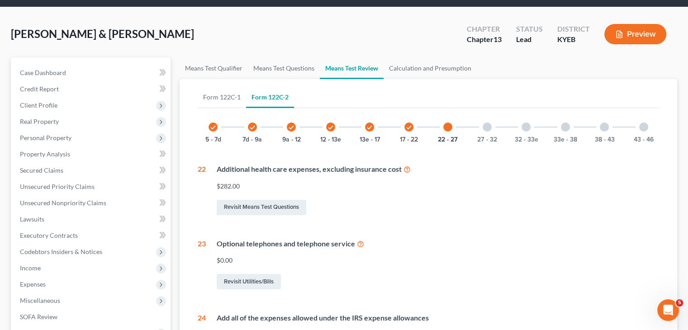
scroll to position [45, 0]
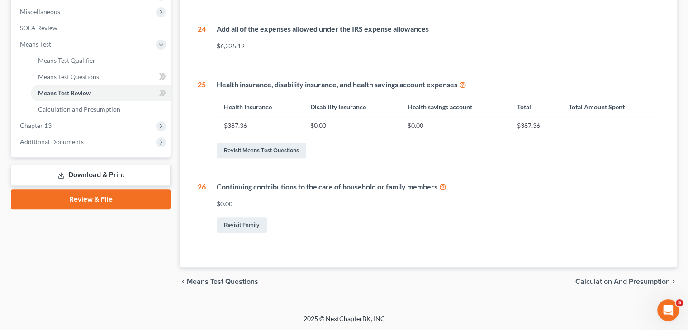
click at [605, 282] on span "Calculation and Presumption" at bounding box center [622, 281] width 95 height 7
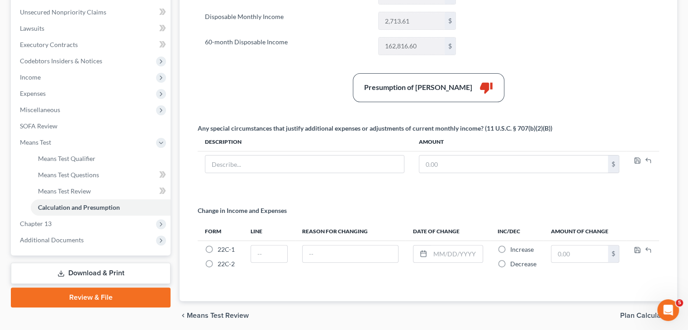
scroll to position [253, 0]
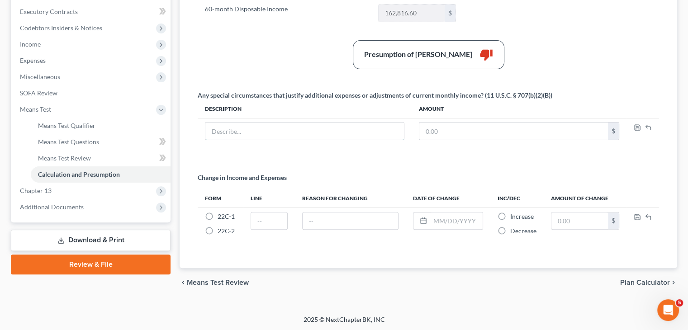
drag, startPoint x: 234, startPoint y: 125, endPoint x: 467, endPoint y: 187, distance: 240.6
click at [234, 125] on input "text" at bounding box center [304, 131] width 199 height 17
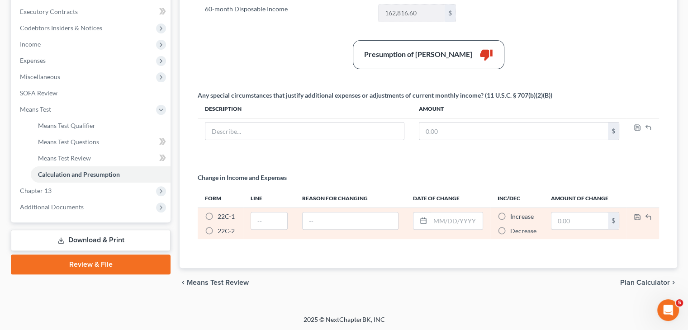
click at [218, 228] on label "22C-2 *" at bounding box center [226, 231] width 17 height 9
click at [221, 228] on input "22C-2 *" at bounding box center [224, 230] width 6 height 6
radio input "true"
click at [263, 226] on input "text" at bounding box center [269, 221] width 36 height 17
type input "22"
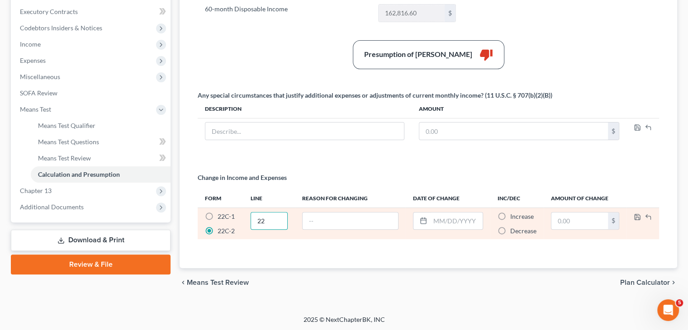
click at [218, 227] on label "22C-2 *" at bounding box center [226, 231] width 17 height 9
click at [221, 227] on input "22C-2 *" at bounding box center [224, 230] width 6 height 6
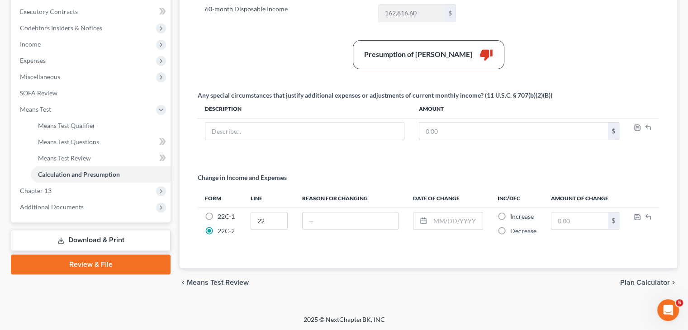
click at [299, 184] on div "Change in Income and Expenses" at bounding box center [428, 181] width 461 height 16
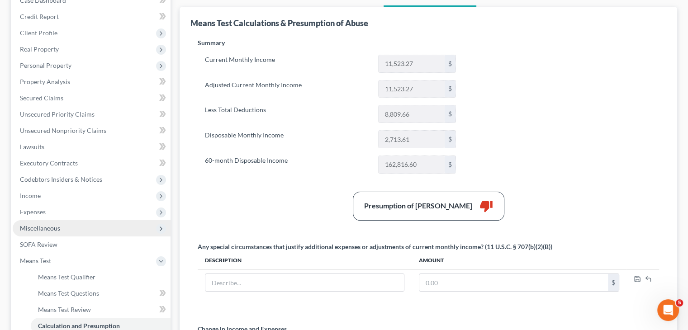
scroll to position [118, 0]
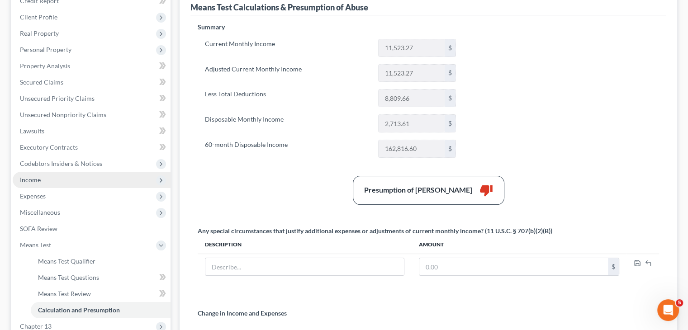
click at [39, 180] on span "Income" at bounding box center [30, 180] width 21 height 8
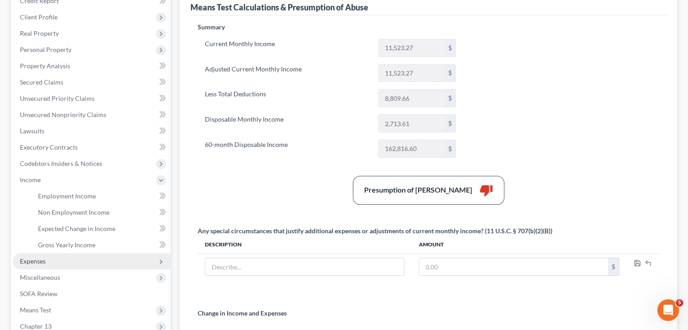
click at [35, 262] on span "Expenses" at bounding box center [33, 261] width 26 height 8
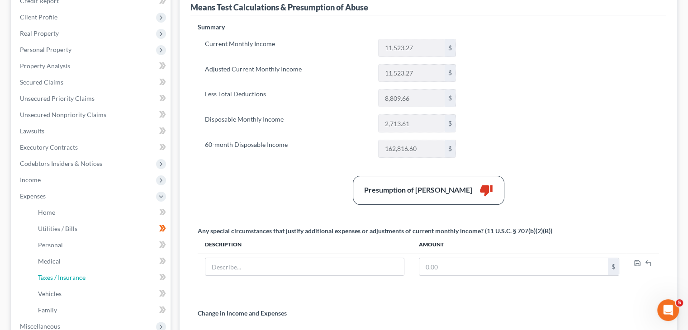
click at [64, 281] on span "Taxes / Insurance" at bounding box center [61, 278] width 47 height 8
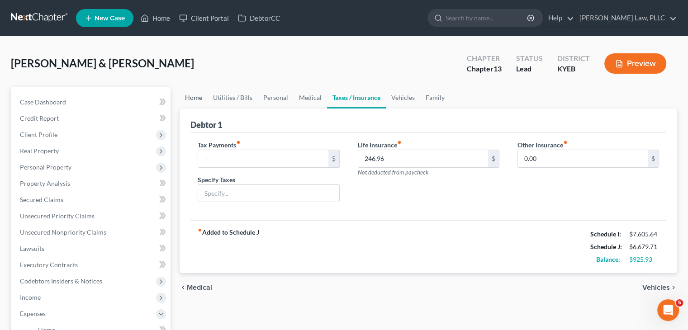
click at [194, 100] on link "Home" at bounding box center [194, 98] width 28 height 22
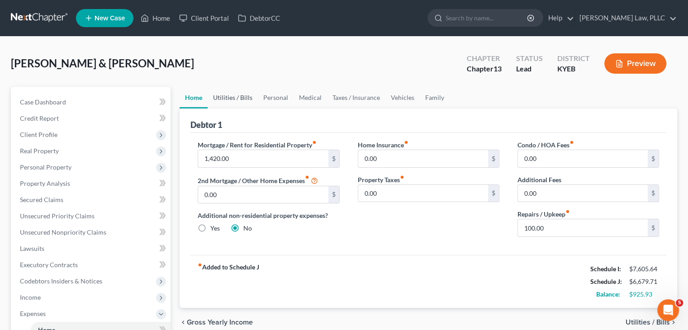
click at [240, 102] on link "Utilities / Bills" at bounding box center [233, 98] width 50 height 22
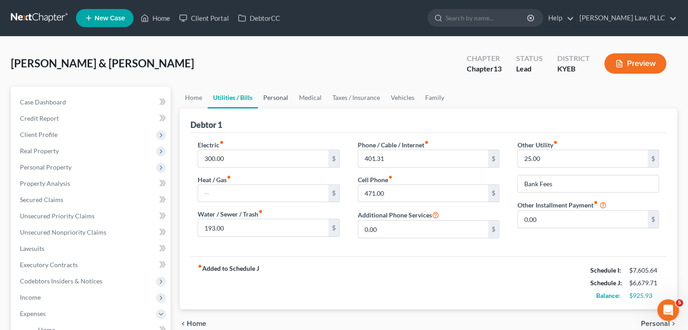
click at [278, 97] on link "Personal" at bounding box center [276, 98] width 36 height 22
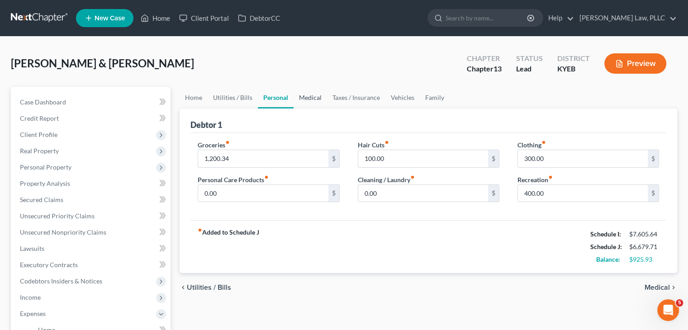
click at [309, 95] on link "Medical" at bounding box center [310, 98] width 33 height 22
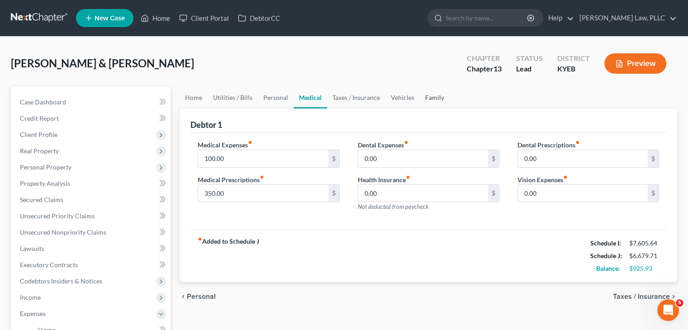
click at [429, 95] on link "Family" at bounding box center [435, 98] width 30 height 22
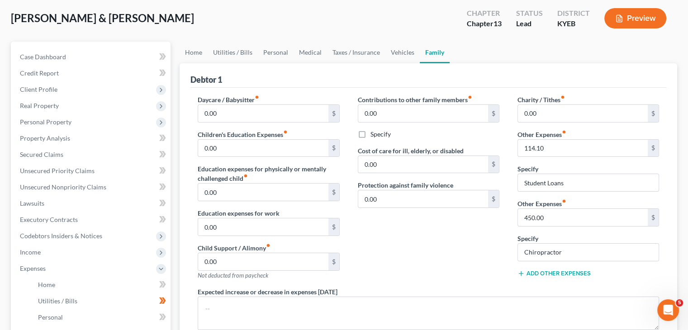
scroll to position [90, 0]
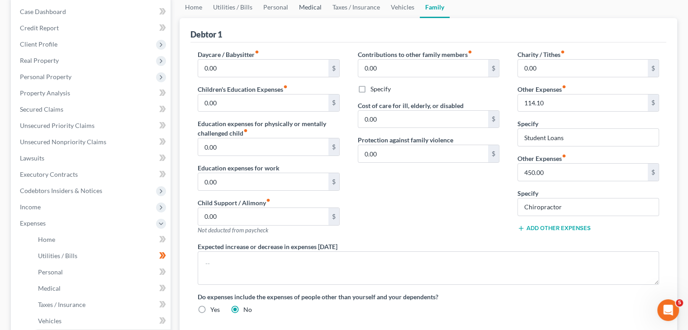
click at [300, 5] on link "Medical" at bounding box center [310, 7] width 33 height 22
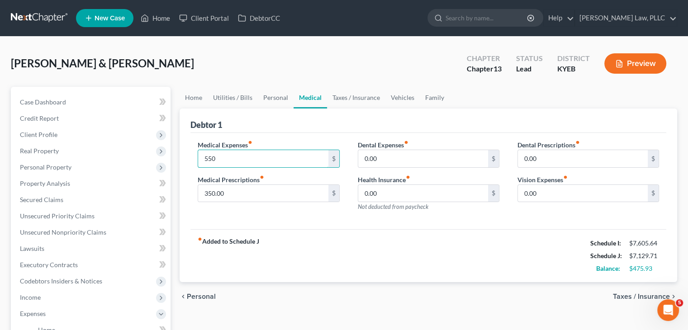
type input "550"
click at [403, 123] on div "Debtor 1" at bounding box center [428, 121] width 476 height 24
click at [435, 98] on link "Family" at bounding box center [435, 98] width 30 height 22
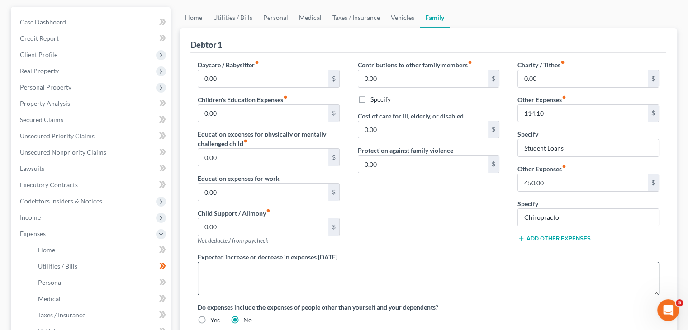
scroll to position [90, 0]
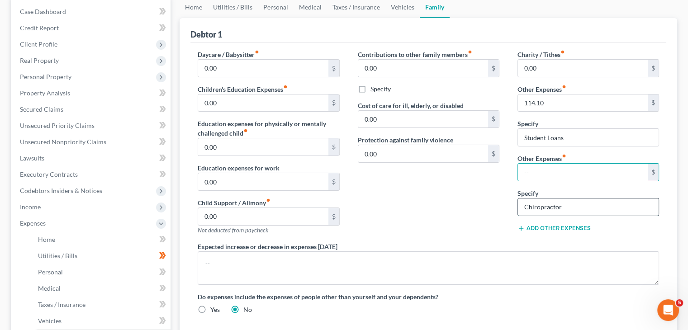
click at [585, 209] on input "Chiropractor" at bounding box center [588, 207] width 141 height 17
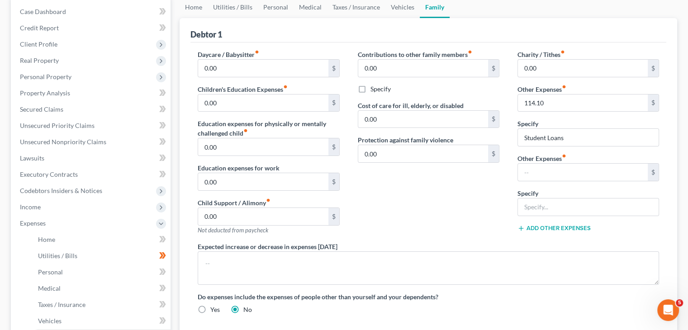
click at [450, 177] on div "Contributions to other family members fiber_manual_record 0.00 $ Specify Cost o…" at bounding box center [429, 146] width 160 height 192
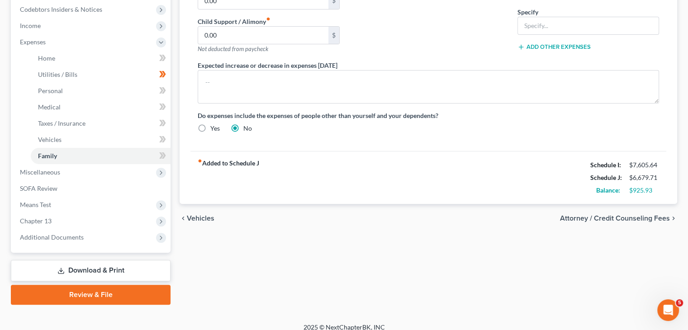
scroll to position [280, 0]
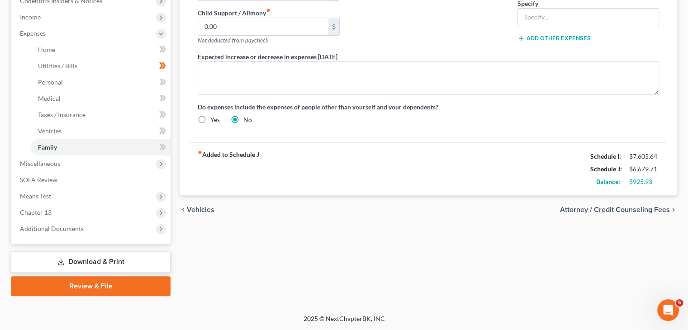
click at [642, 207] on span "Attorney / Credit Counseling Fees" at bounding box center [615, 209] width 110 height 7
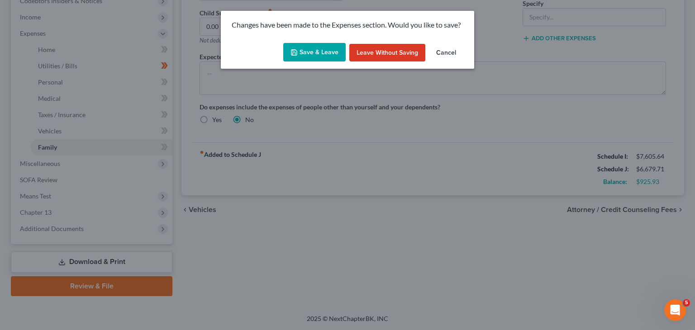
click at [307, 49] on button "Save & Leave" at bounding box center [314, 52] width 62 height 19
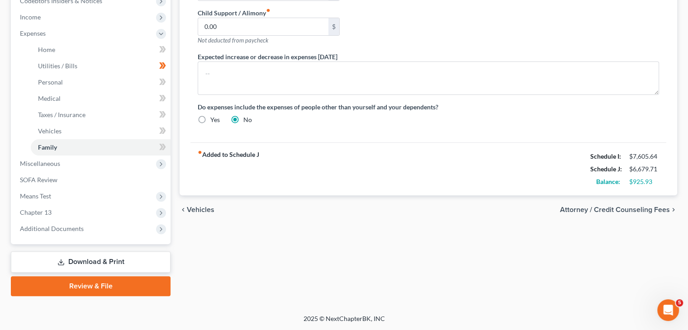
select select "0"
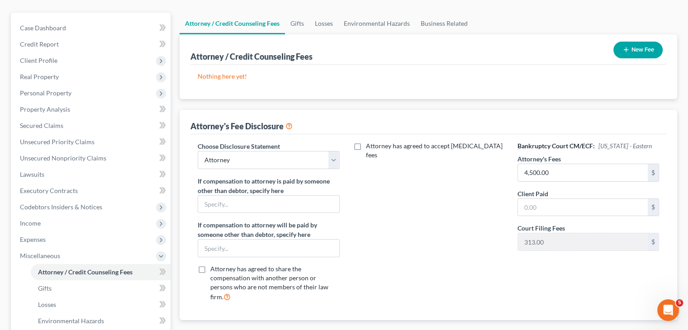
scroll to position [90, 0]
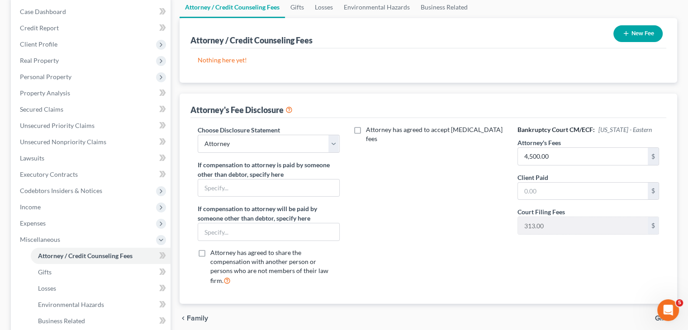
drag, startPoint x: 36, startPoint y: 225, endPoint x: 601, endPoint y: 265, distance: 565.9
click at [36, 225] on span "Expenses" at bounding box center [33, 223] width 26 height 8
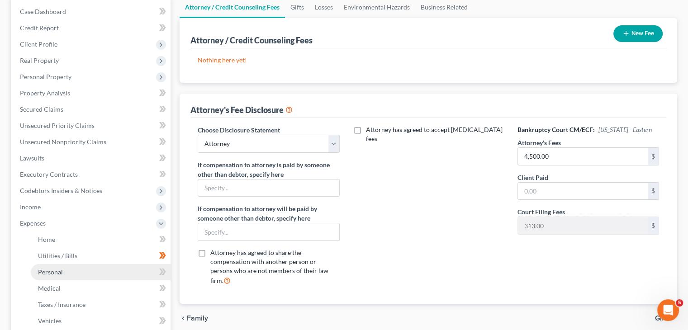
scroll to position [181, 0]
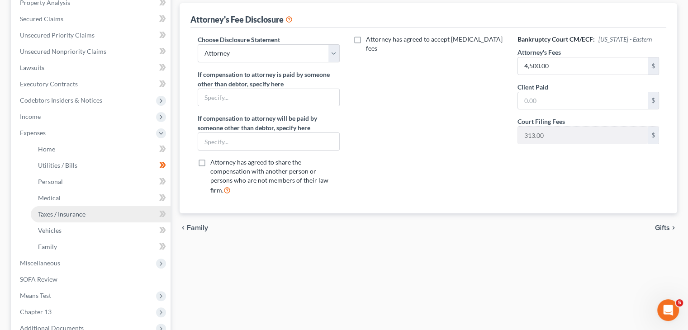
click at [72, 215] on span "Taxes / Insurance" at bounding box center [61, 214] width 47 height 8
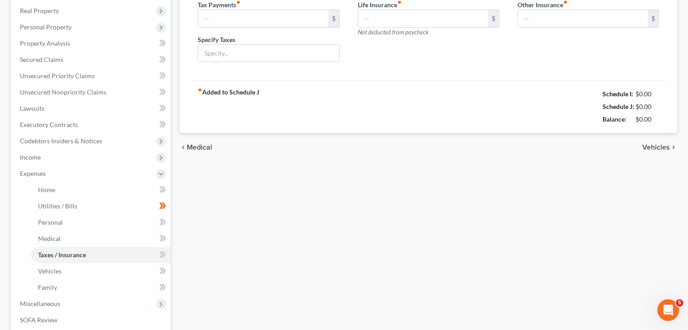
type input "246.96"
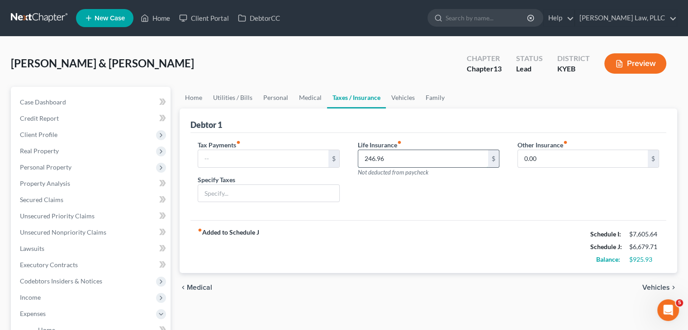
click at [405, 154] on input "246.96" at bounding box center [423, 158] width 130 height 17
click at [568, 160] on input "0.00" at bounding box center [583, 158] width 130 height 17
type input "211.31"
click at [484, 207] on div "Life Insurance fiber_manual_record 246.96 $ Not deducted from paycheck" at bounding box center [429, 175] width 160 height 70
click at [389, 153] on input "246.96" at bounding box center [423, 158] width 130 height 17
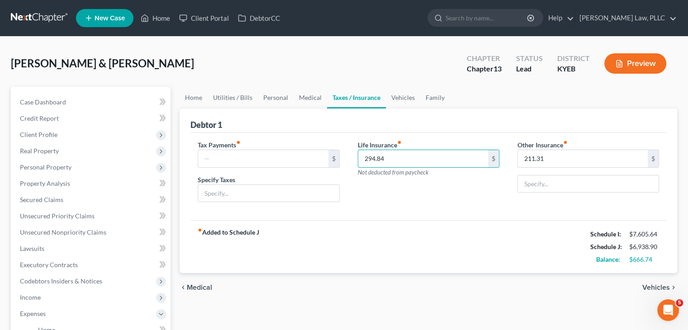
click at [442, 190] on div "Life Insurance fiber_manual_record 294.84 $ Not deducted from paycheck" at bounding box center [429, 175] width 160 height 70
click at [396, 153] on input "294.84" at bounding box center [423, 158] width 130 height 17
type input "293.77"
click at [418, 230] on div "fiber_manual_record Added to Schedule J Schedule I: $7,605.64 Schedule J: $6,93…" at bounding box center [428, 246] width 476 height 53
click at [399, 94] on link "Vehicles" at bounding box center [403, 98] width 34 height 22
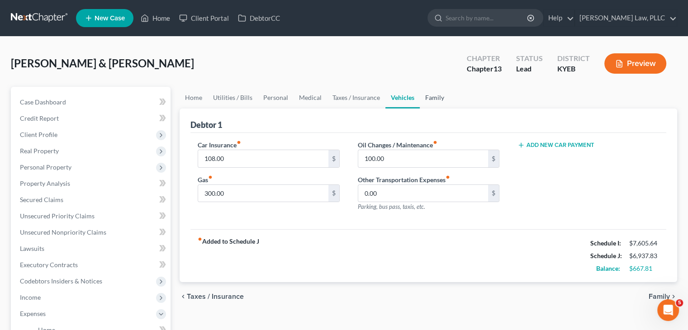
click at [431, 100] on link "Family" at bounding box center [435, 98] width 30 height 22
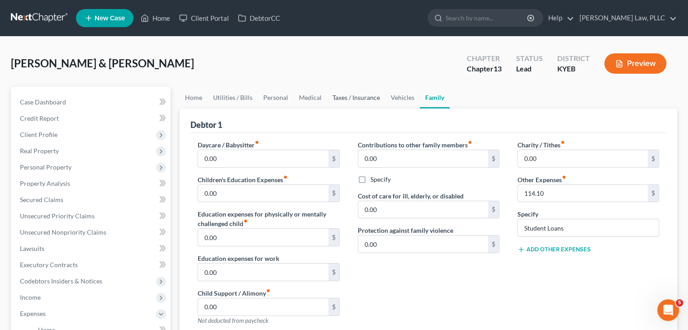
click at [356, 98] on link "Taxes / Insurance" at bounding box center [356, 98] width 58 height 22
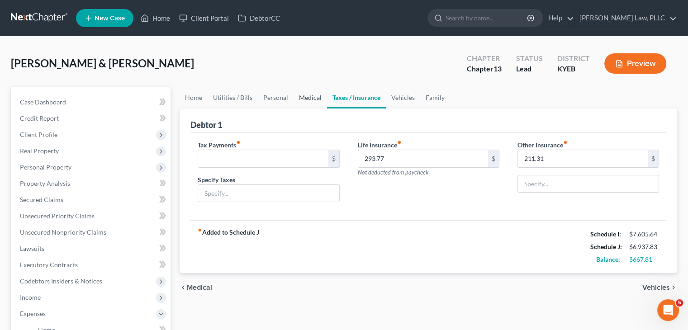
click at [300, 95] on link "Medical" at bounding box center [310, 98] width 33 height 22
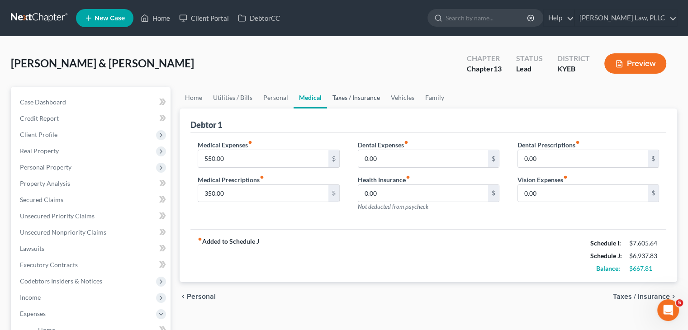
click at [360, 100] on link "Taxes / Insurance" at bounding box center [356, 98] width 58 height 22
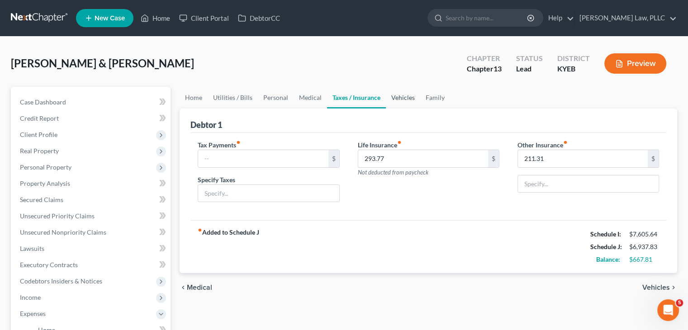
click at [402, 98] on link "Vehicles" at bounding box center [403, 98] width 34 height 22
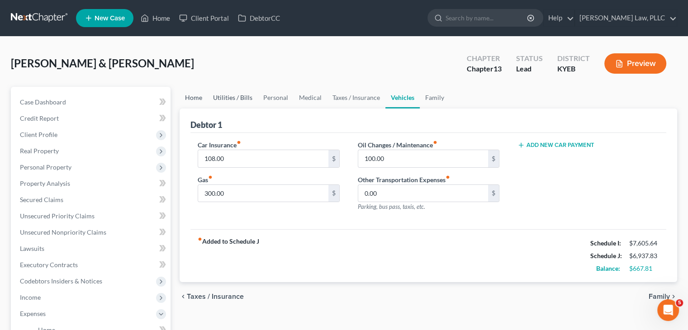
click at [198, 100] on link "Home" at bounding box center [194, 98] width 28 height 22
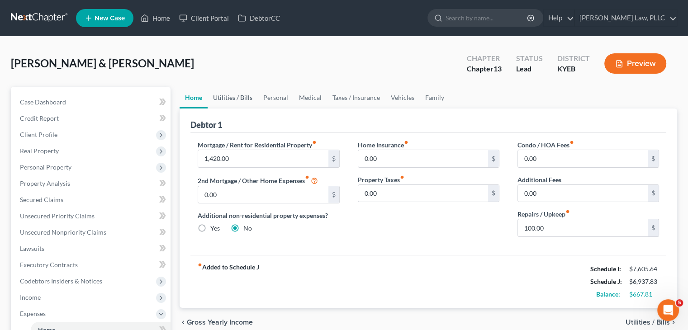
click at [233, 95] on link "Utilities / Bills" at bounding box center [233, 98] width 50 height 22
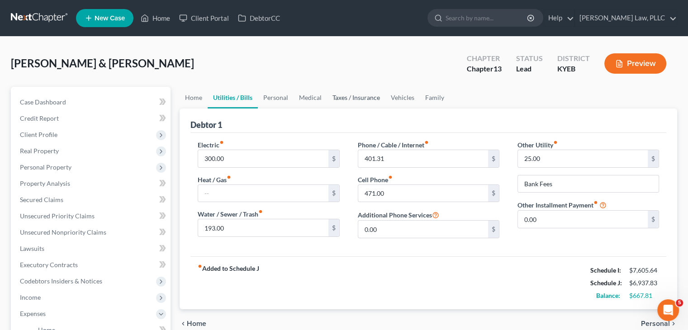
click at [361, 96] on link "Taxes / Insurance" at bounding box center [356, 98] width 58 height 22
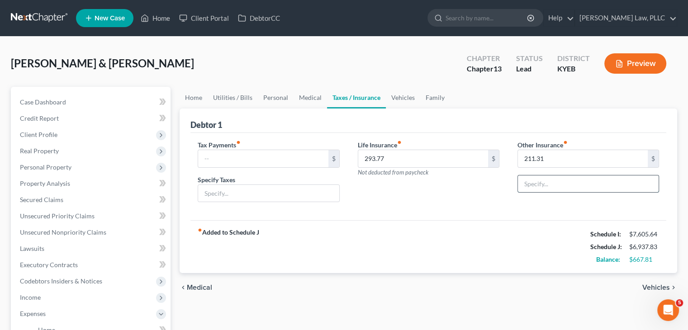
click at [555, 186] on input "text" at bounding box center [588, 183] width 141 height 17
type input "AD&D and Critical Illness"
click at [450, 192] on div "Life Insurance fiber_manual_record 293.77 $ Not deducted from paycheck" at bounding box center [429, 175] width 160 height 70
click at [399, 95] on link "Vehicles" at bounding box center [403, 98] width 34 height 22
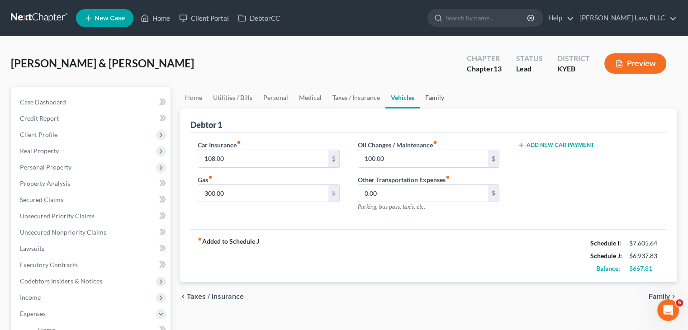
click at [430, 98] on link "Family" at bounding box center [435, 98] width 30 height 22
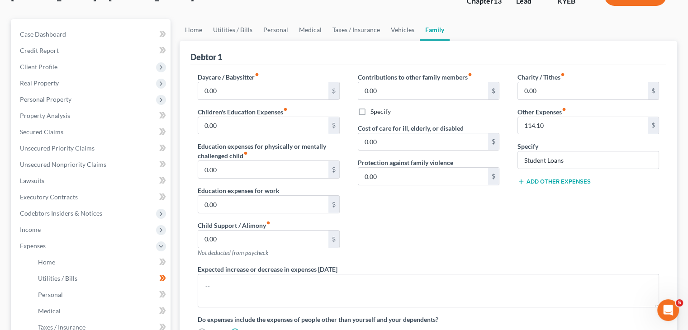
scroll to position [90, 0]
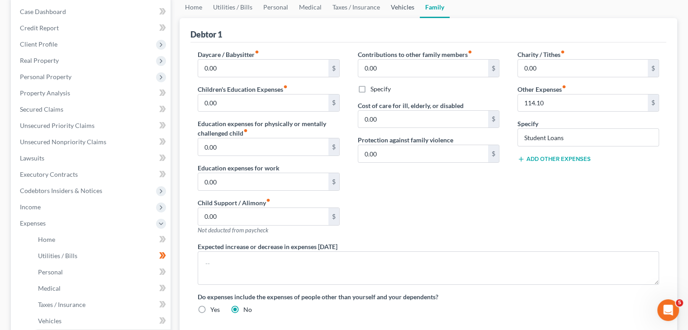
click at [396, 3] on link "Vehicles" at bounding box center [402, 7] width 34 height 22
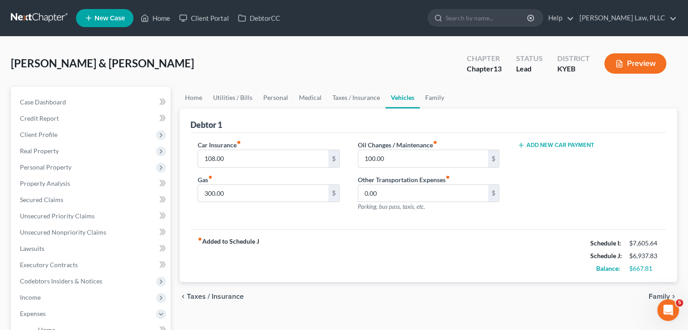
click at [268, 218] on div "Car Insurance fiber_manual_record 108.00 $ Gas fiber_manual_record 300.00 $" at bounding box center [269, 179] width 160 height 79
click at [211, 191] on input "300.00" at bounding box center [263, 193] width 130 height 17
click at [211, 194] on input "300.00" at bounding box center [263, 193] width 130 height 17
type input "350.00"
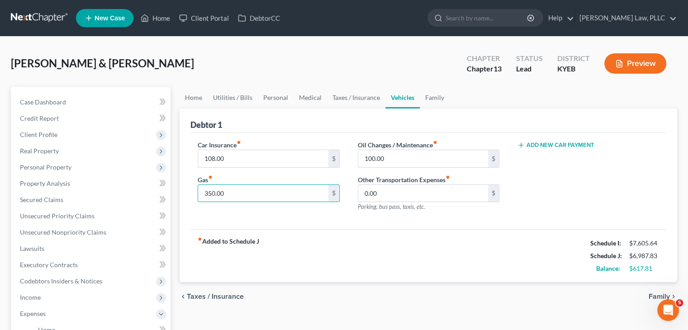
click at [354, 232] on div "fiber_manual_record Added to Schedule J Schedule I: $7,605.64 Schedule J: $6,98…" at bounding box center [428, 255] width 476 height 53
click at [188, 99] on link "Home" at bounding box center [194, 98] width 28 height 22
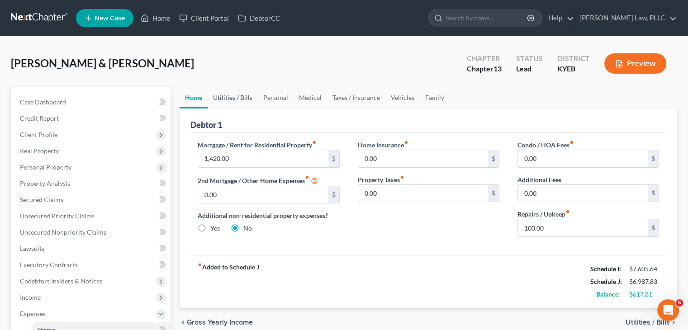
click at [235, 92] on link "Utilities / Bills" at bounding box center [233, 98] width 50 height 22
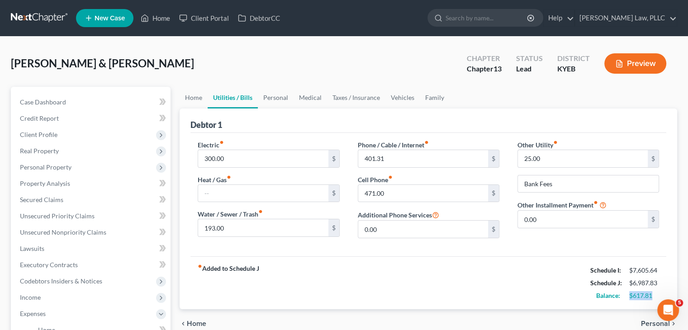
drag, startPoint x: 628, startPoint y: 293, endPoint x: 657, endPoint y: 296, distance: 28.7
click at [657, 296] on div "$617.81" at bounding box center [644, 295] width 39 height 9
click at [279, 97] on link "Personal" at bounding box center [276, 98] width 36 height 22
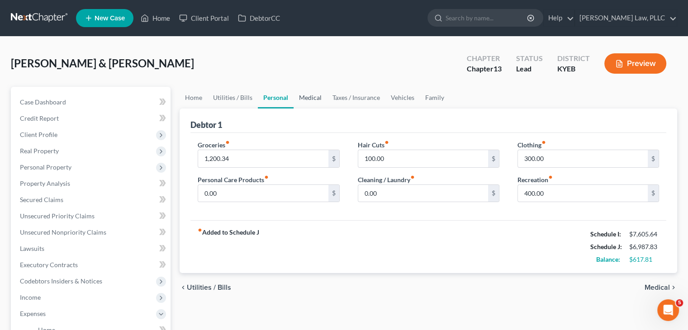
drag, startPoint x: 308, startPoint y: 96, endPoint x: 645, endPoint y: 256, distance: 372.7
click at [309, 96] on link "Medical" at bounding box center [310, 98] width 33 height 22
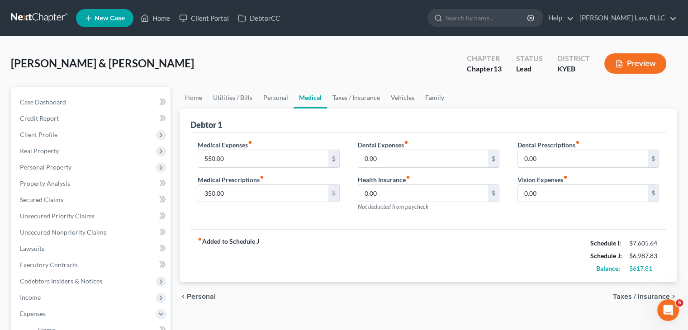
click at [457, 237] on div "fiber_manual_record Added to Schedule J Schedule I: $7,605.64 Schedule J: $6,98…" at bounding box center [428, 255] width 476 height 53
drag, startPoint x: 360, startPoint y: 98, endPoint x: 438, endPoint y: 127, distance: 83.2
click at [361, 98] on link "Taxes / Insurance" at bounding box center [356, 98] width 58 height 22
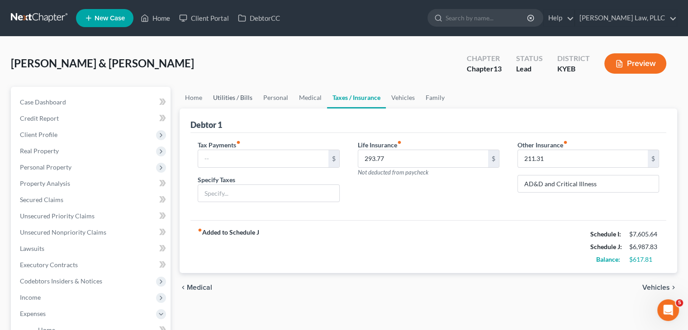
click at [237, 92] on link "Utilities / Bills" at bounding box center [233, 98] width 50 height 22
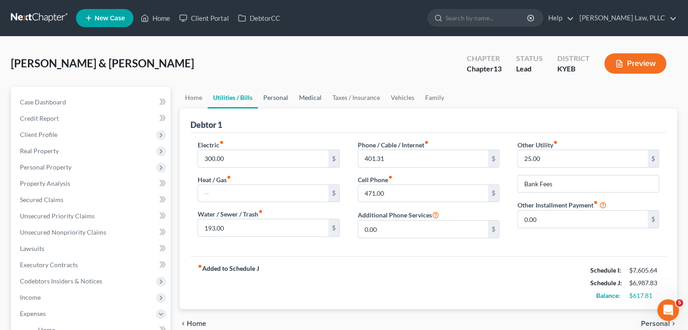
drag, startPoint x: 276, startPoint y: 96, endPoint x: 299, endPoint y: 106, distance: 24.1
click at [277, 96] on link "Personal" at bounding box center [276, 98] width 36 height 22
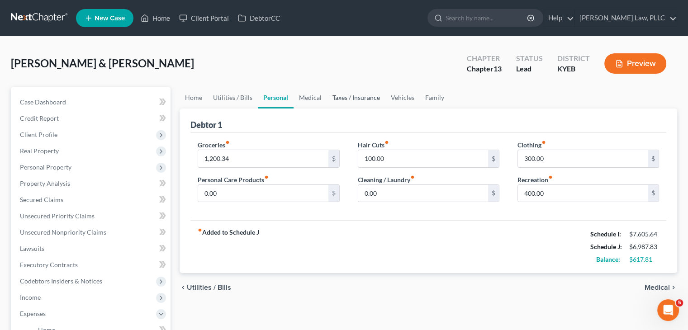
click at [353, 100] on link "Taxes / Insurance" at bounding box center [356, 98] width 58 height 22
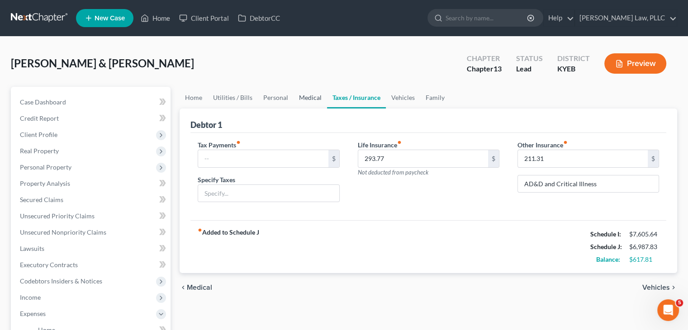
click at [309, 99] on link "Medical" at bounding box center [310, 98] width 33 height 22
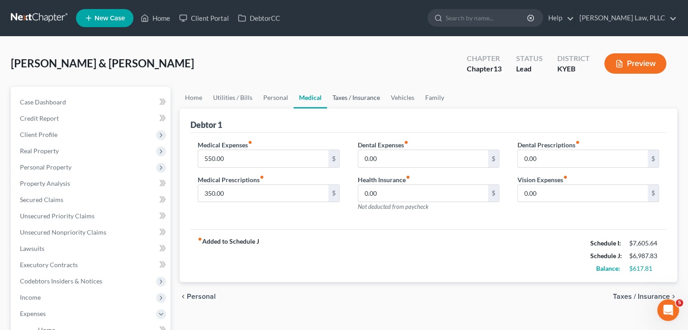
click at [361, 99] on link "Taxes / Insurance" at bounding box center [356, 98] width 58 height 22
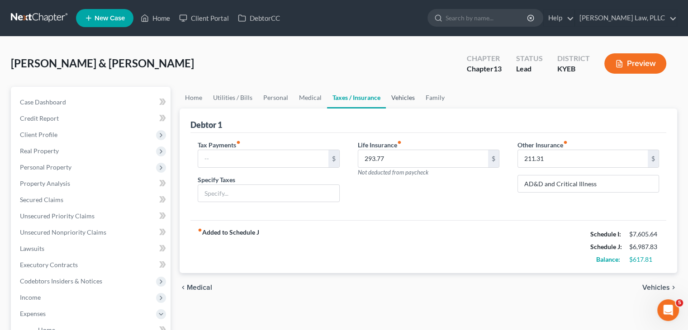
click at [401, 96] on link "Vehicles" at bounding box center [403, 98] width 34 height 22
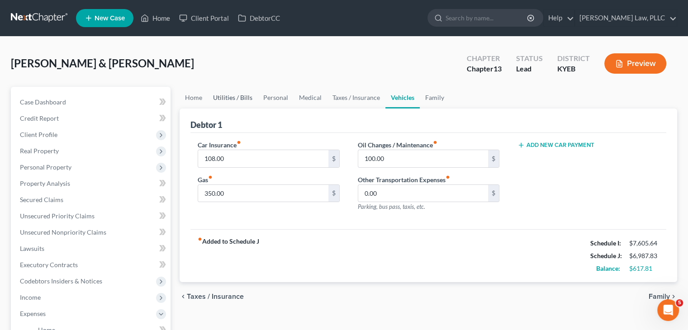
click at [223, 101] on link "Utilities / Bills" at bounding box center [233, 98] width 50 height 22
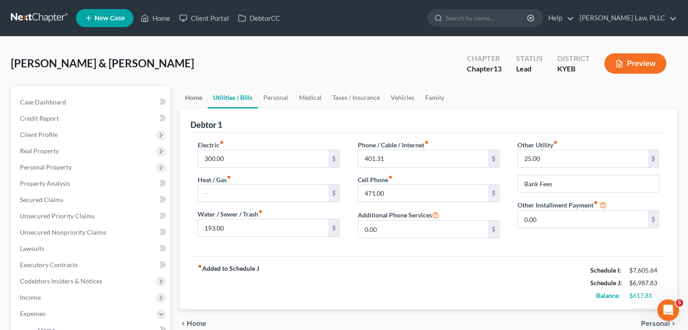
click at [189, 97] on link "Home" at bounding box center [194, 98] width 28 height 22
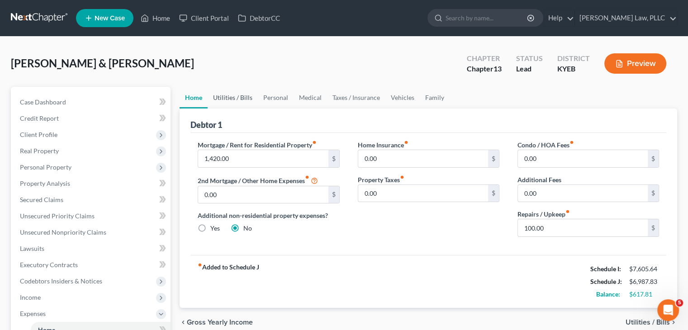
click at [222, 103] on link "Utilities / Bills" at bounding box center [233, 98] width 50 height 22
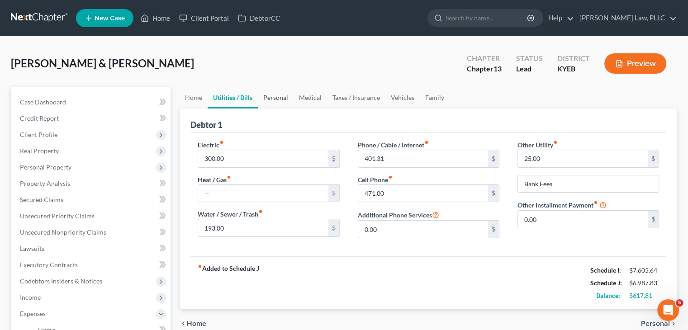
click at [280, 95] on link "Personal" at bounding box center [276, 98] width 36 height 22
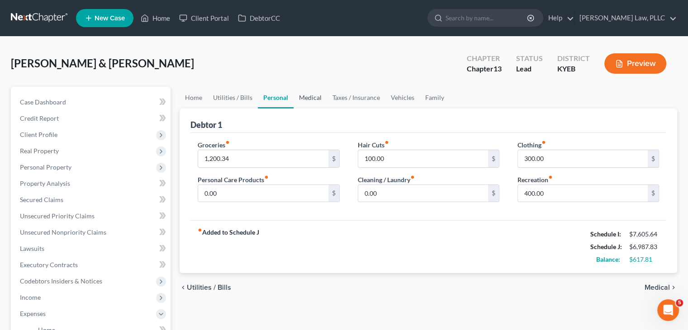
click at [315, 99] on link "Medical" at bounding box center [310, 98] width 33 height 22
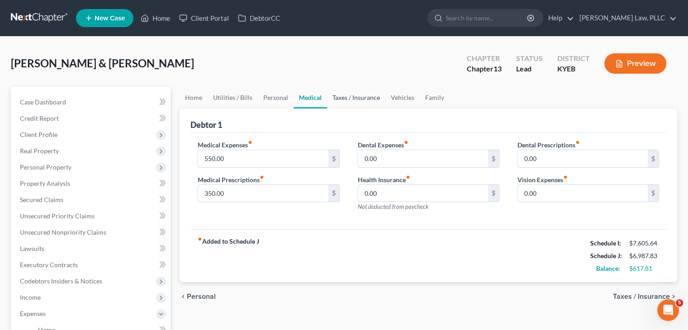
click at [376, 96] on link "Taxes / Insurance" at bounding box center [356, 98] width 58 height 22
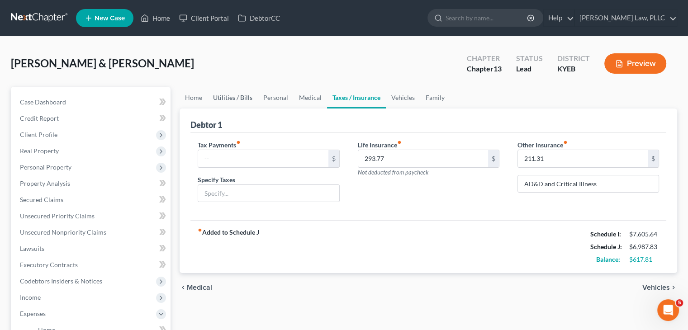
click at [237, 99] on link "Utilities / Bills" at bounding box center [233, 98] width 50 height 22
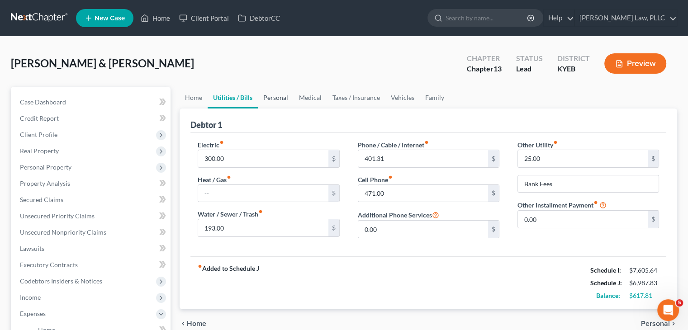
click at [264, 100] on link "Personal" at bounding box center [276, 98] width 36 height 22
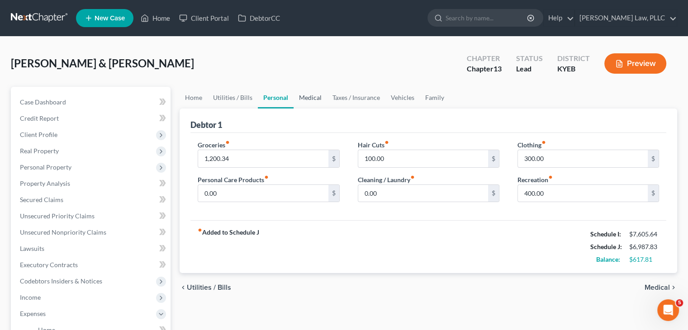
click at [306, 98] on link "Medical" at bounding box center [310, 98] width 33 height 22
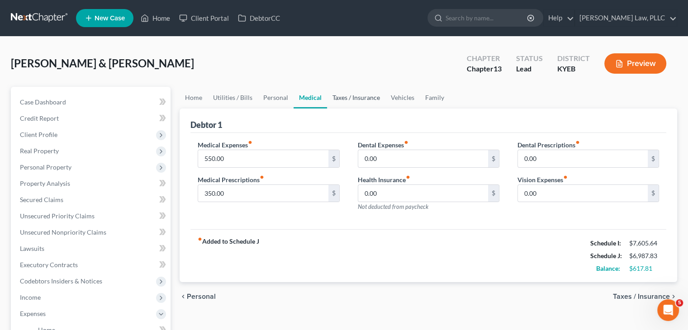
click at [360, 95] on link "Taxes / Insurance" at bounding box center [356, 98] width 58 height 22
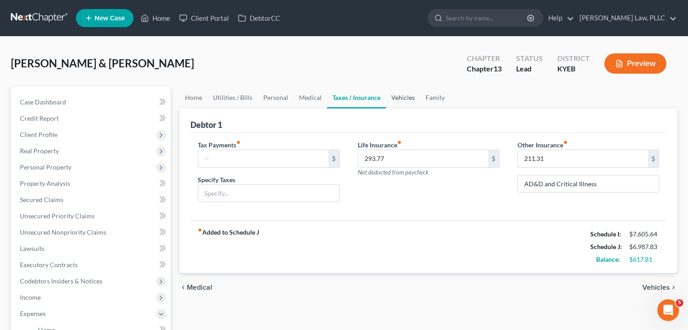
click at [403, 99] on link "Vehicles" at bounding box center [403, 98] width 34 height 22
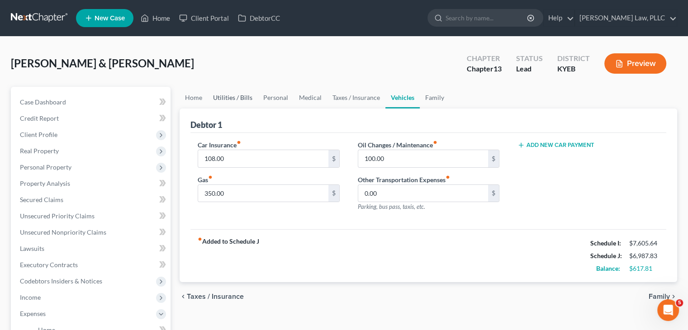
click at [232, 100] on link "Utilities / Bills" at bounding box center [233, 98] width 50 height 22
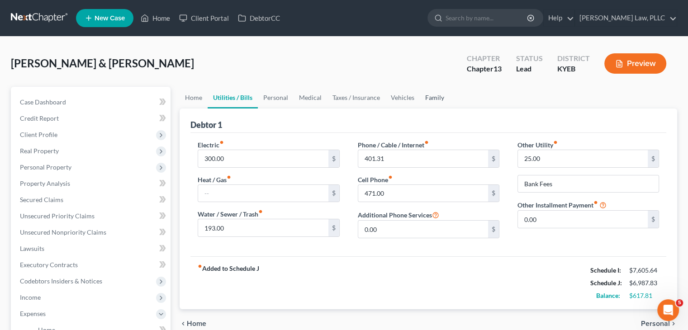
click at [430, 96] on link "Family" at bounding box center [435, 98] width 30 height 22
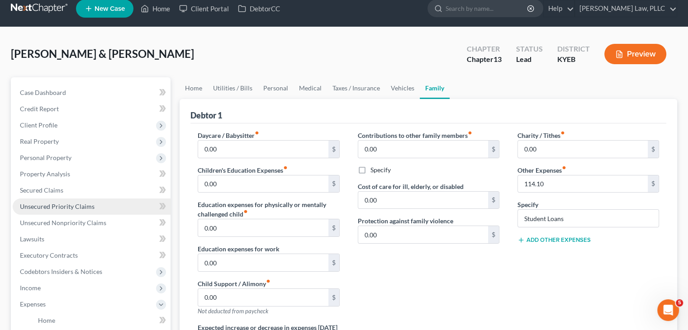
scroll to position [9, 0]
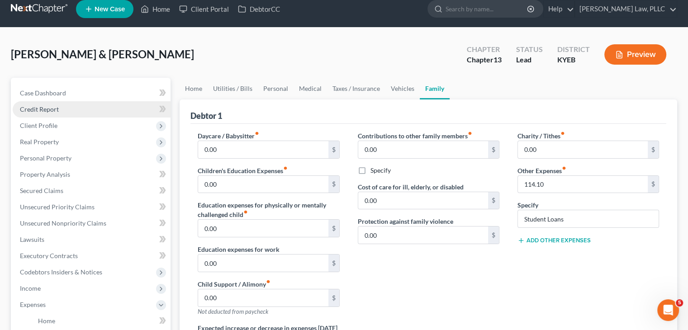
click at [51, 107] on span "Credit Report" at bounding box center [39, 109] width 39 height 8
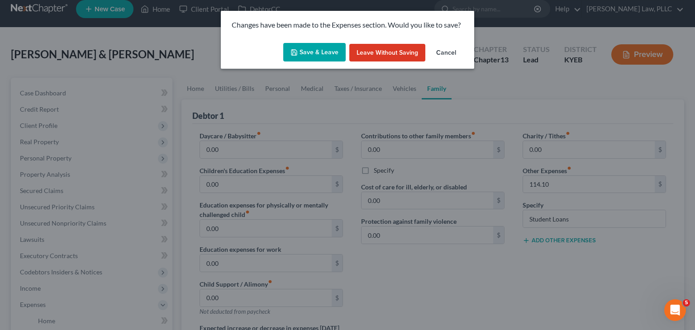
click at [320, 54] on button "Save & Leave" at bounding box center [314, 52] width 62 height 19
